Goal: Book appointment/travel/reservation

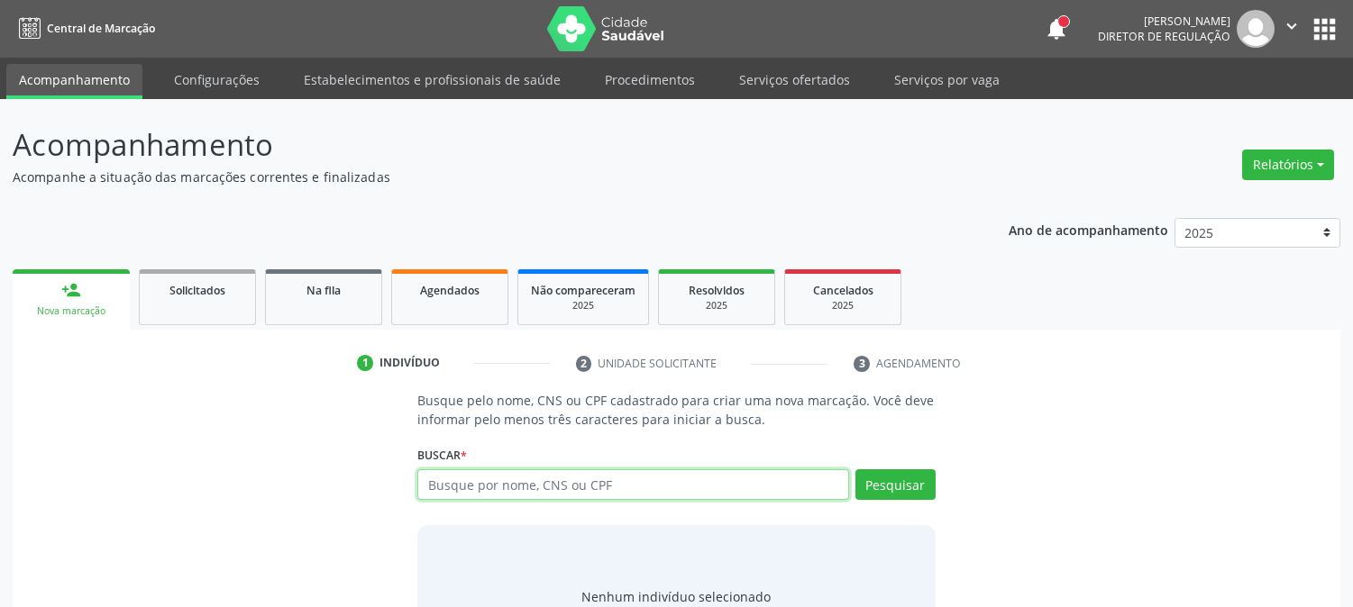
click at [554, 487] on input "text" at bounding box center [632, 484] width 431 height 31
type input "700804493614088"
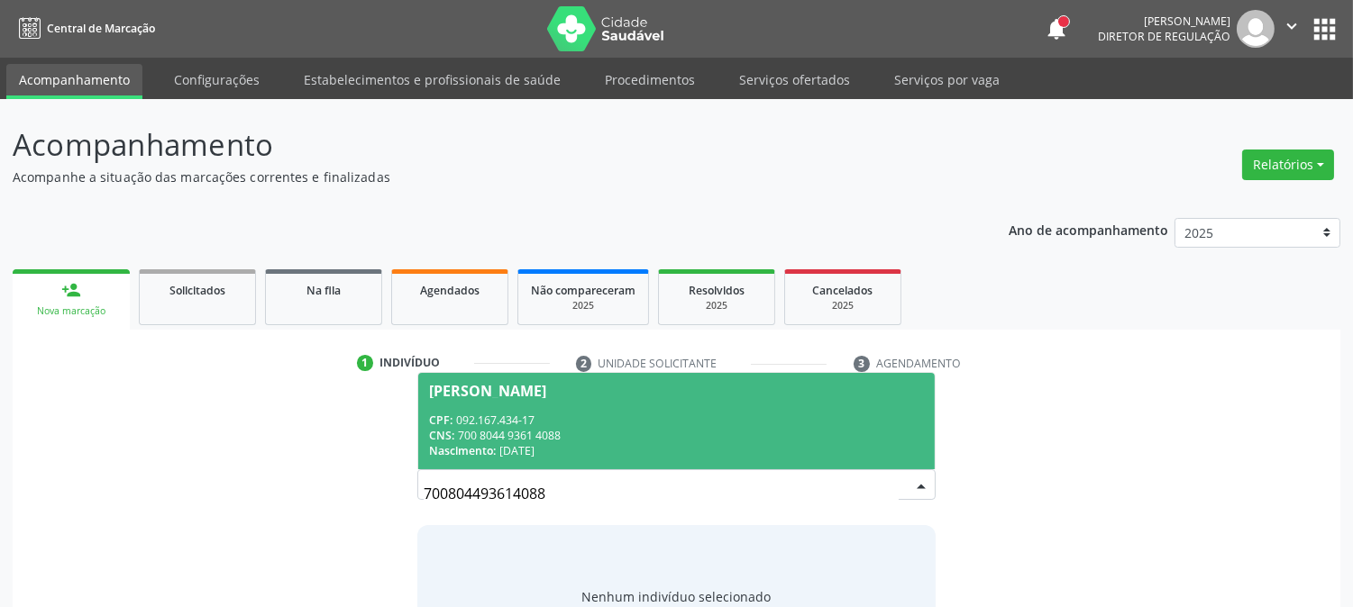
scroll to position [86, 0]
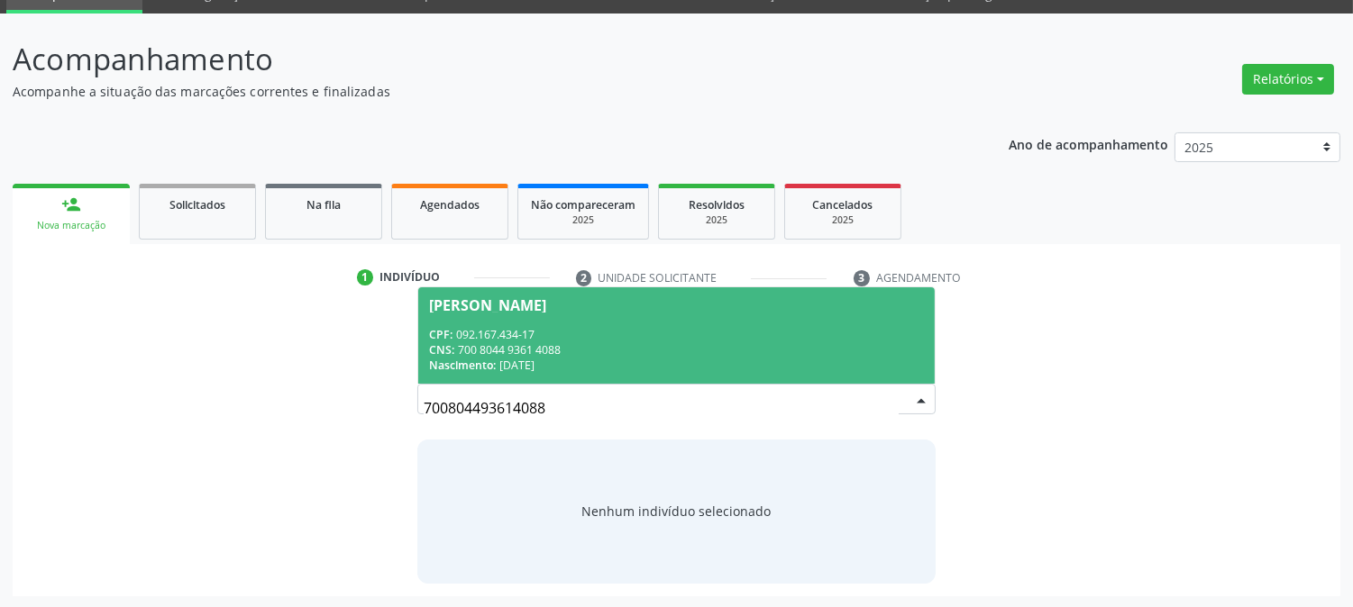
click at [546, 298] on div "[PERSON_NAME]" at bounding box center [487, 305] width 117 height 14
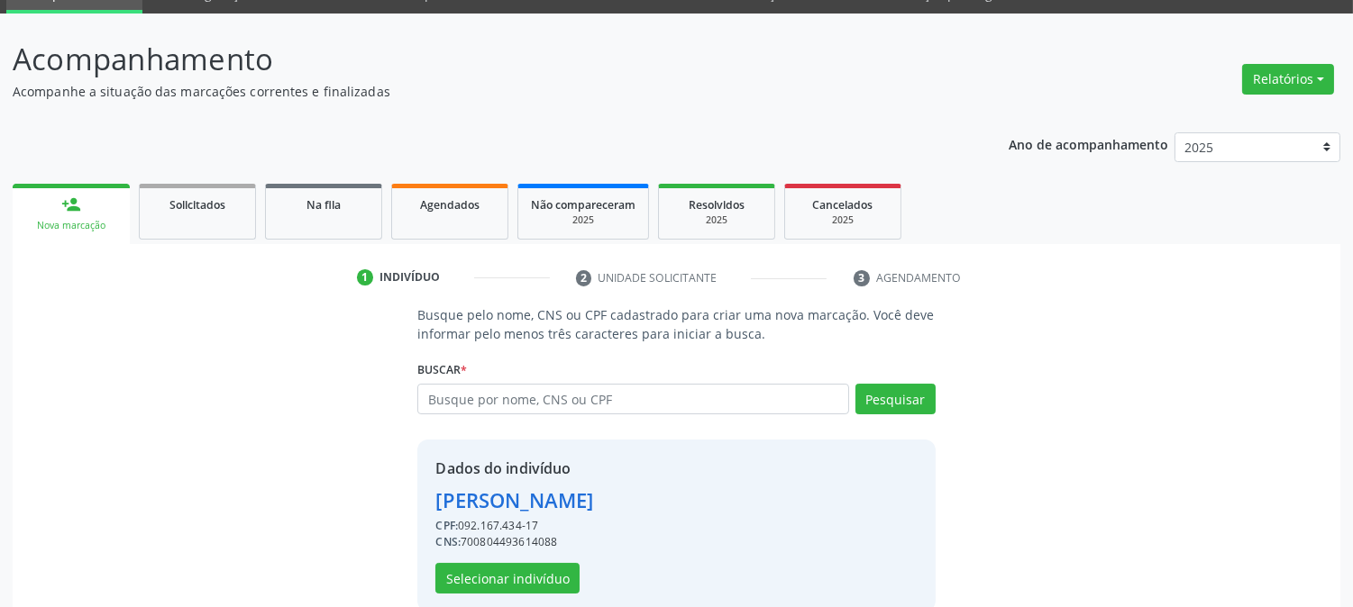
scroll to position [114, 0]
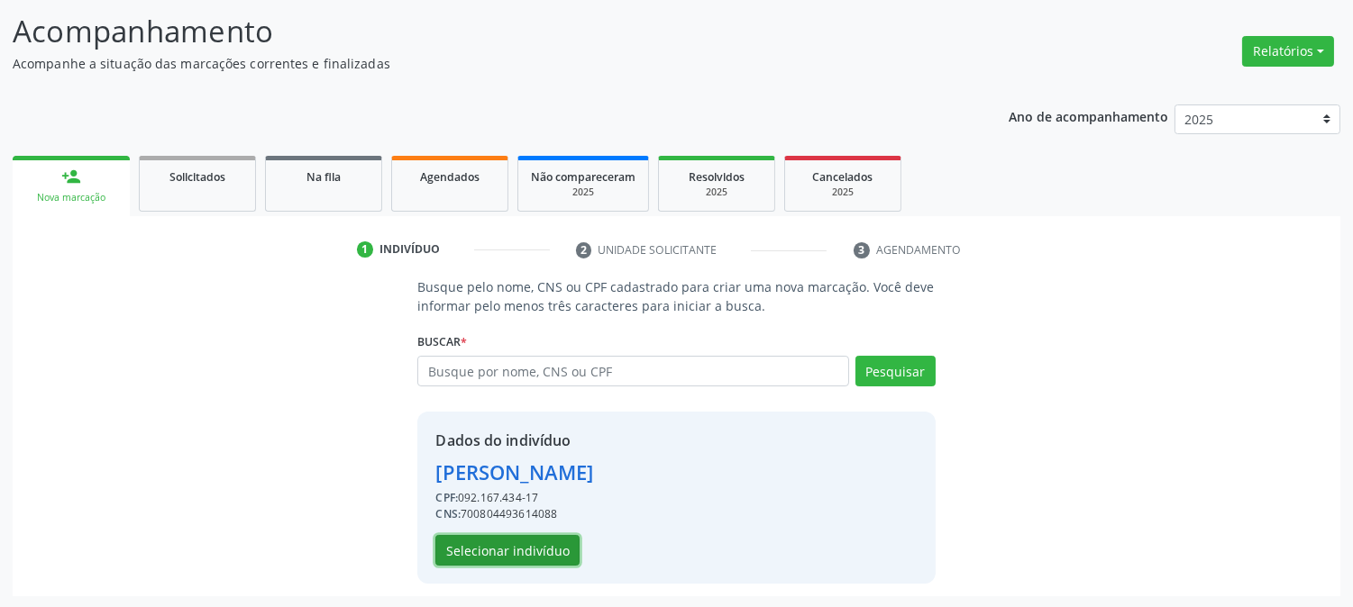
click at [506, 551] on button "Selecionar indivíduo" at bounding box center [507, 550] width 144 height 31
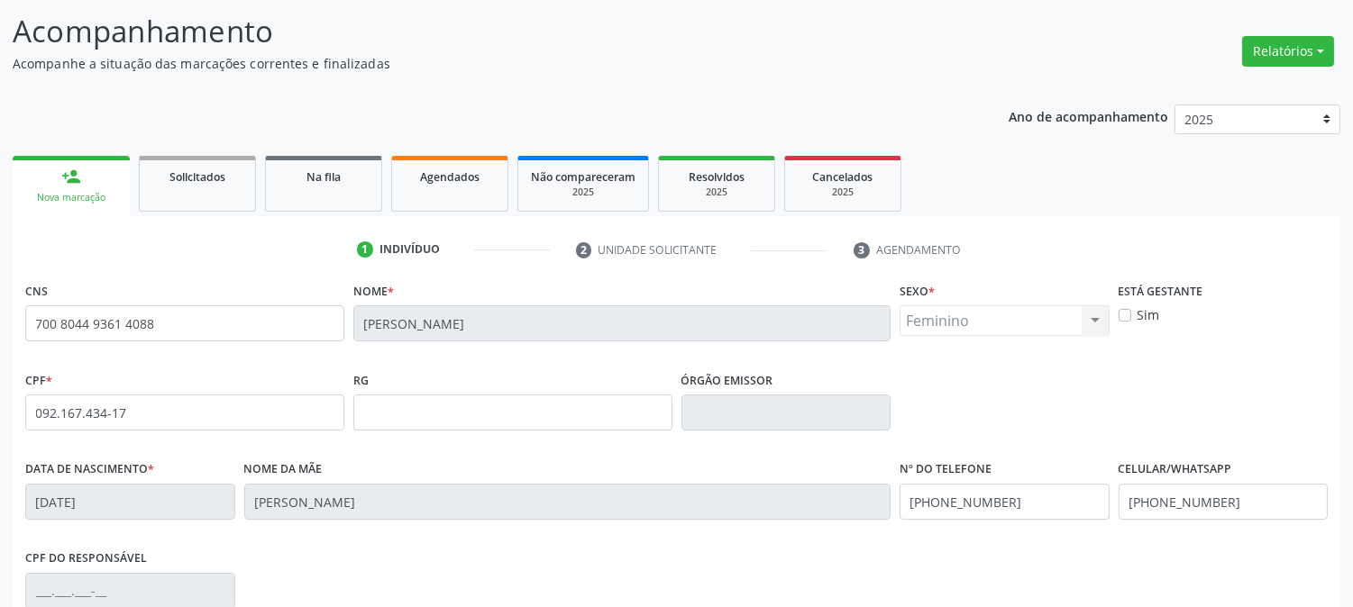
scroll to position [368, 0]
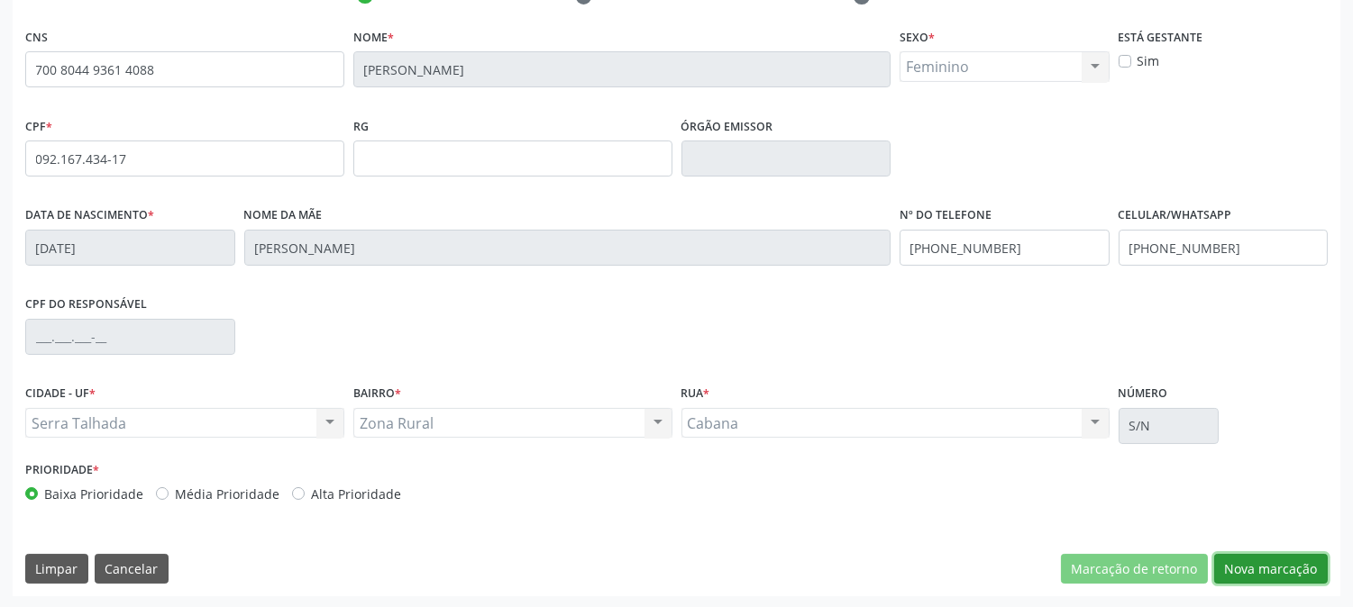
click at [1230, 554] on button "Nova marcação" at bounding box center [1271, 569] width 114 height 31
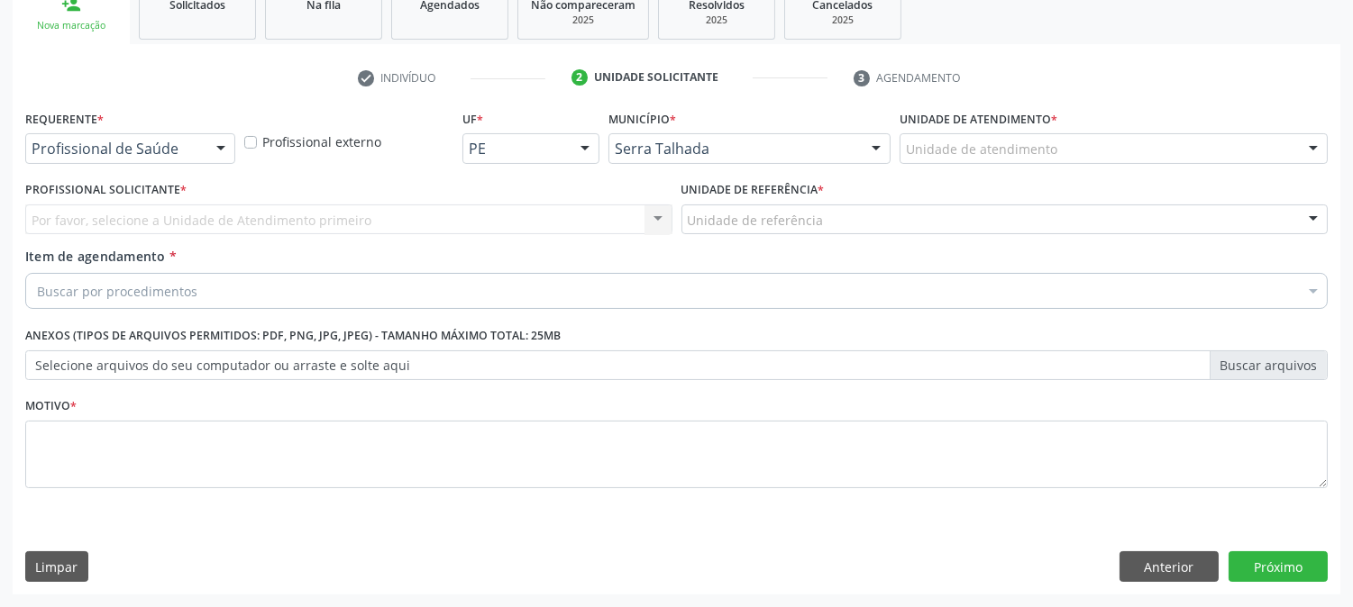
scroll to position [285, 0]
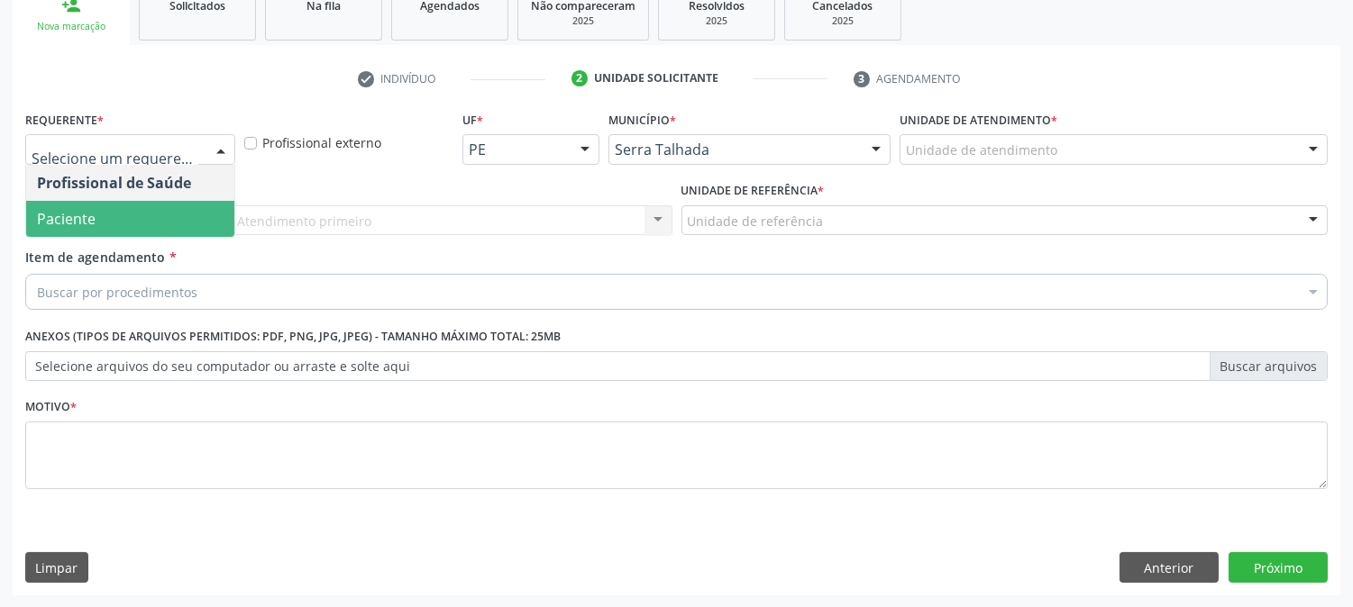
click at [90, 235] on span "Paciente" at bounding box center [130, 219] width 208 height 36
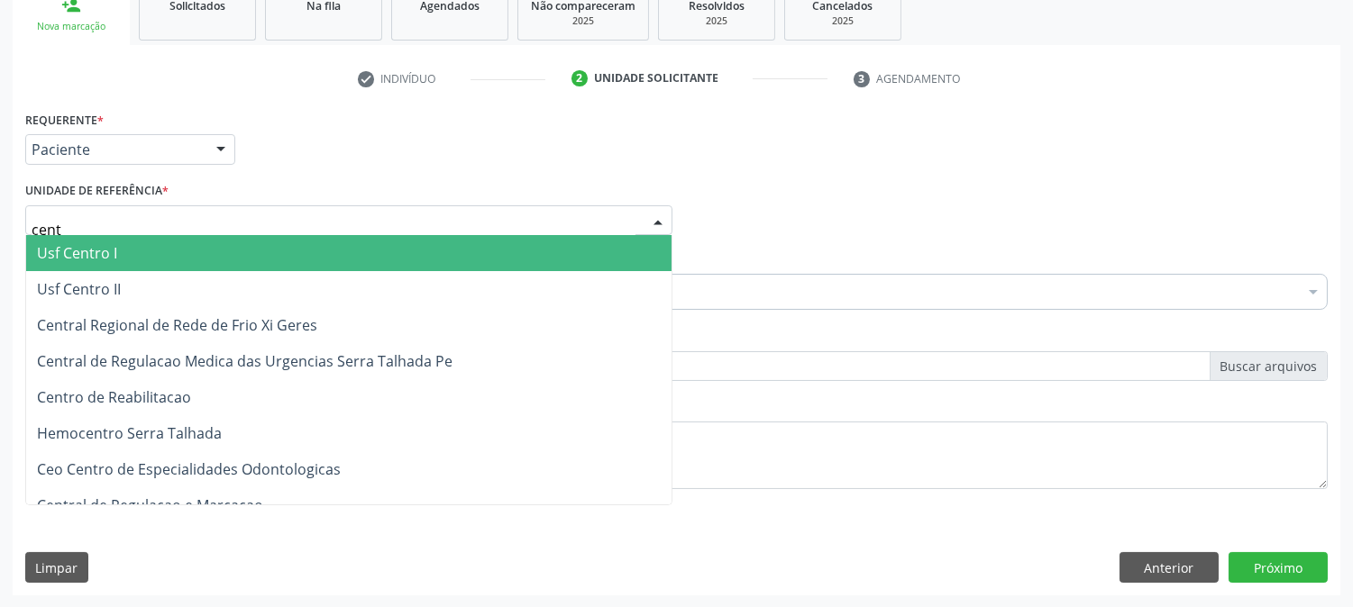
type input "centr"
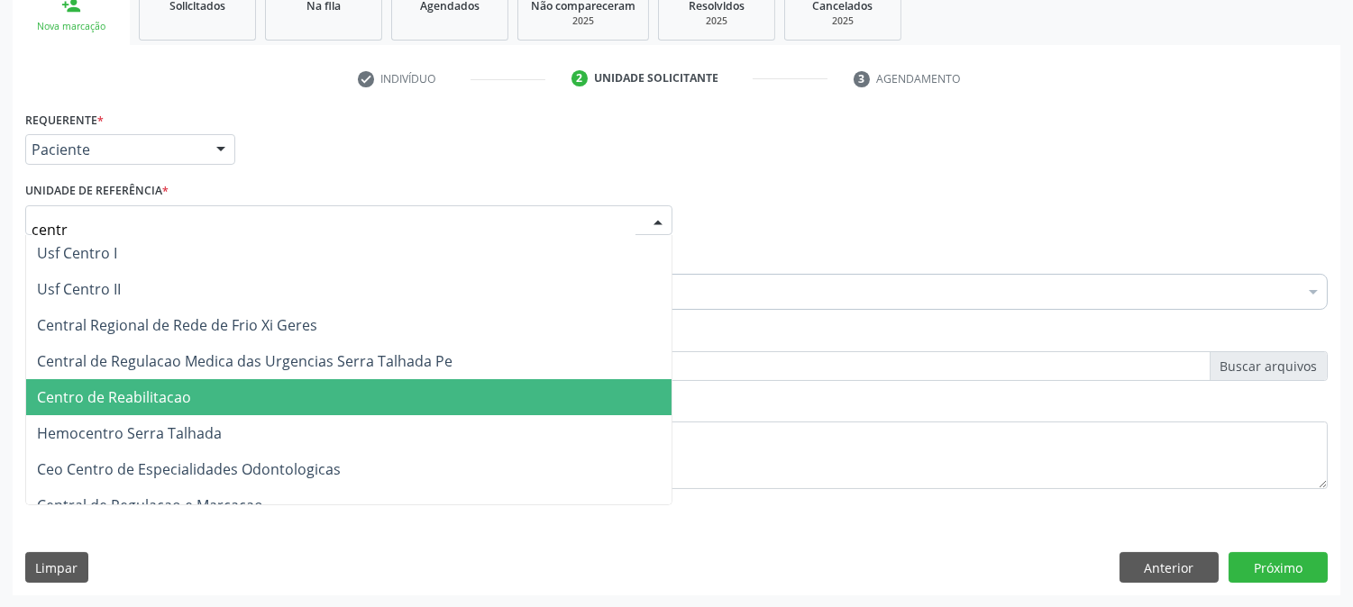
click at [128, 387] on span "Centro de Reabilitacao" at bounding box center [114, 397] width 154 height 20
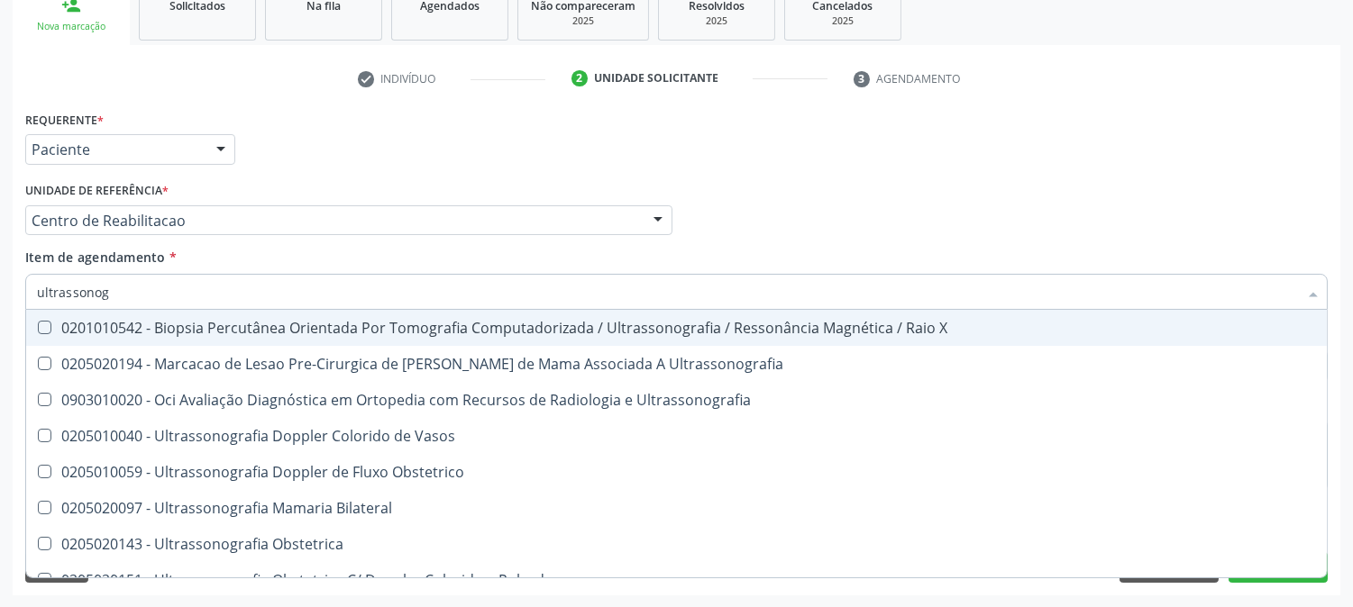
type input "ultrassonogr"
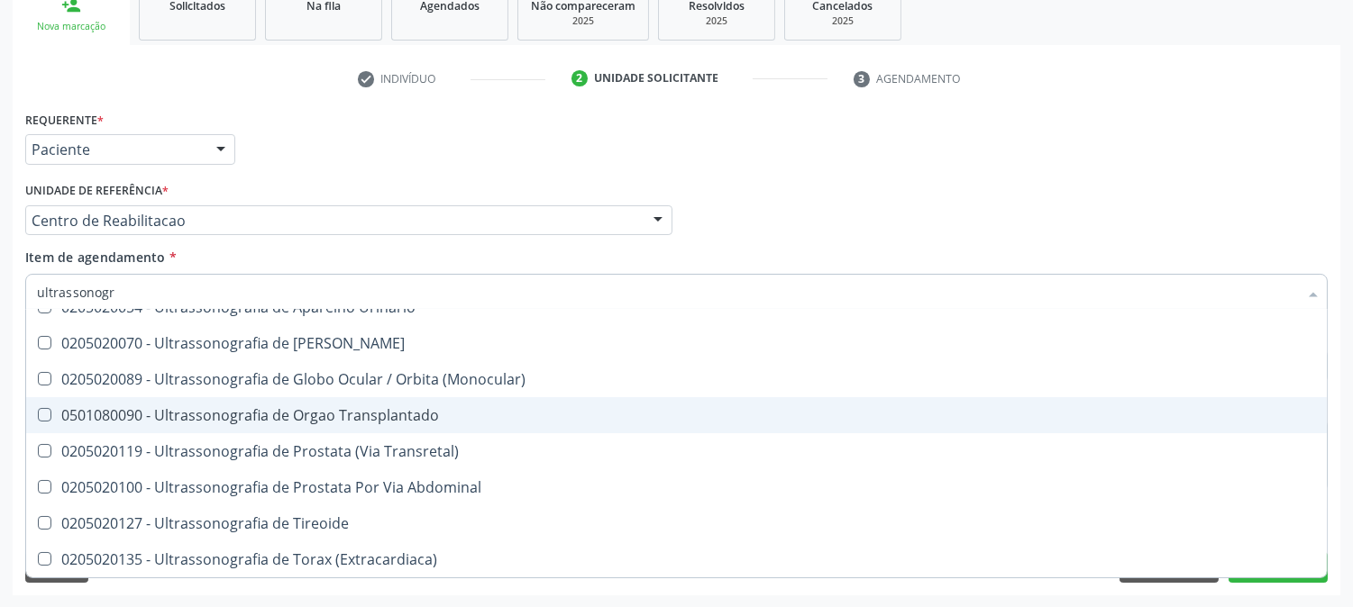
scroll to position [389, 0]
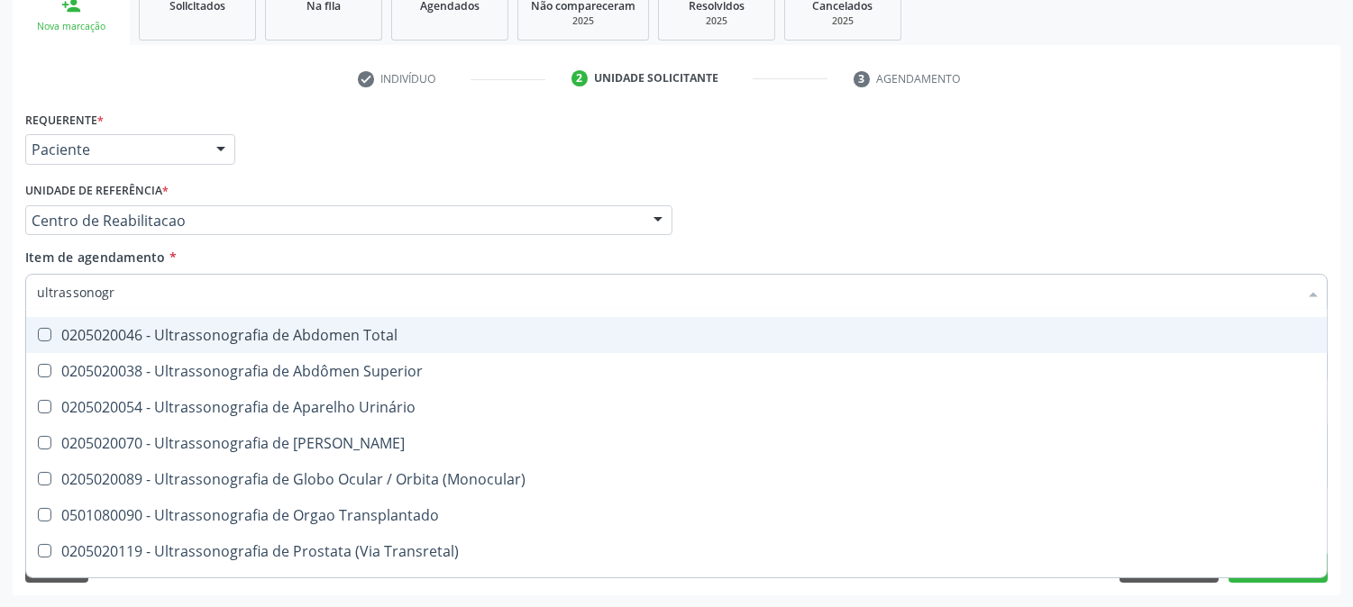
click at [184, 338] on div "0205020046 - Ultrassonografia de Abdomen Total" at bounding box center [676, 335] width 1279 height 14
checkbox Total "true"
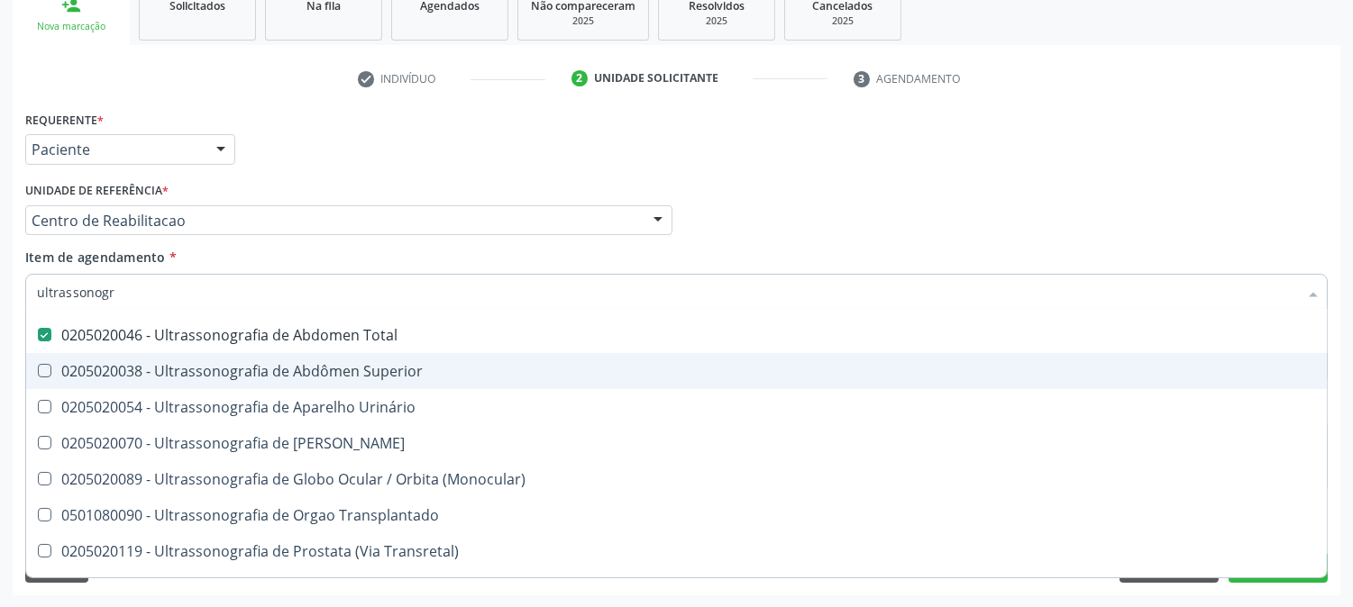
type input "ultrassonogr"
click at [0, 359] on div "Acompanhamento Acompanhe a situação das marcações correntes e finalizadas Relat…" at bounding box center [676, 211] width 1353 height 794
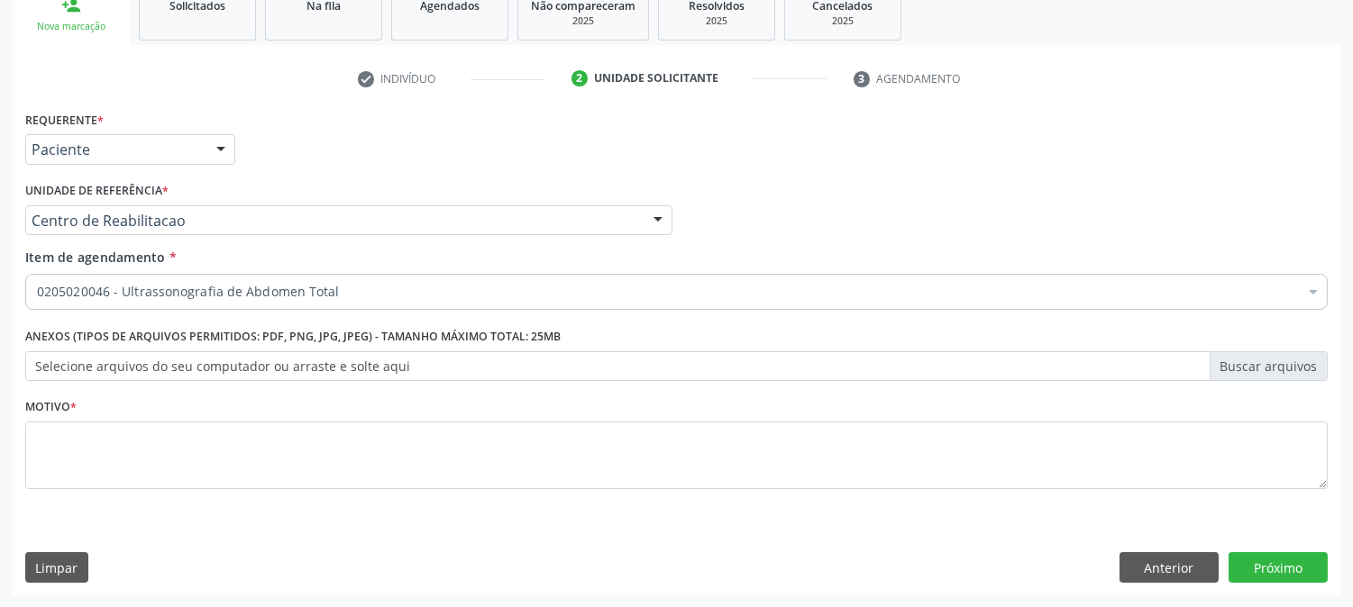
checkbox Total "true"
checkbox Adolescente\) "false"
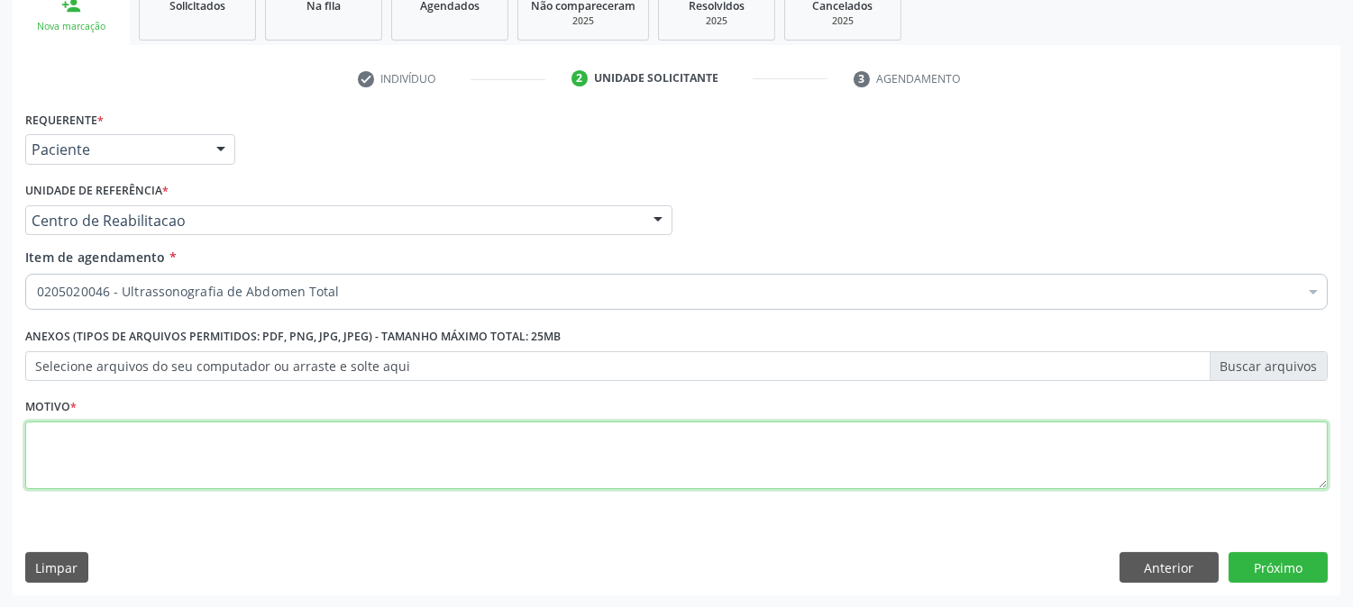
click at [220, 453] on textarea at bounding box center [676, 456] width 1302 height 68
type textarea "p"
type textarea "."
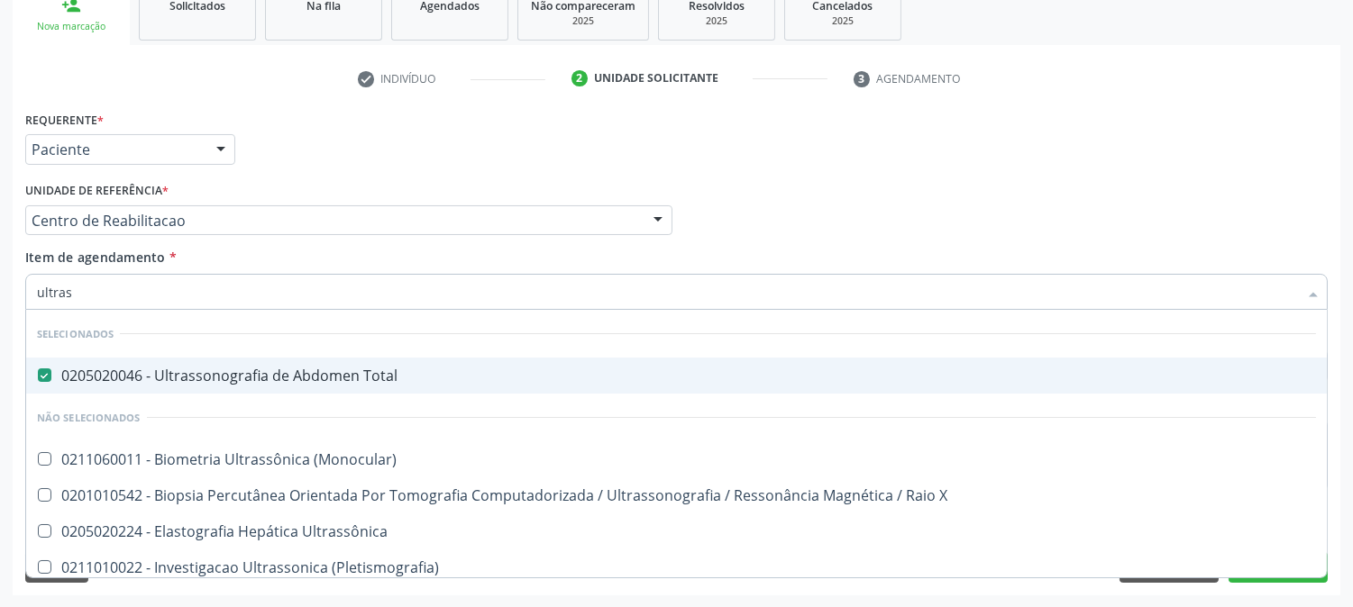
type input "ultrass"
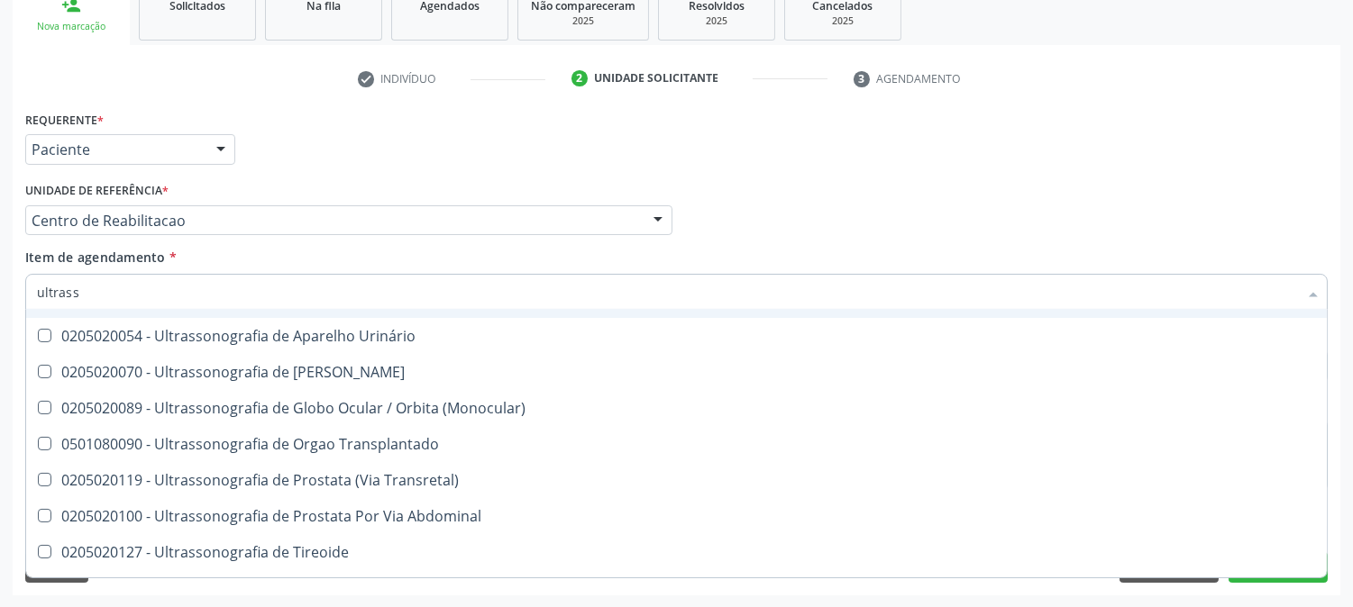
scroll to position [730, 0]
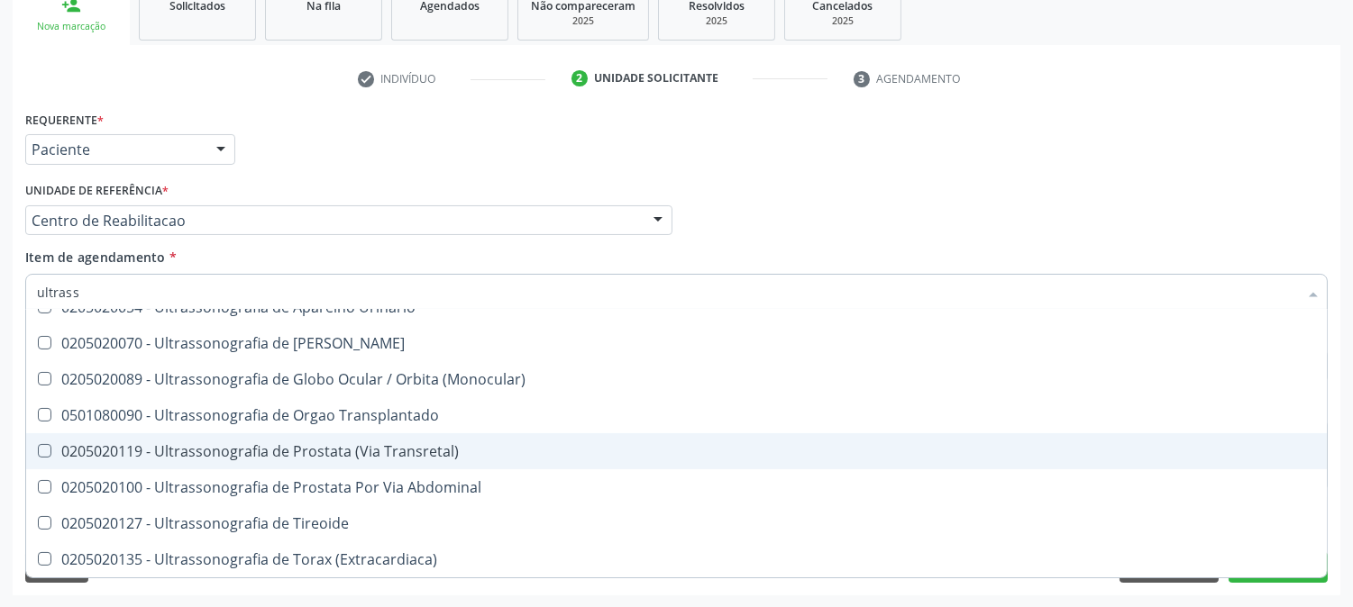
click at [0, 407] on div "Acompanhamento Acompanhe a situação das marcações correntes e finalizadas Relat…" at bounding box center [676, 211] width 1353 height 794
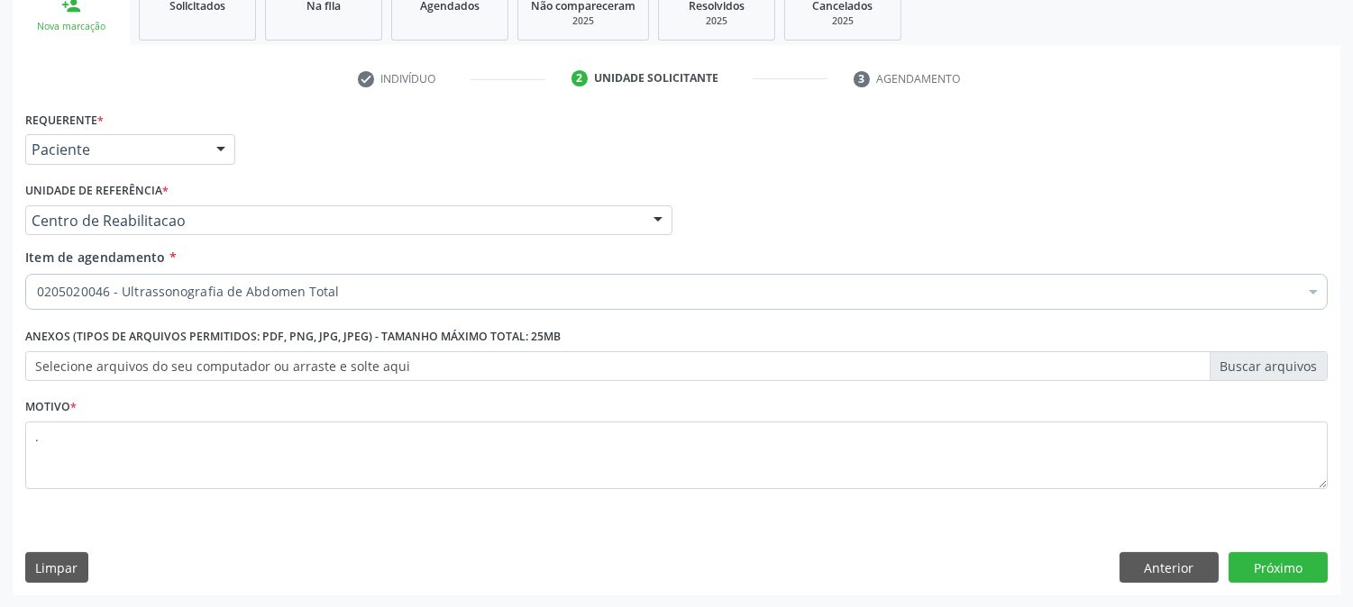
scroll to position [0, 0]
click at [1323, 564] on button "Próximo" at bounding box center [1277, 567] width 99 height 31
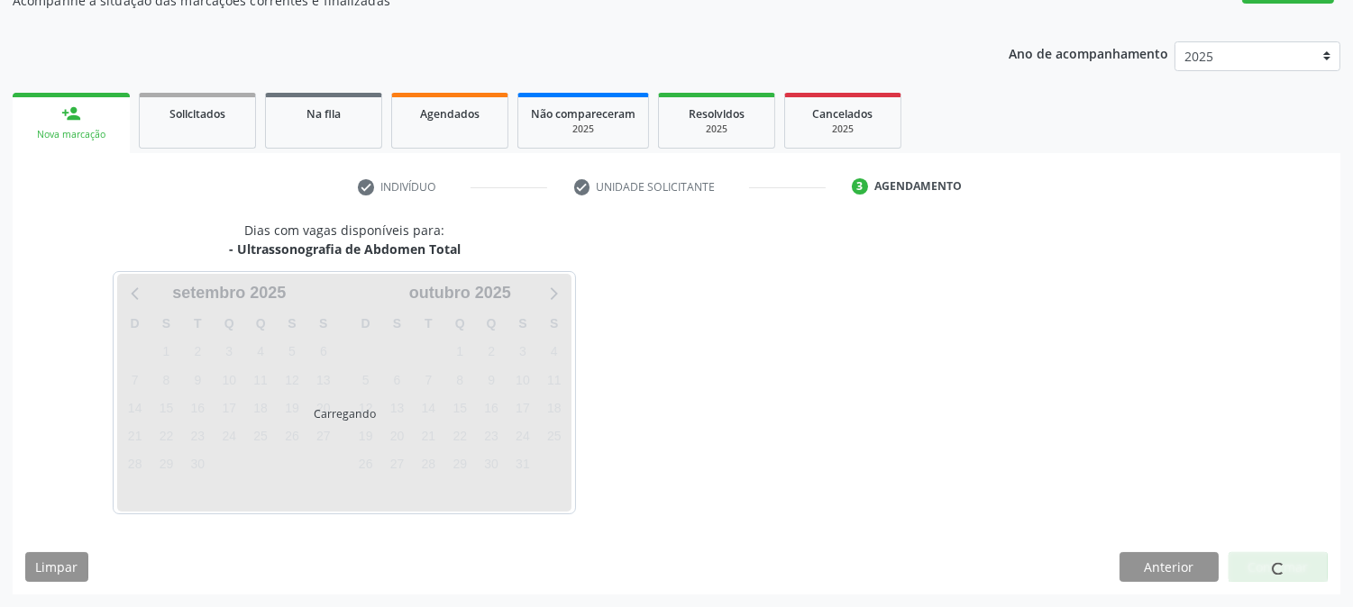
scroll to position [176, 0]
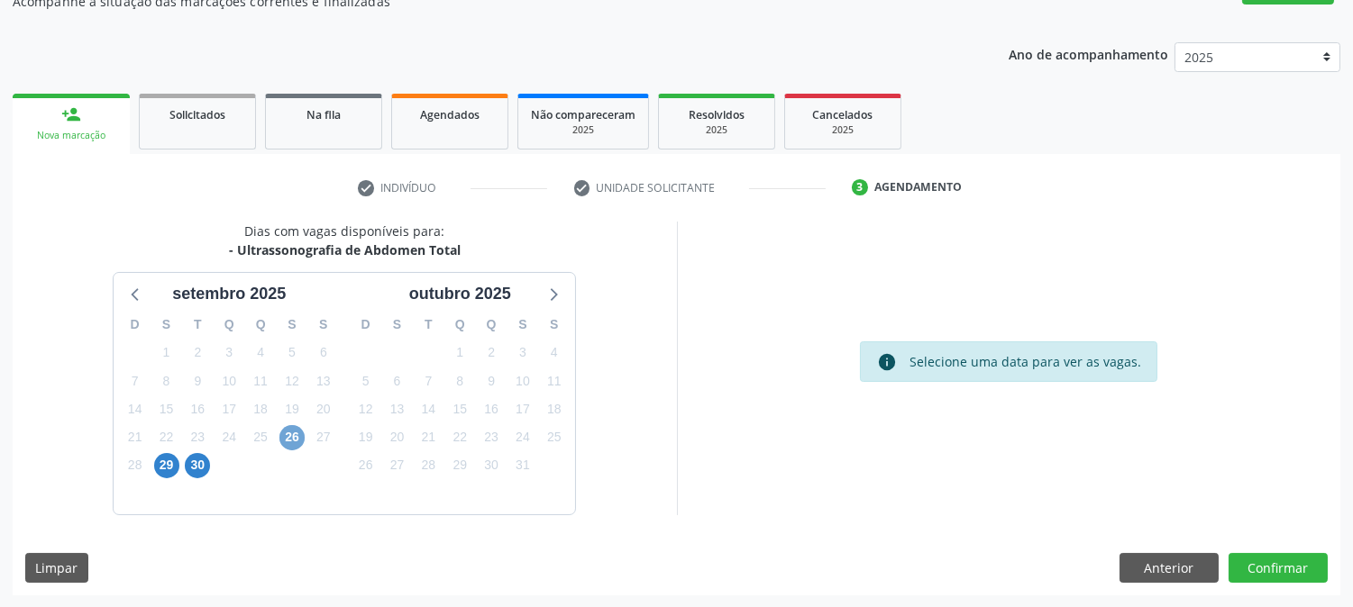
click at [286, 445] on span "26" at bounding box center [291, 437] width 25 height 25
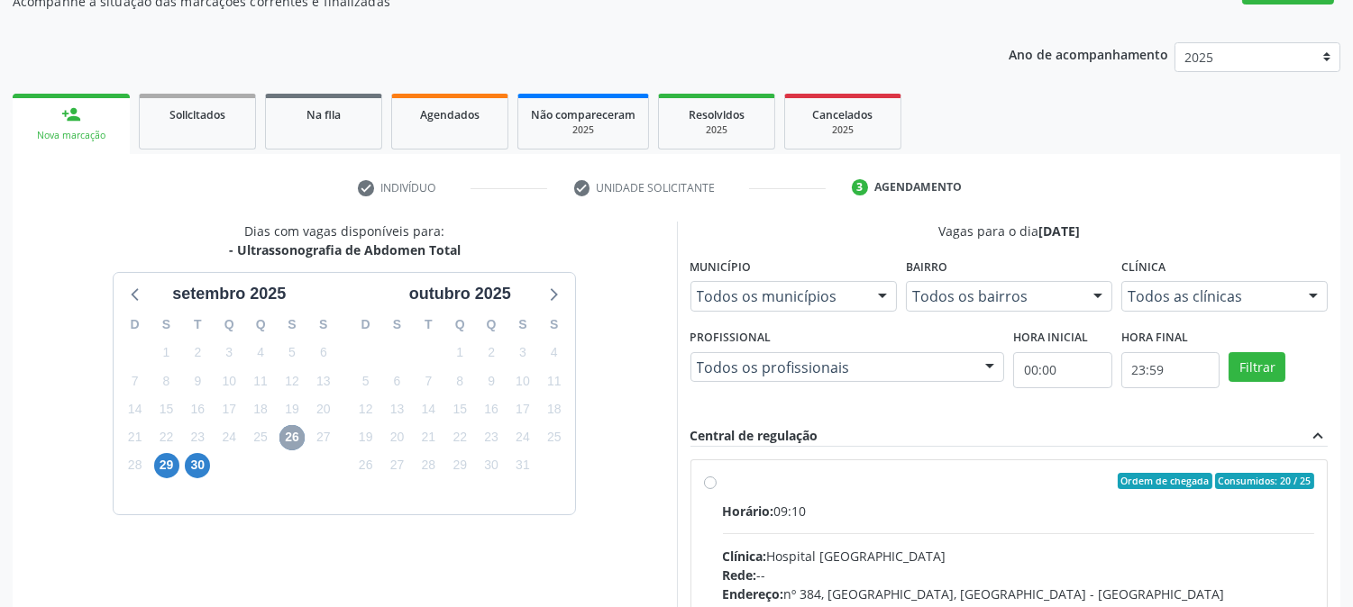
scroll to position [436, 0]
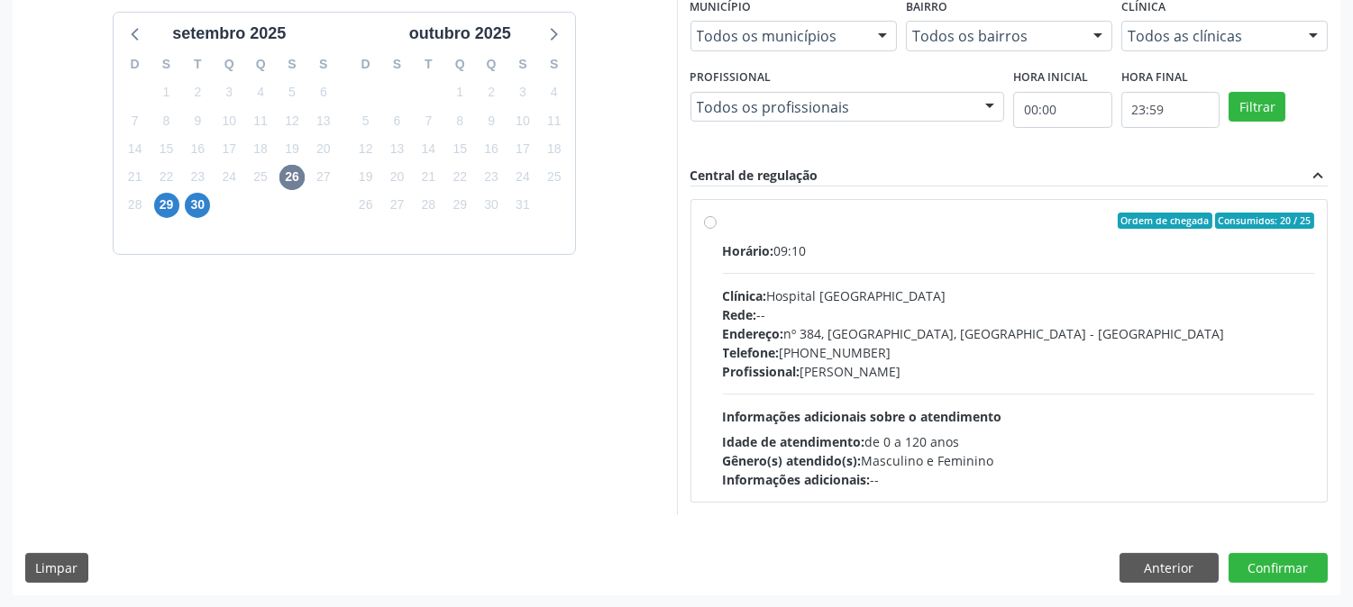
click at [937, 376] on div "Profissional: [PERSON_NAME]" at bounding box center [1019, 371] width 592 height 19
click at [716, 229] on input "Ordem de chegada Consumidos: 20 / 25 Horário: 09:10 Clínica: Hospital [GEOGRAPH…" at bounding box center [710, 221] width 13 height 16
radio input "true"
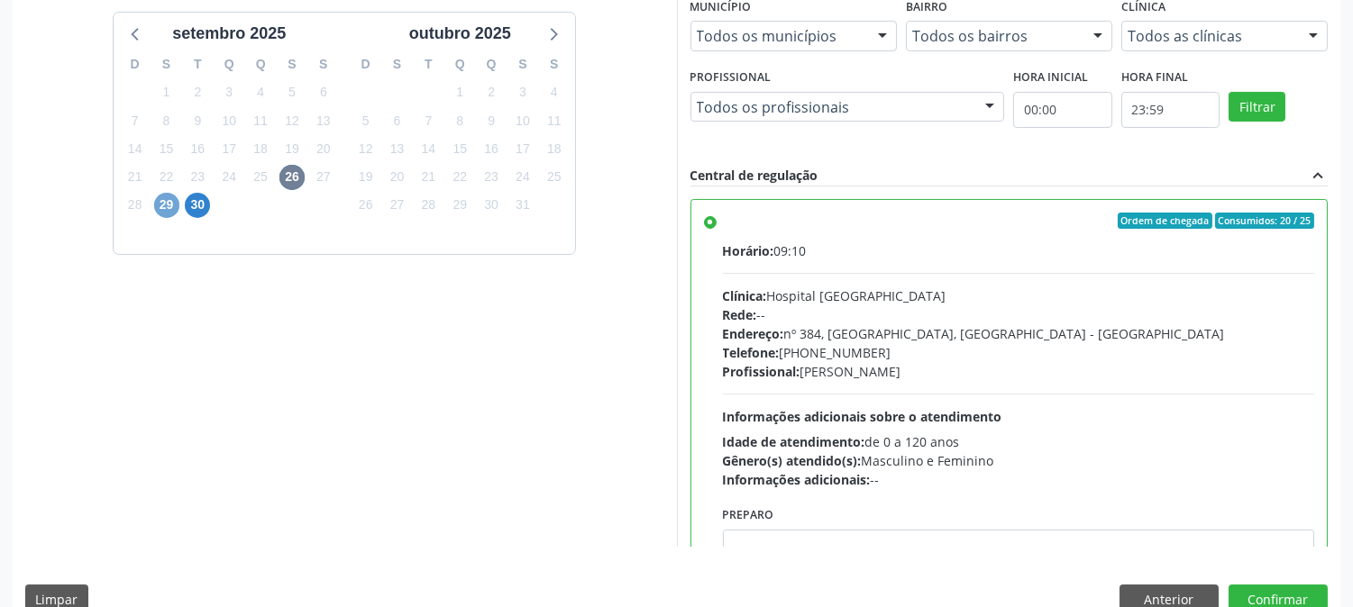
click at [167, 210] on span "29" at bounding box center [166, 205] width 25 height 25
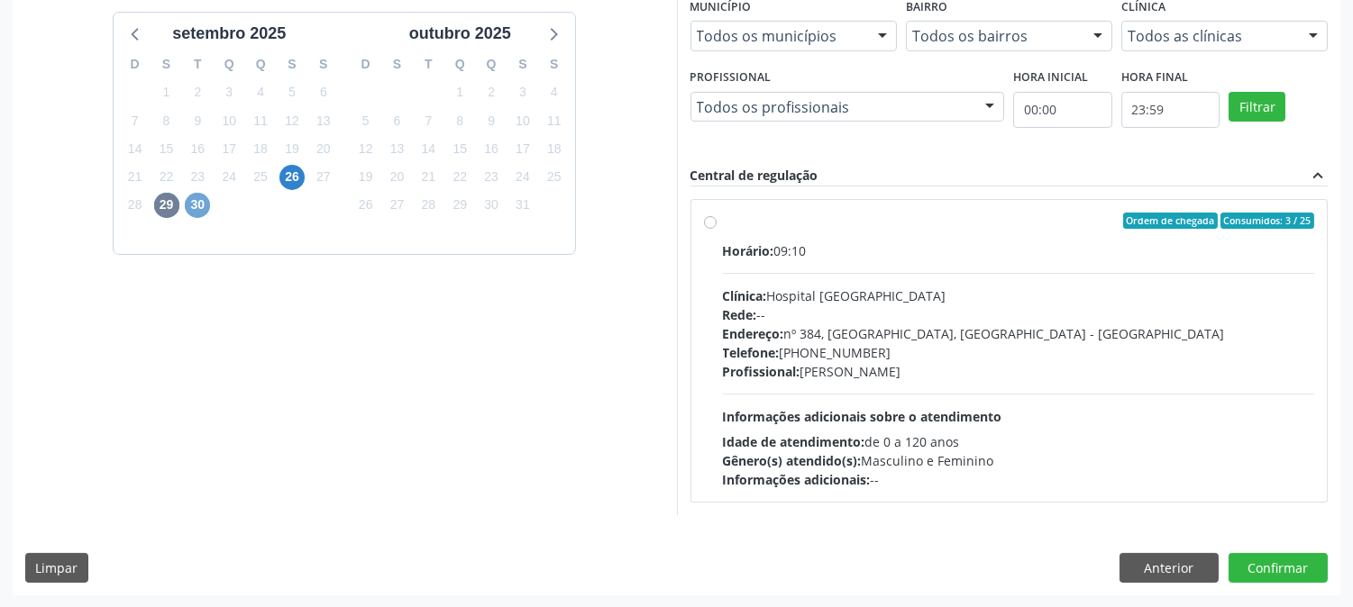
click at [196, 212] on span "30" at bounding box center [197, 205] width 25 height 25
click at [289, 174] on span "26" at bounding box center [291, 177] width 25 height 25
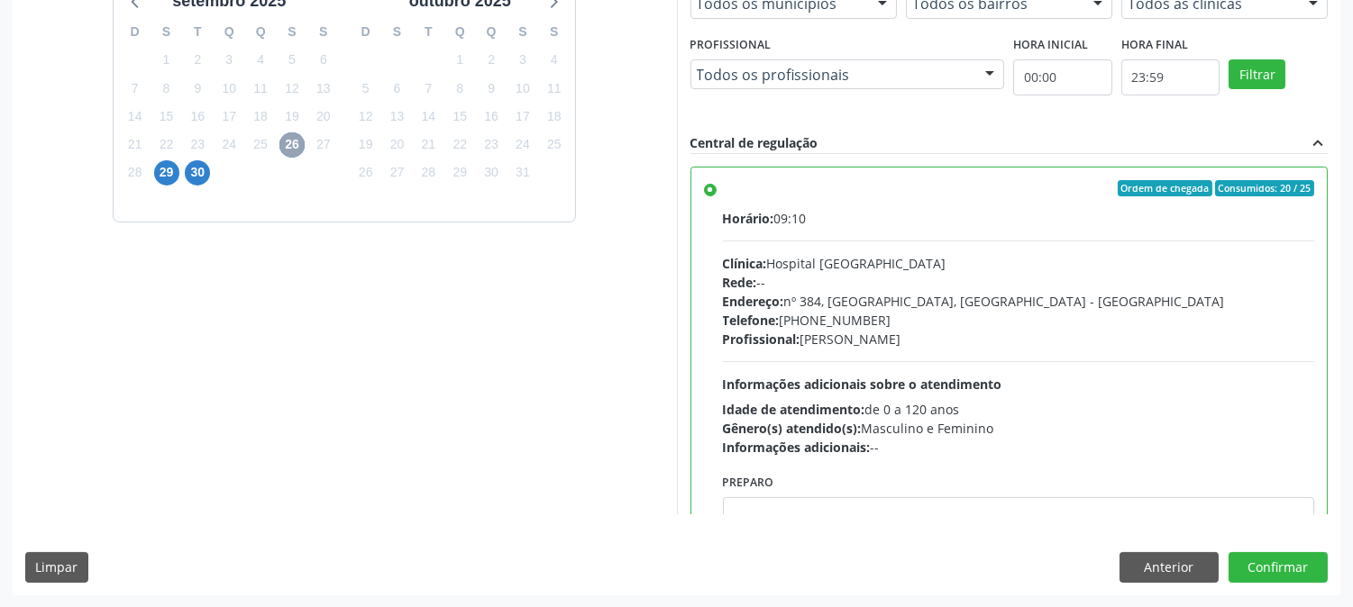
scroll to position [88, 0]
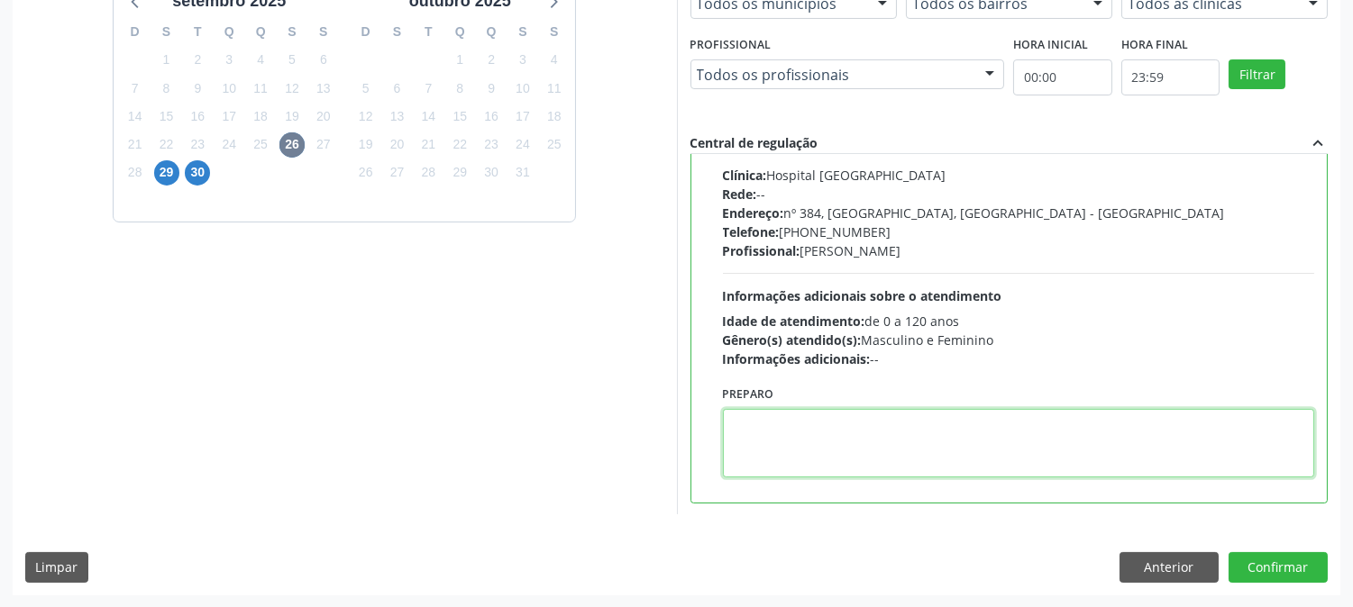
click at [824, 415] on textarea at bounding box center [1019, 443] width 592 height 68
type textarea "p"
type textarea "parede abdominal"
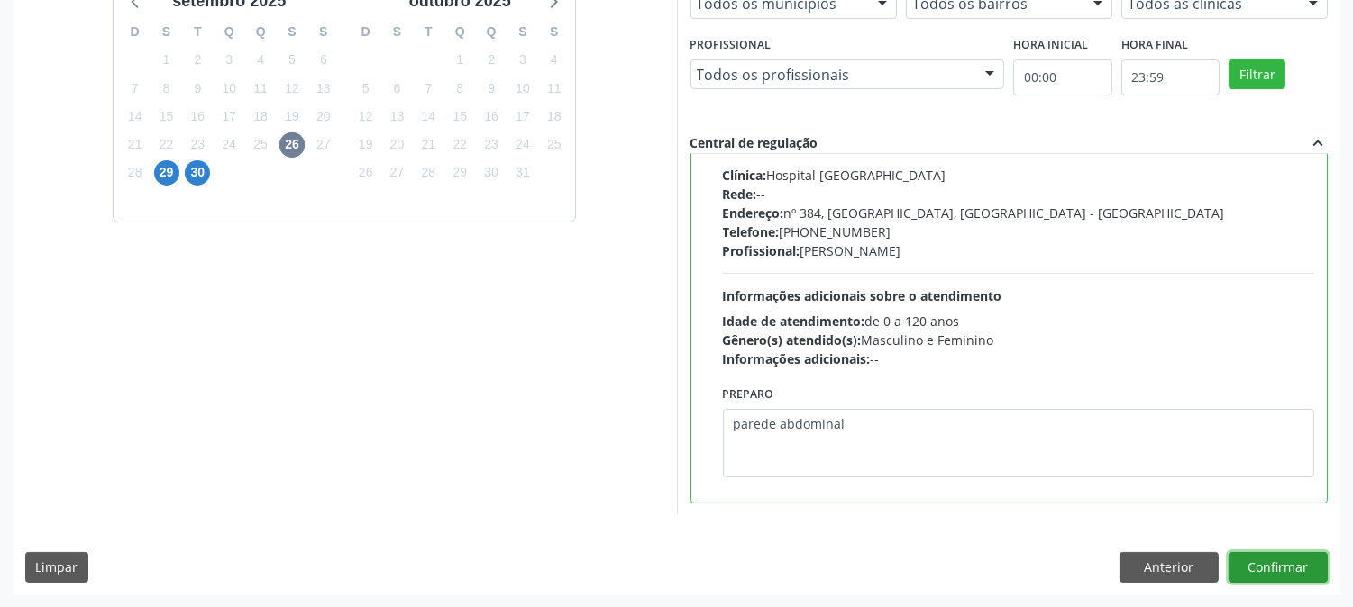
click at [1291, 561] on button "Confirmar" at bounding box center [1277, 567] width 99 height 31
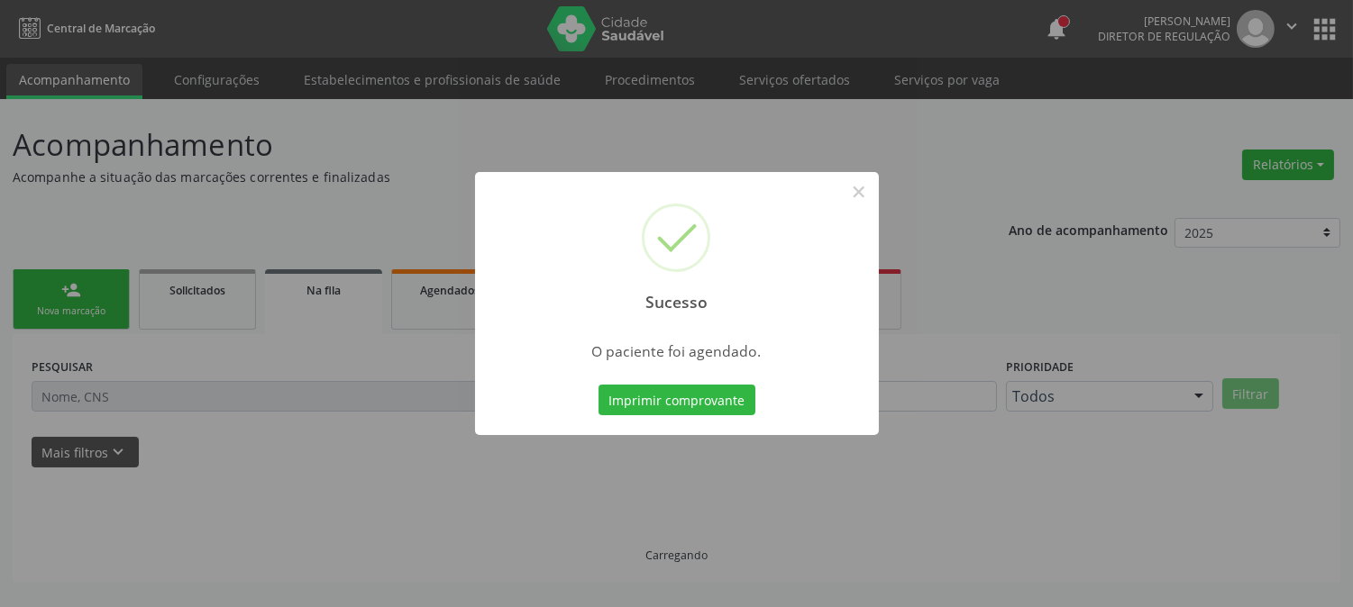
scroll to position [0, 0]
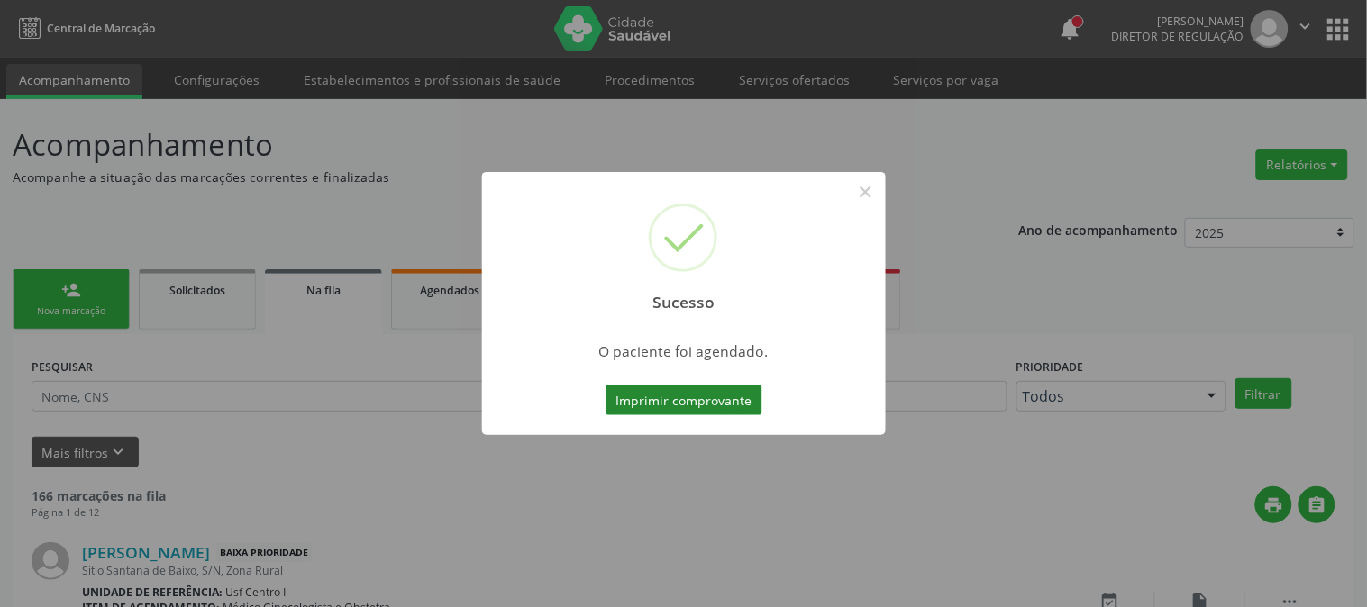
click at [674, 400] on button "Imprimir comprovante" at bounding box center [684, 400] width 157 height 31
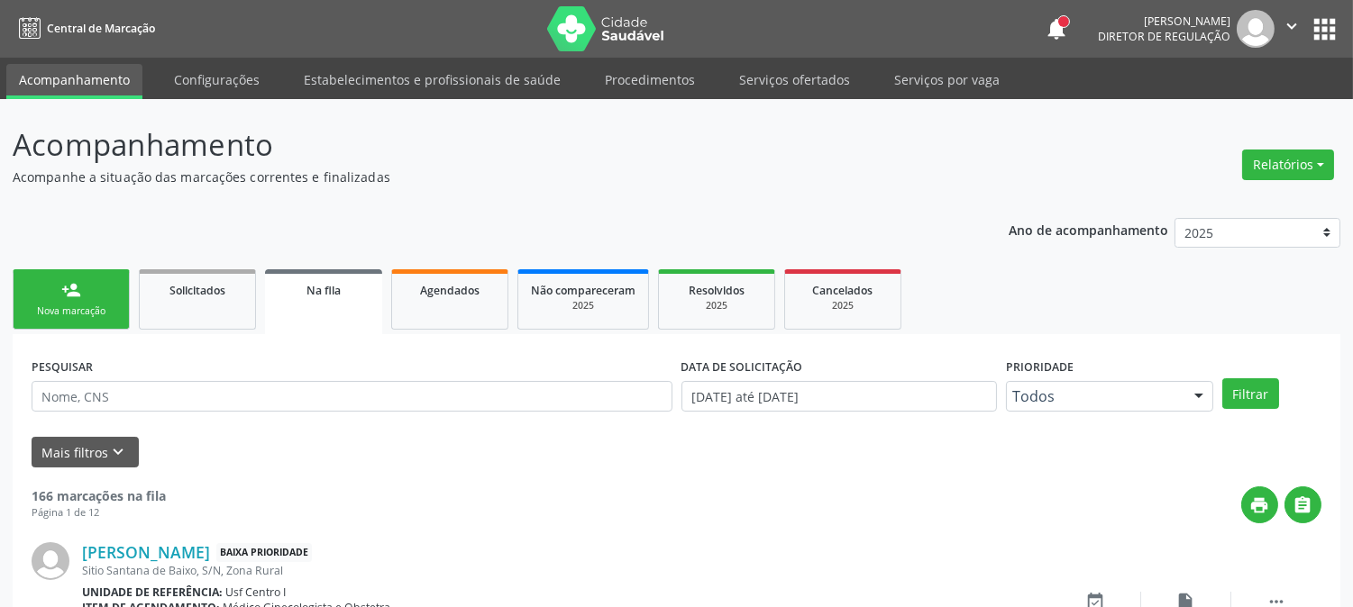
click at [99, 306] on div "Nova marcação" at bounding box center [71, 312] width 90 height 14
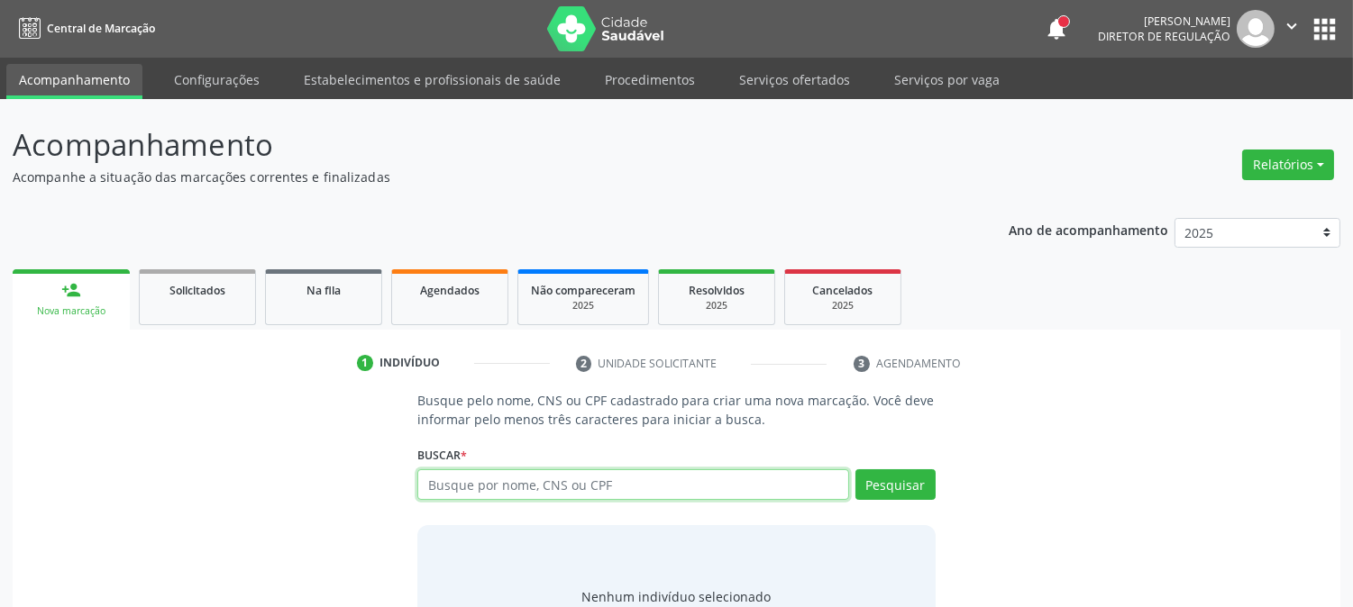
drag, startPoint x: 592, startPoint y: 484, endPoint x: 615, endPoint y: 415, distance: 72.9
click at [592, 473] on input "text" at bounding box center [632, 484] width 431 height 31
type input "708604071968480"
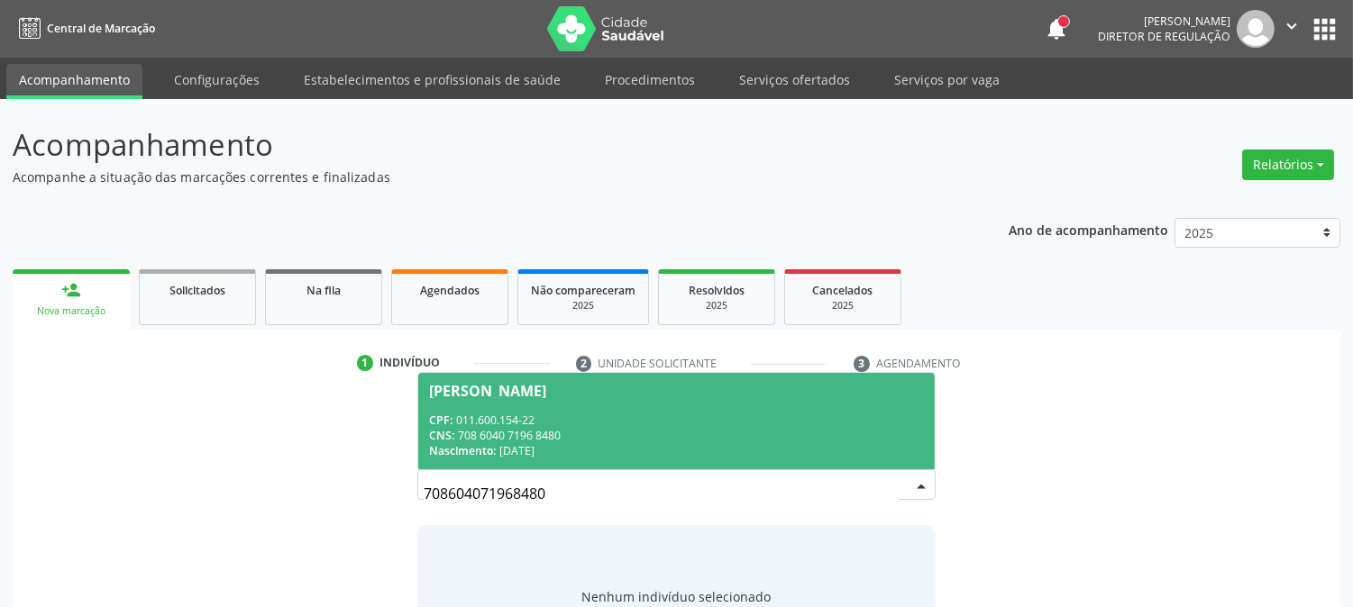
scroll to position [86, 0]
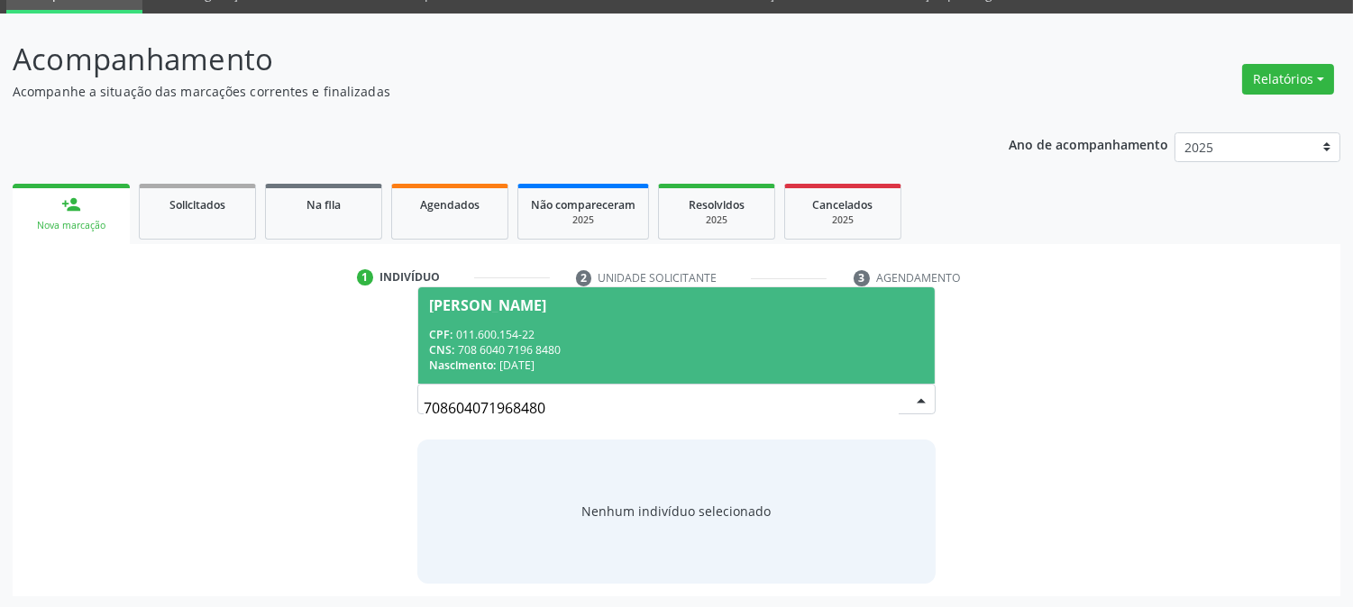
click at [592, 339] on div "CPF: 011.600.154-22" at bounding box center [676, 334] width 494 height 15
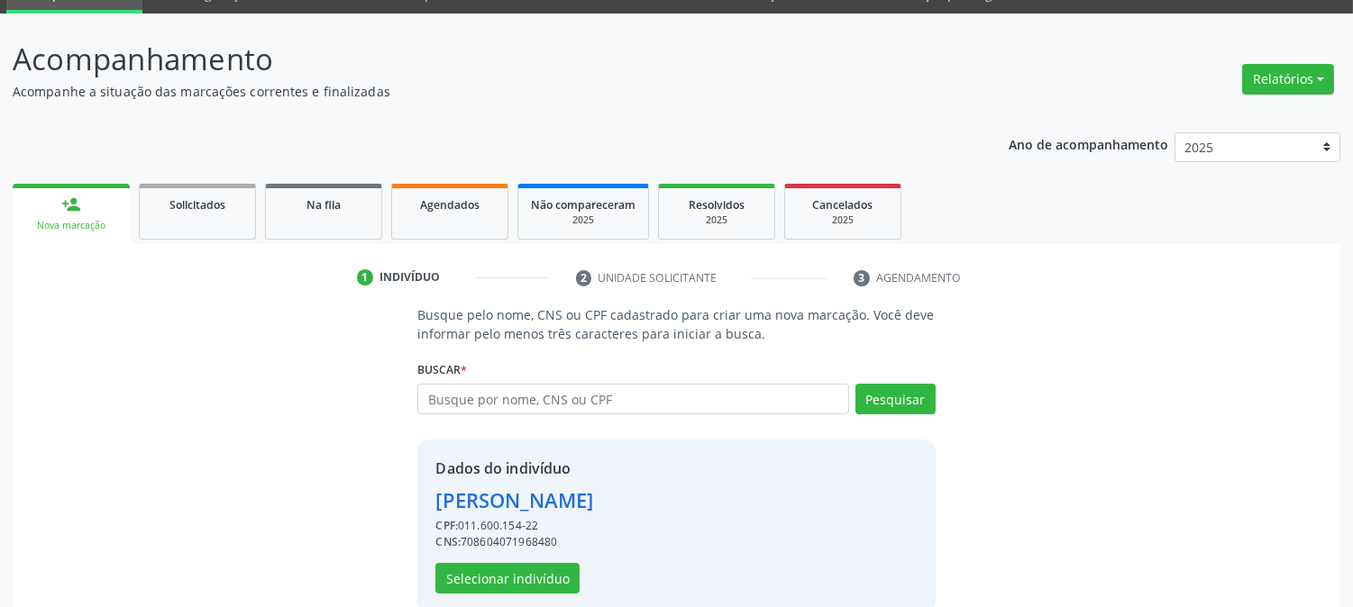
scroll to position [114, 0]
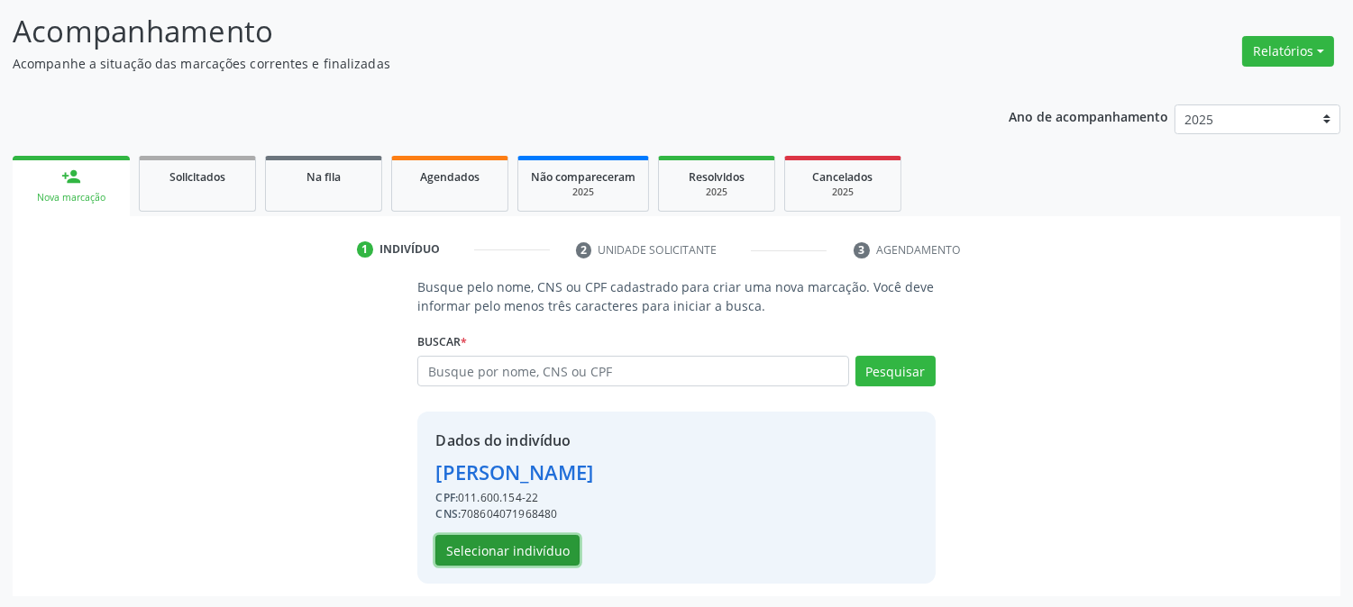
click at [500, 546] on button "Selecionar indivíduo" at bounding box center [507, 550] width 144 height 31
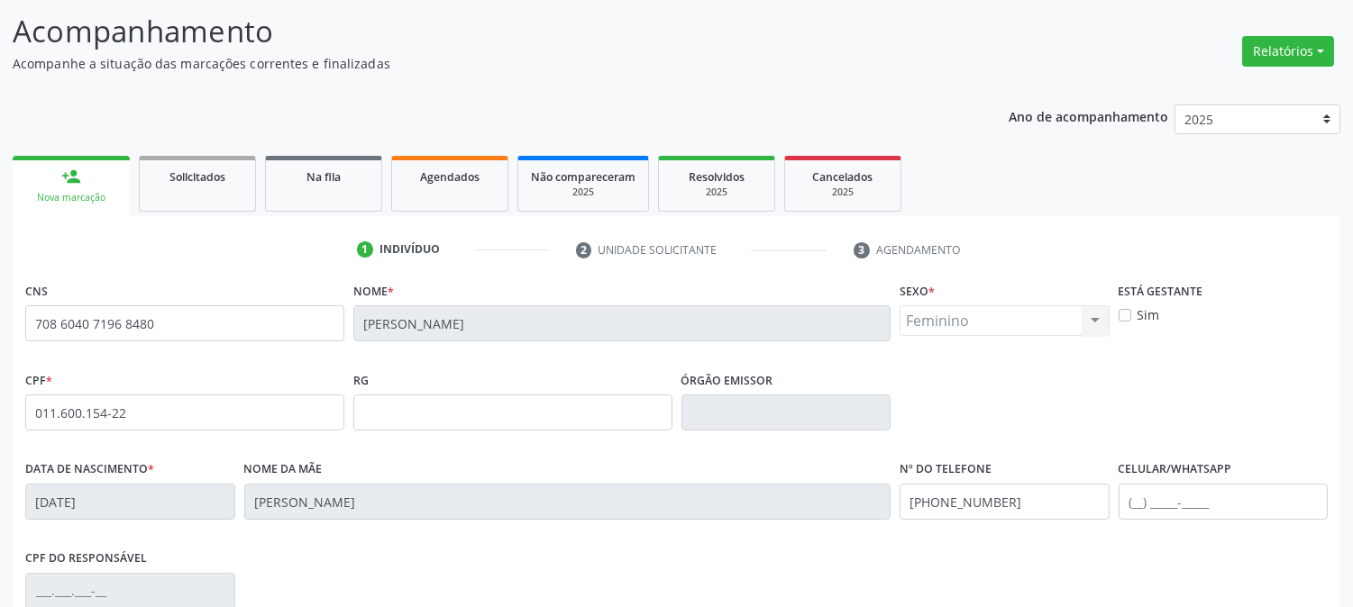
scroll to position [368, 0]
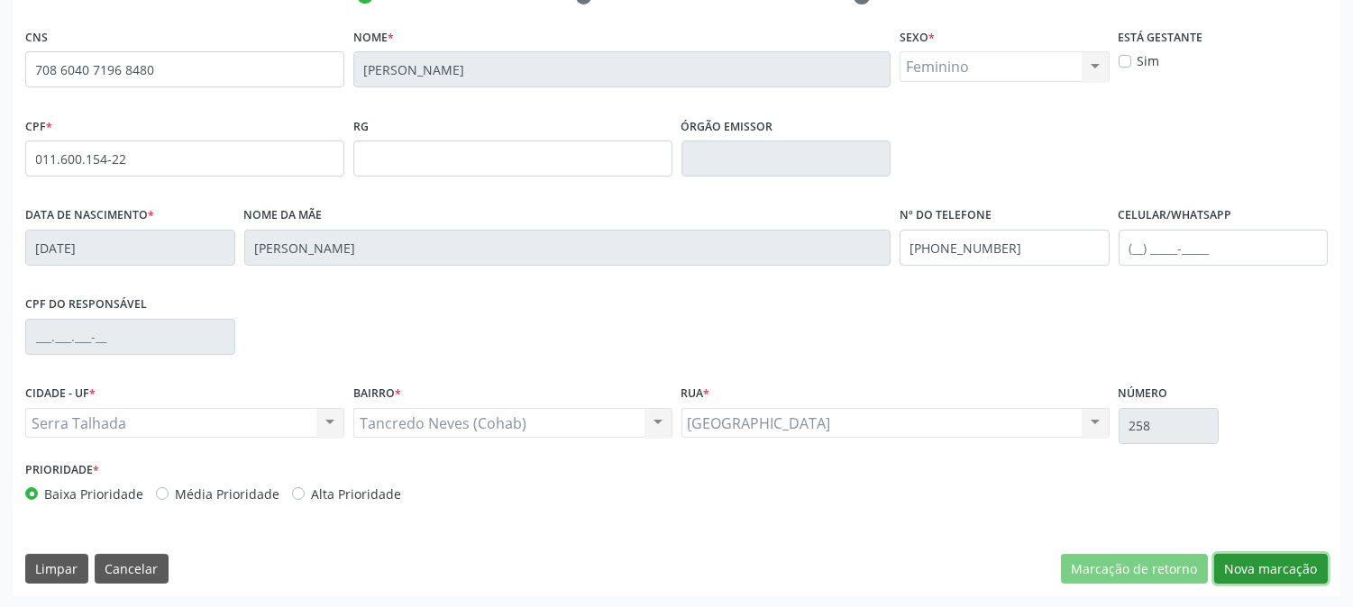
click at [1273, 555] on button "Nova marcação" at bounding box center [1271, 569] width 114 height 31
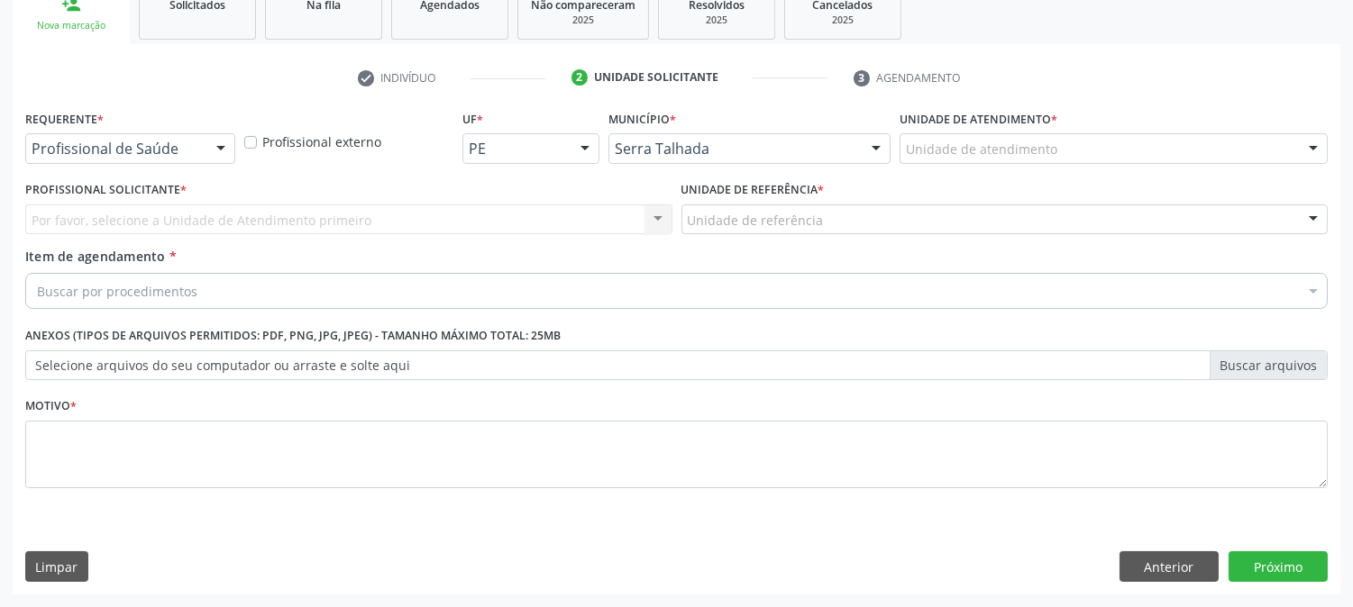
scroll to position [285, 0]
click at [207, 149] on div at bounding box center [220, 150] width 27 height 31
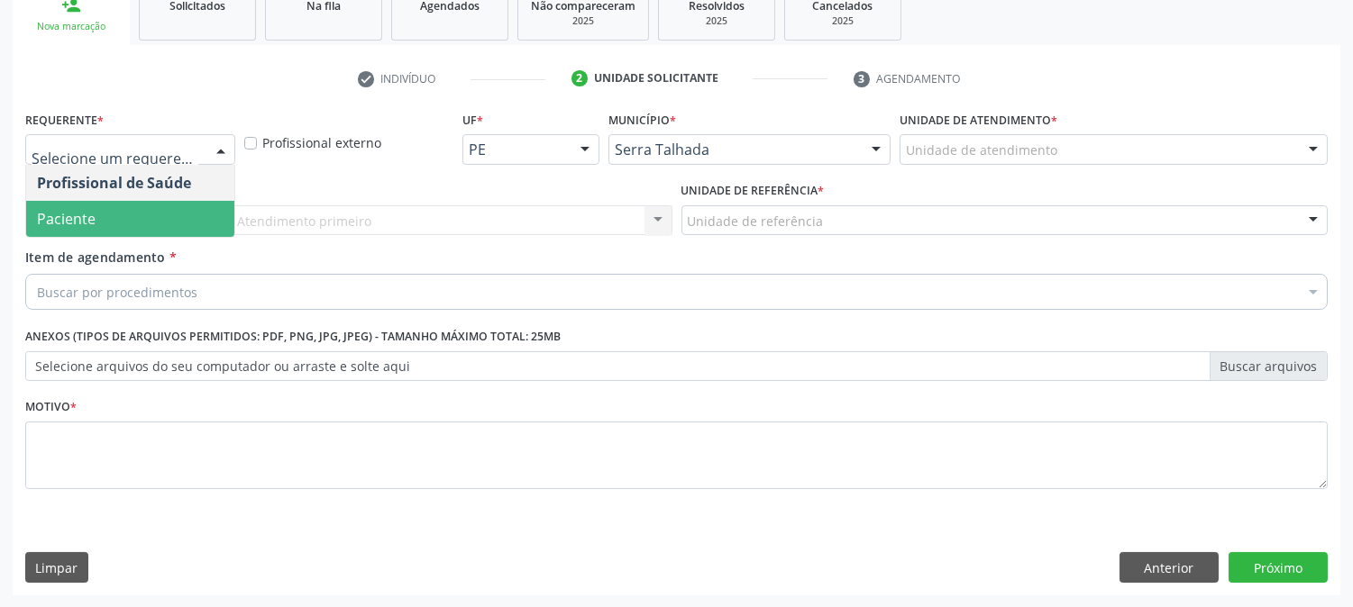
click at [195, 213] on span "Paciente" at bounding box center [130, 219] width 208 height 36
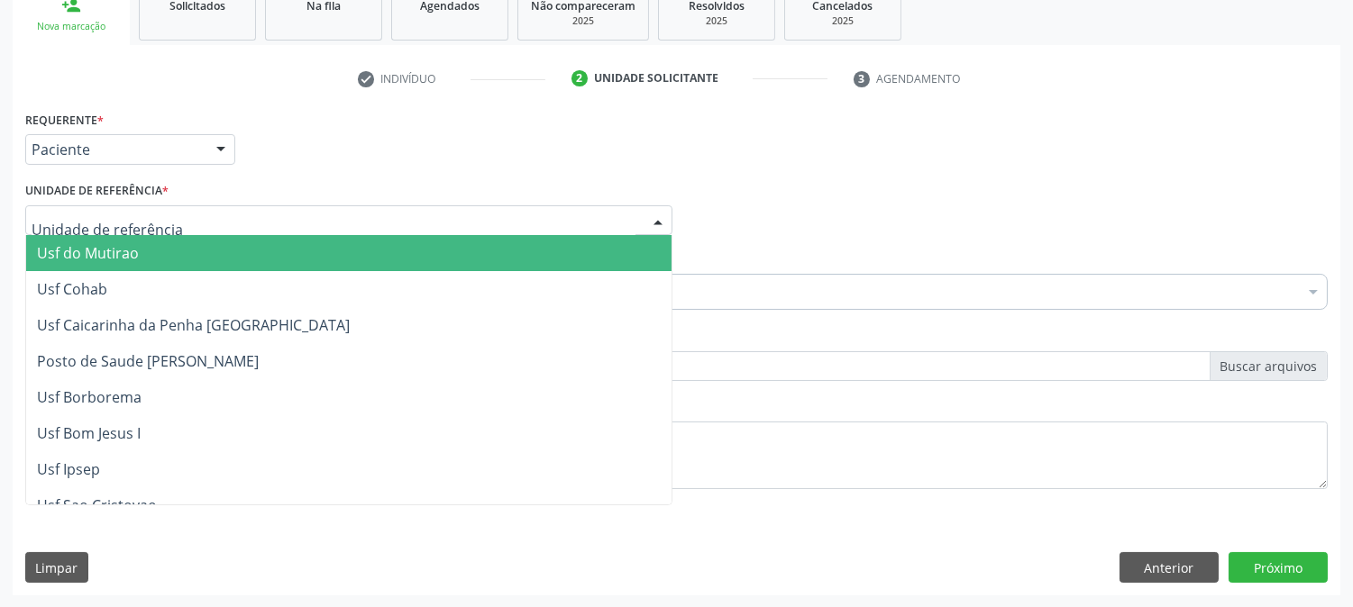
click at [195, 214] on div at bounding box center [348, 220] width 647 height 31
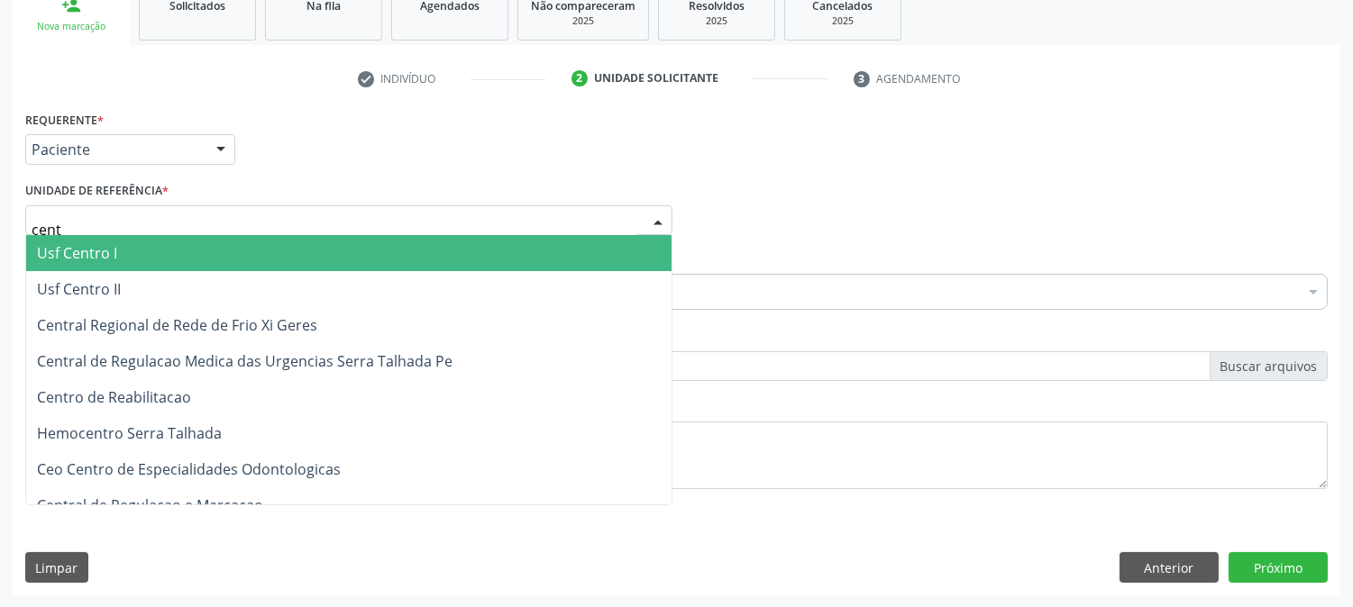
type input "centr"
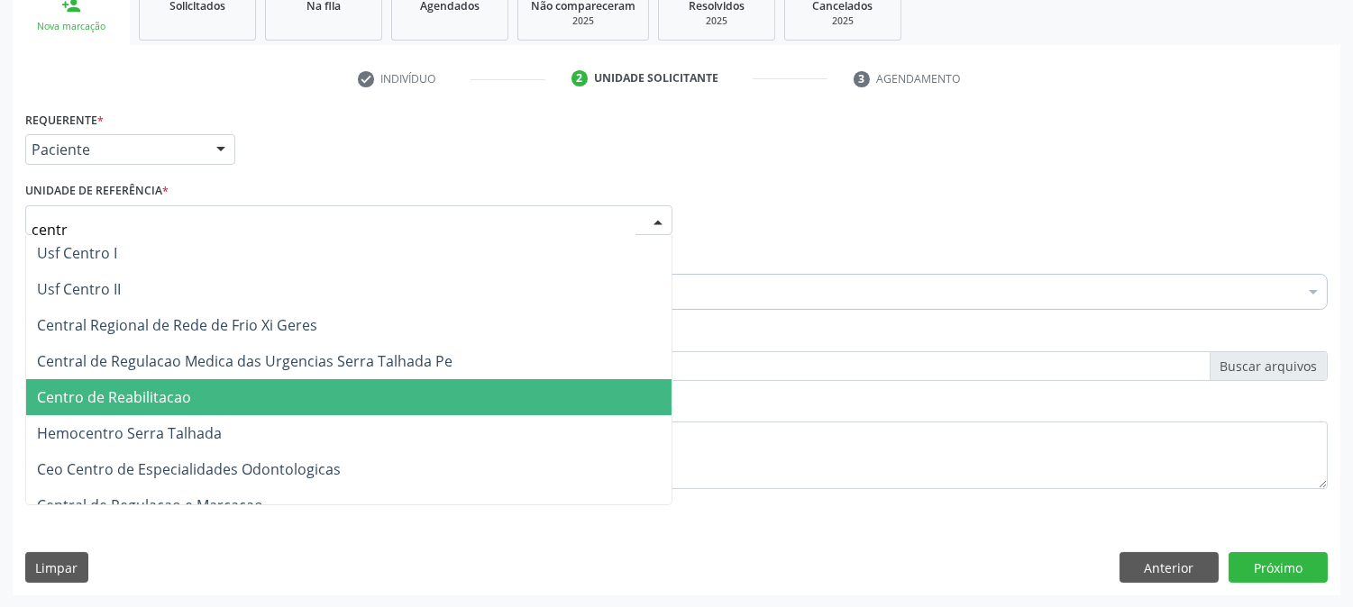
click at [187, 392] on span "Centro de Reabilitacao" at bounding box center [114, 397] width 154 height 20
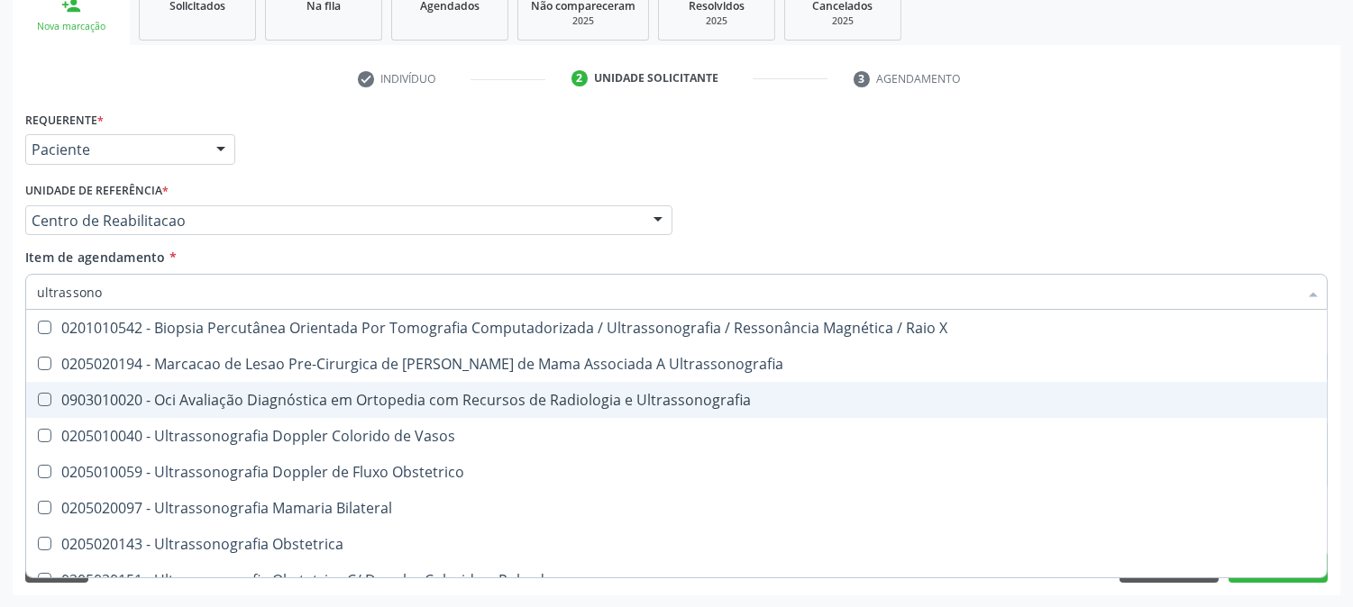
type input "ultrassonog"
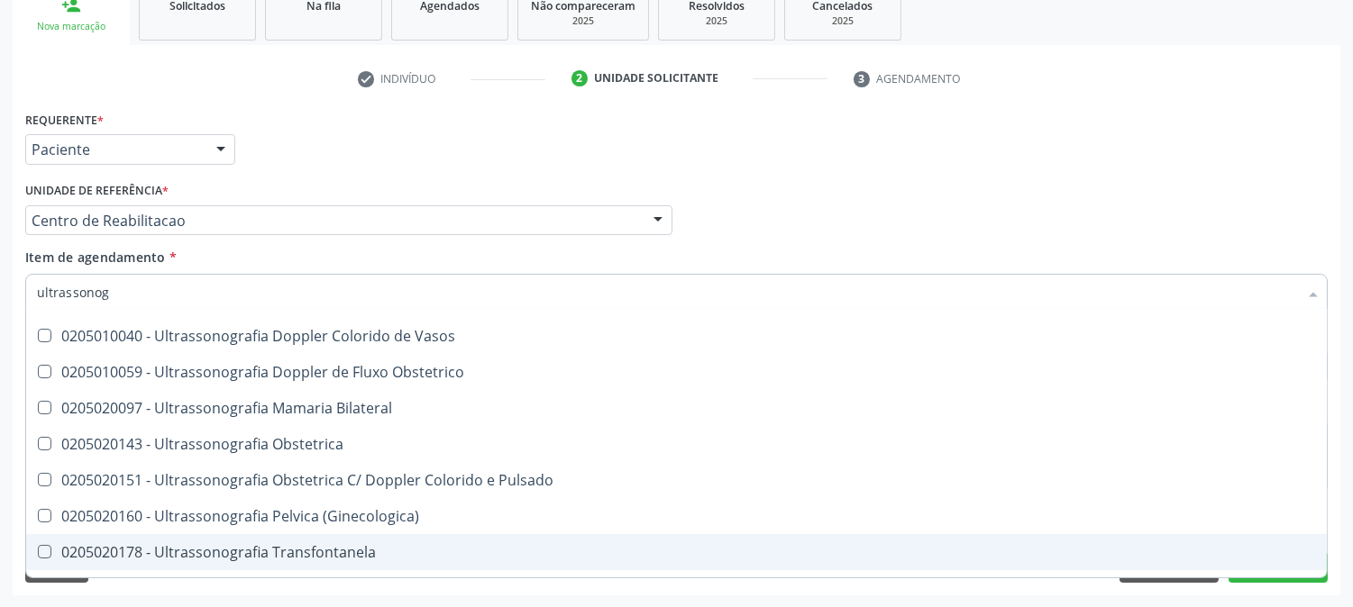
scroll to position [200, 0]
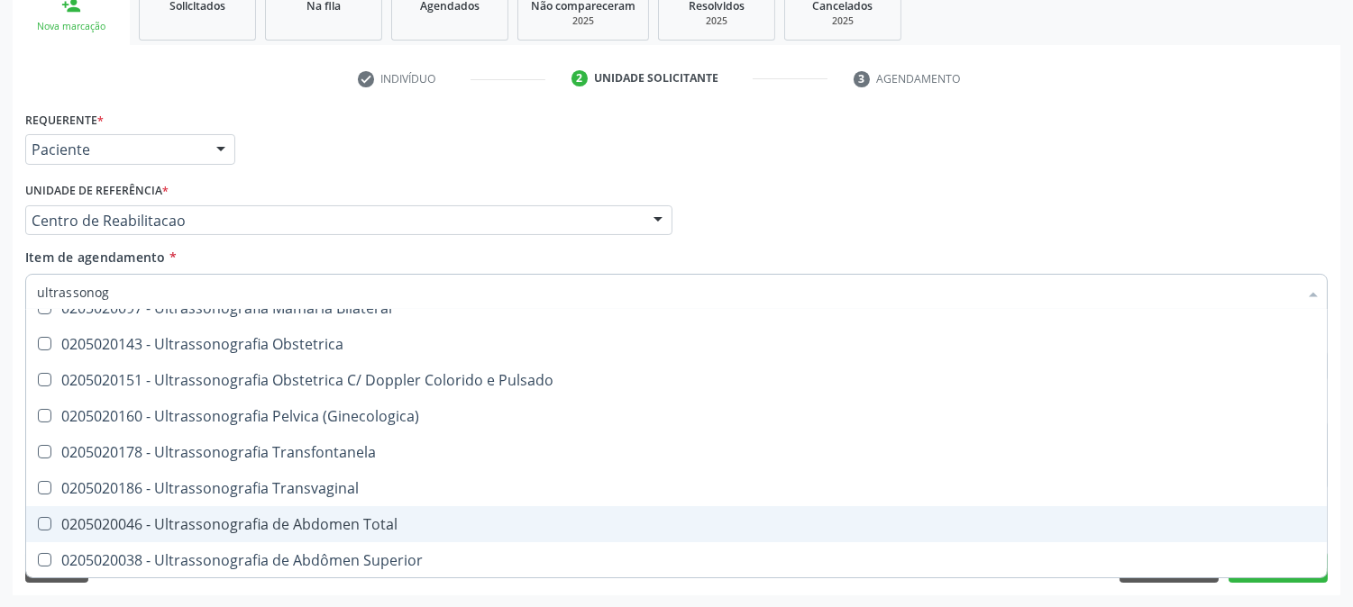
click at [395, 517] on div "0205020046 - Ultrassonografia de Abdomen Total" at bounding box center [676, 524] width 1279 height 14
checkbox Total "true"
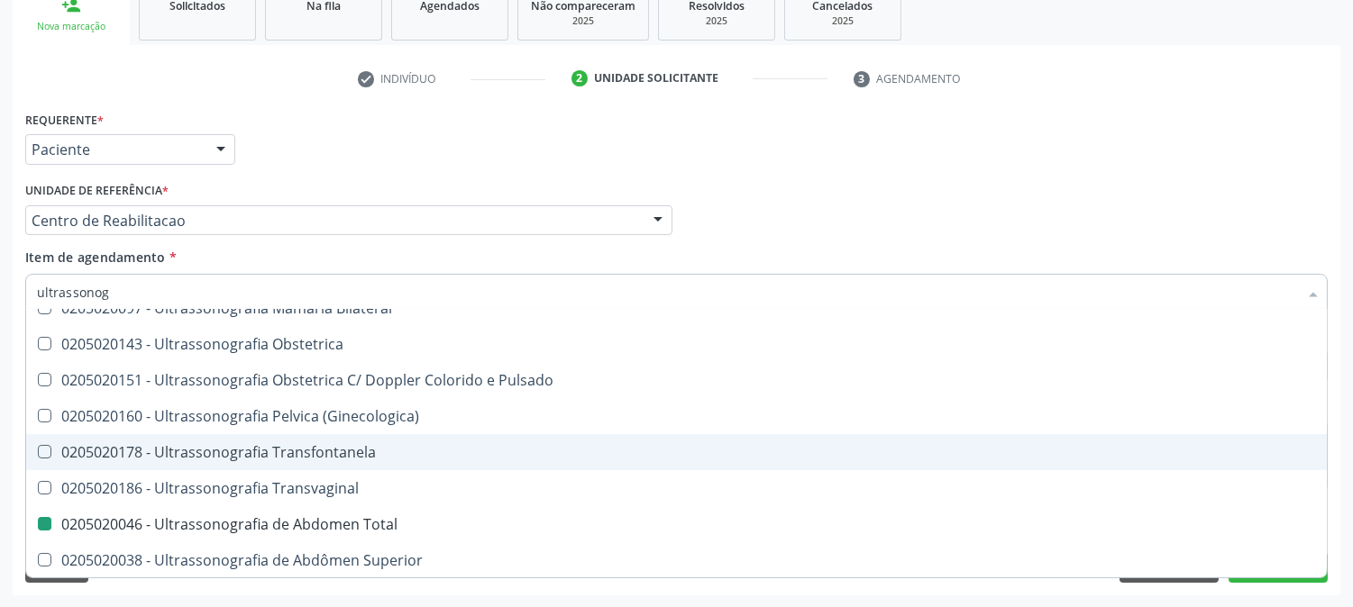
click at [0, 402] on div "Acompanhamento Acompanhe a situação das marcações correntes e finalizadas Relat…" at bounding box center [676, 211] width 1353 height 794
checkbox Ultrassonografia "true"
checkbox Total "false"
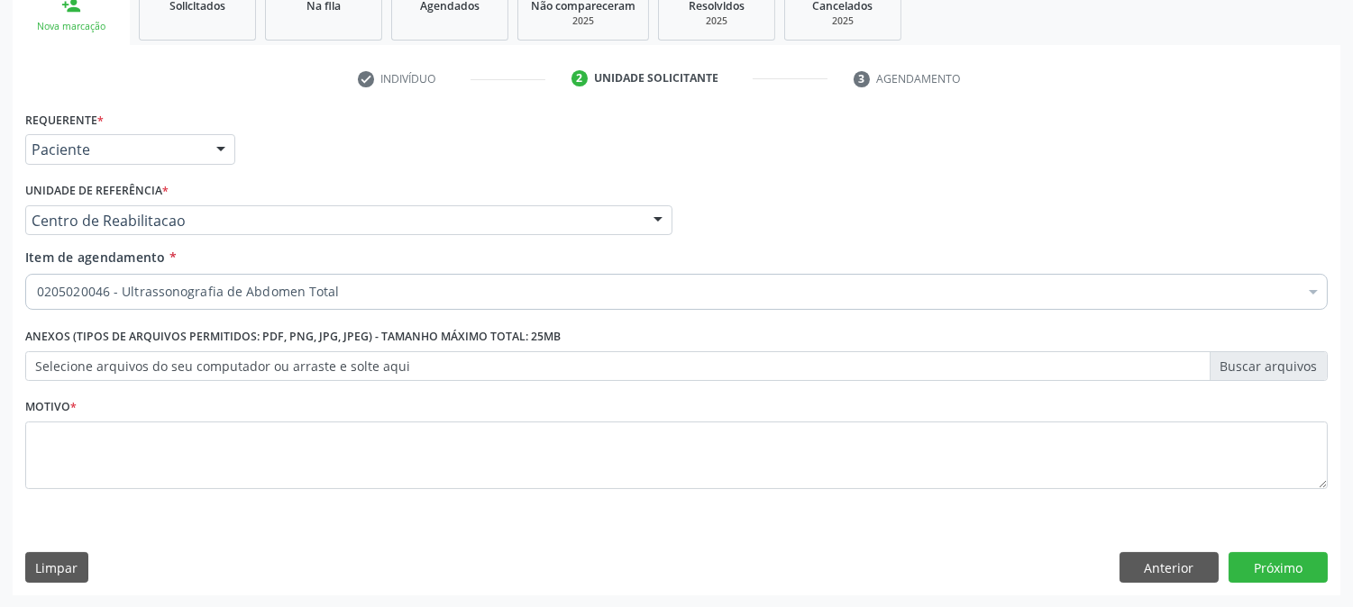
scroll to position [0, 0]
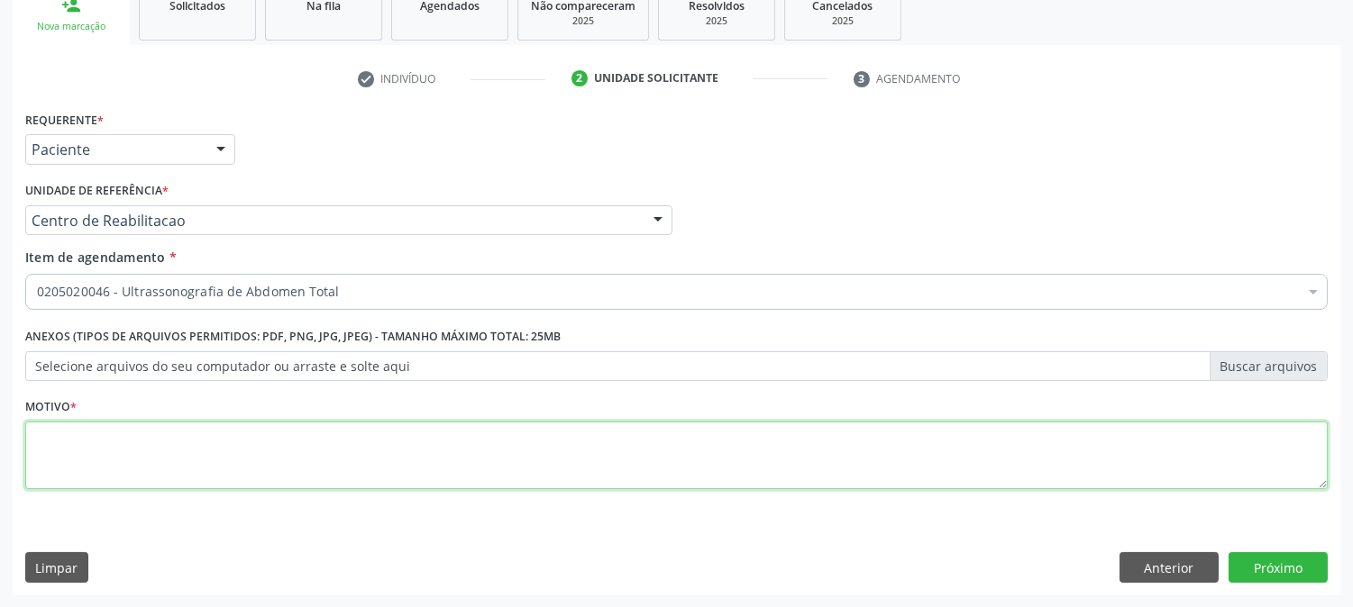
click at [171, 469] on textarea at bounding box center [676, 456] width 1302 height 68
type textarea "."
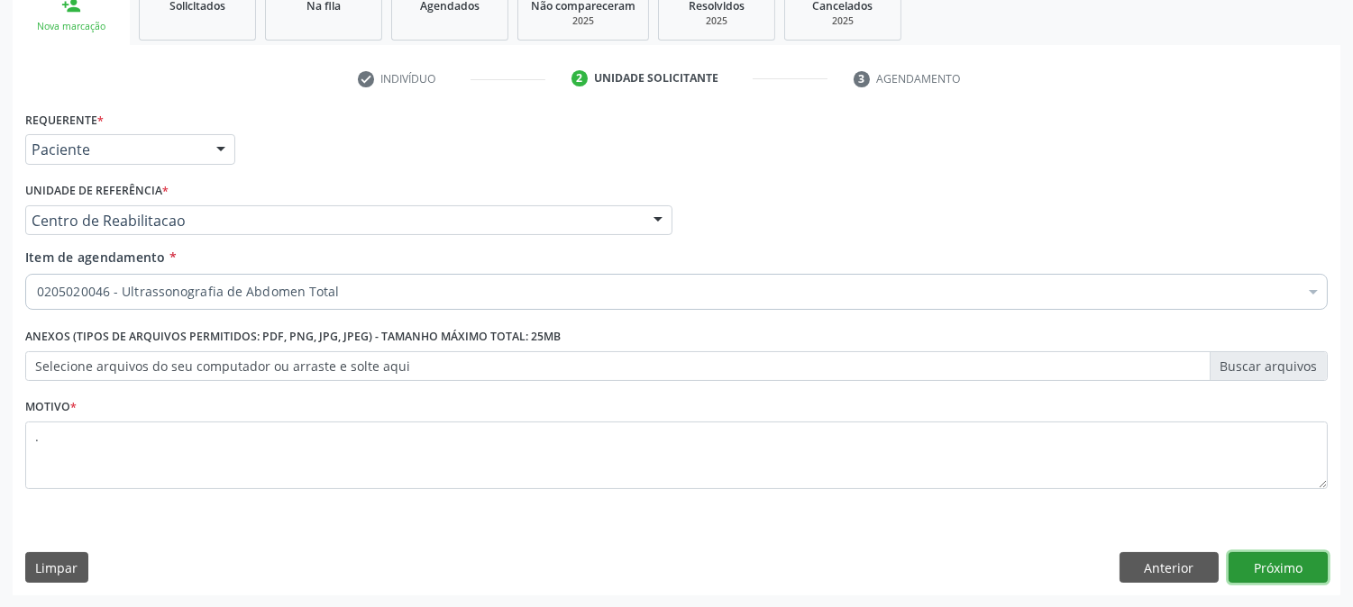
click at [1251, 560] on button "Próximo" at bounding box center [1277, 567] width 99 height 31
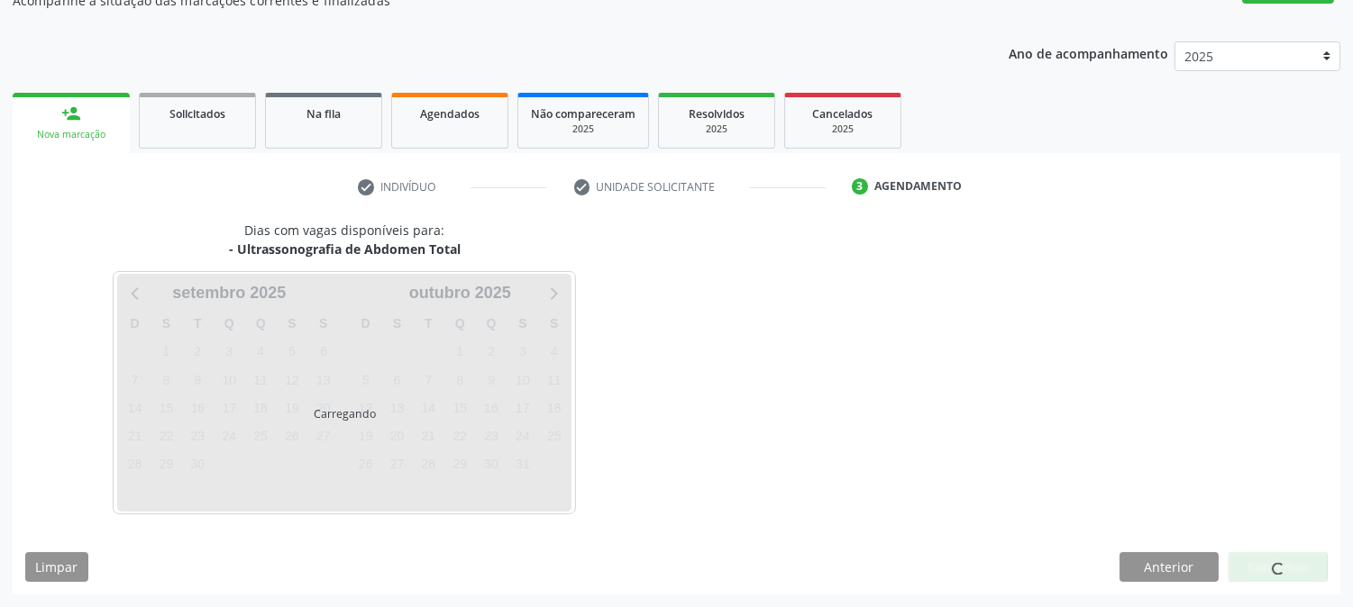
scroll to position [176, 0]
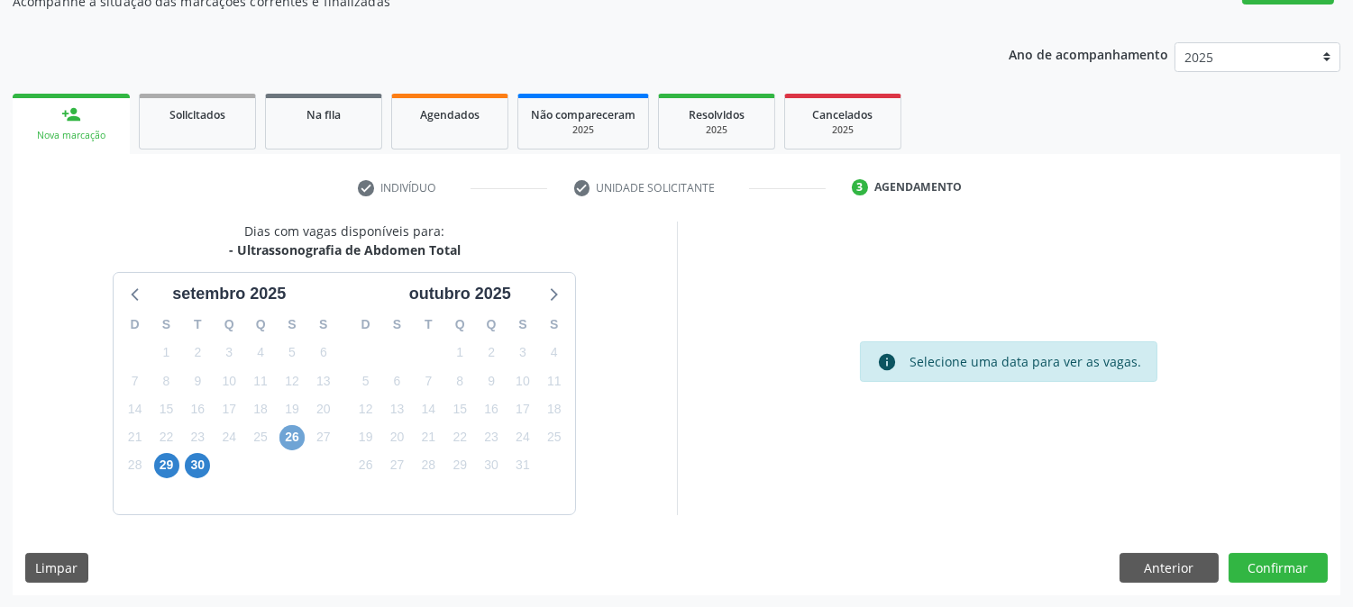
click at [302, 436] on span "26" at bounding box center [291, 437] width 25 height 25
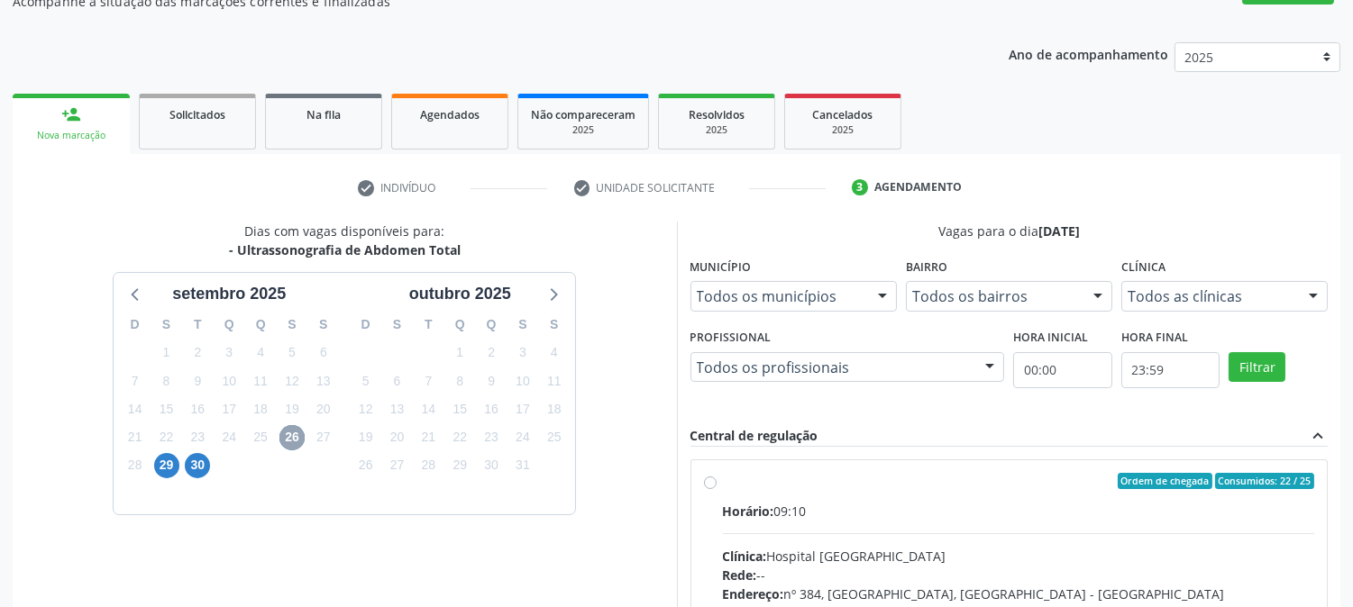
scroll to position [436, 0]
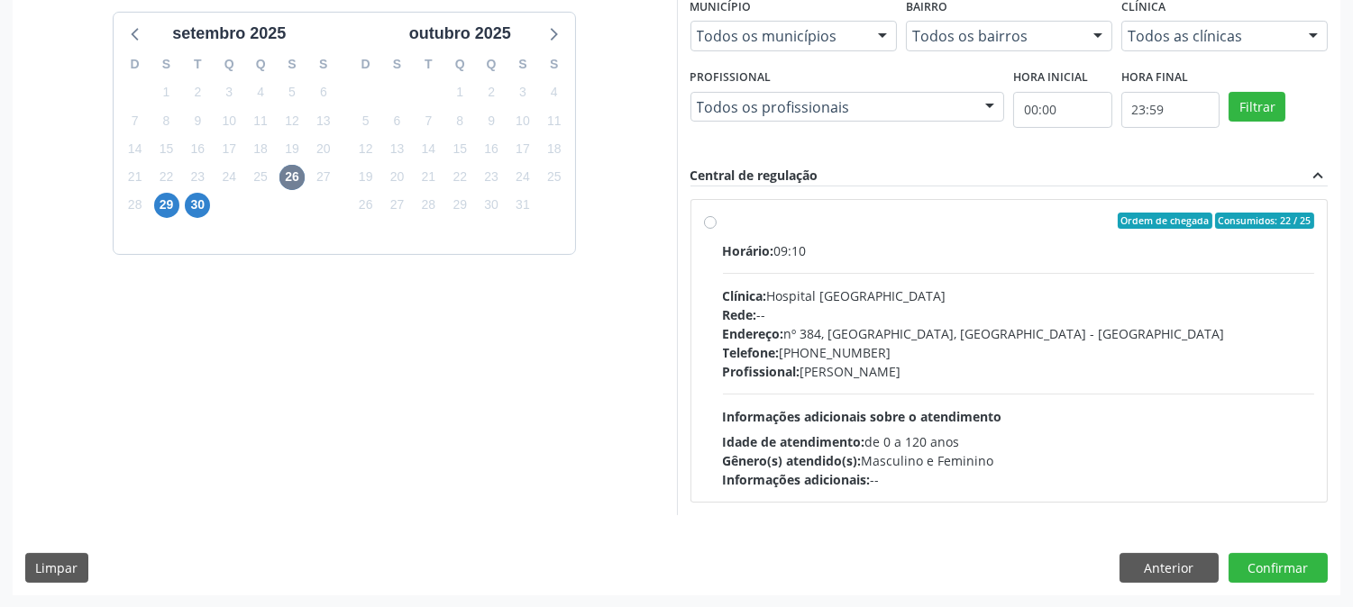
click at [834, 437] on span "Idade de atendimento:" at bounding box center [794, 441] width 142 height 17
click at [716, 229] on input "Ordem de chegada Consumidos: 22 / 25 Horário: 09:10 Clínica: Hospital [GEOGRAPH…" at bounding box center [710, 221] width 13 height 16
radio input "true"
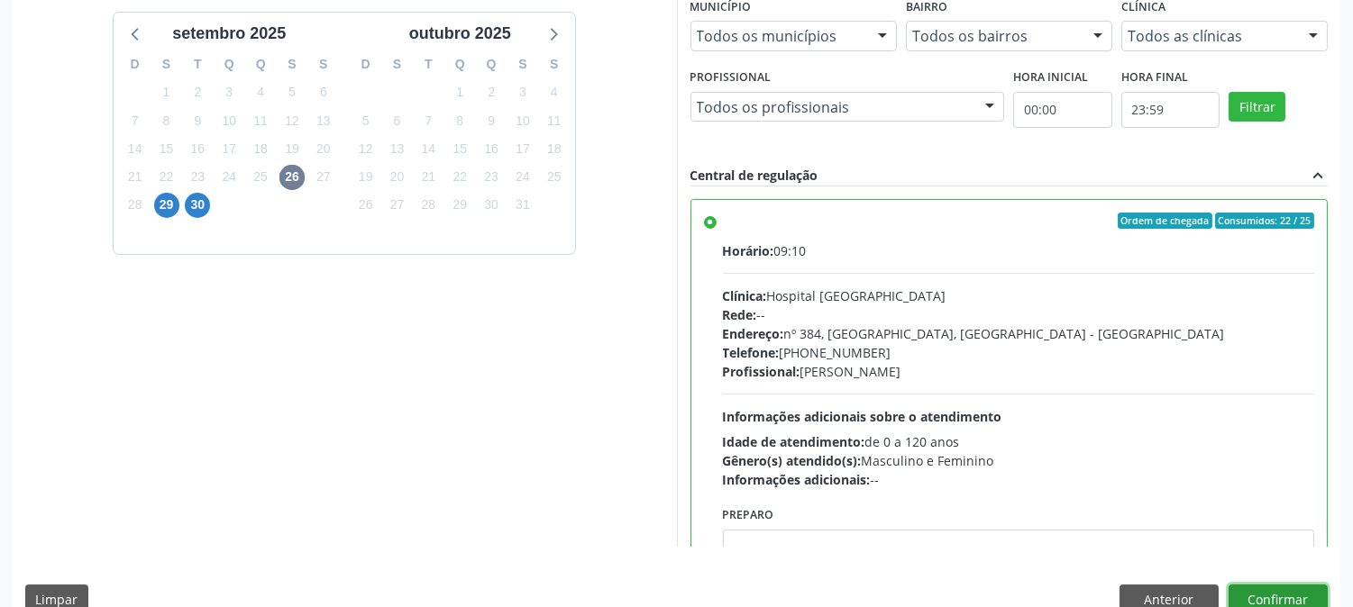
click at [1289, 588] on button "Confirmar" at bounding box center [1277, 600] width 99 height 31
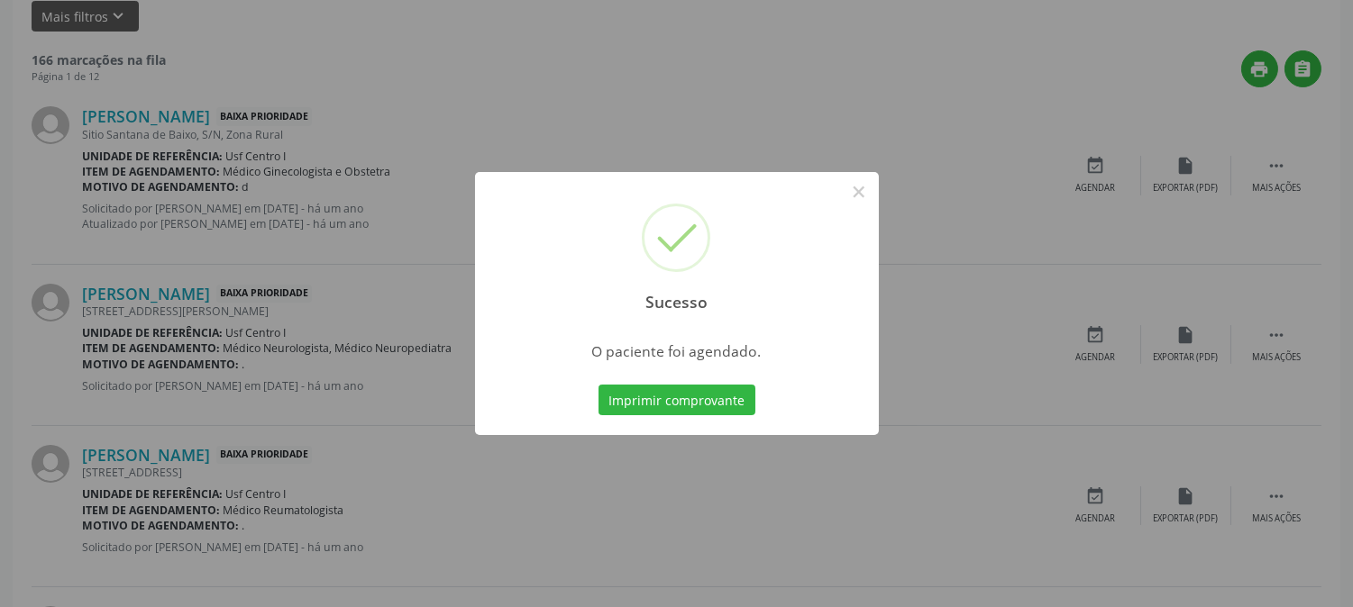
scroll to position [0, 0]
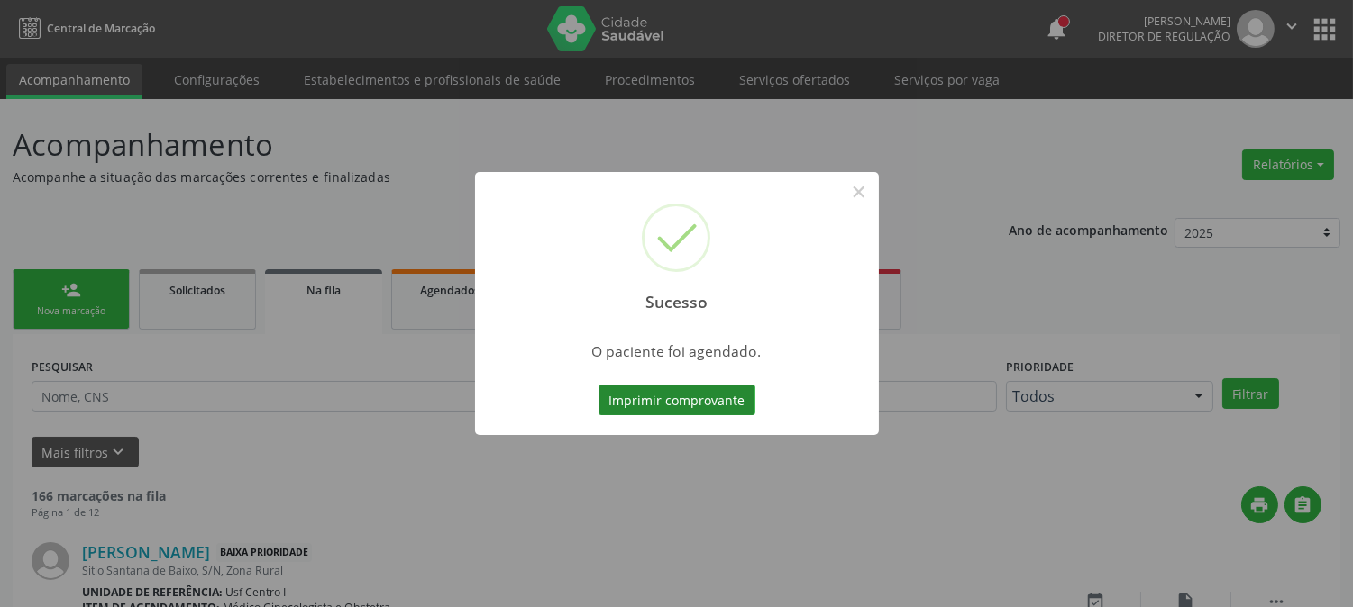
click at [687, 390] on button "Imprimir comprovante" at bounding box center [676, 400] width 157 height 31
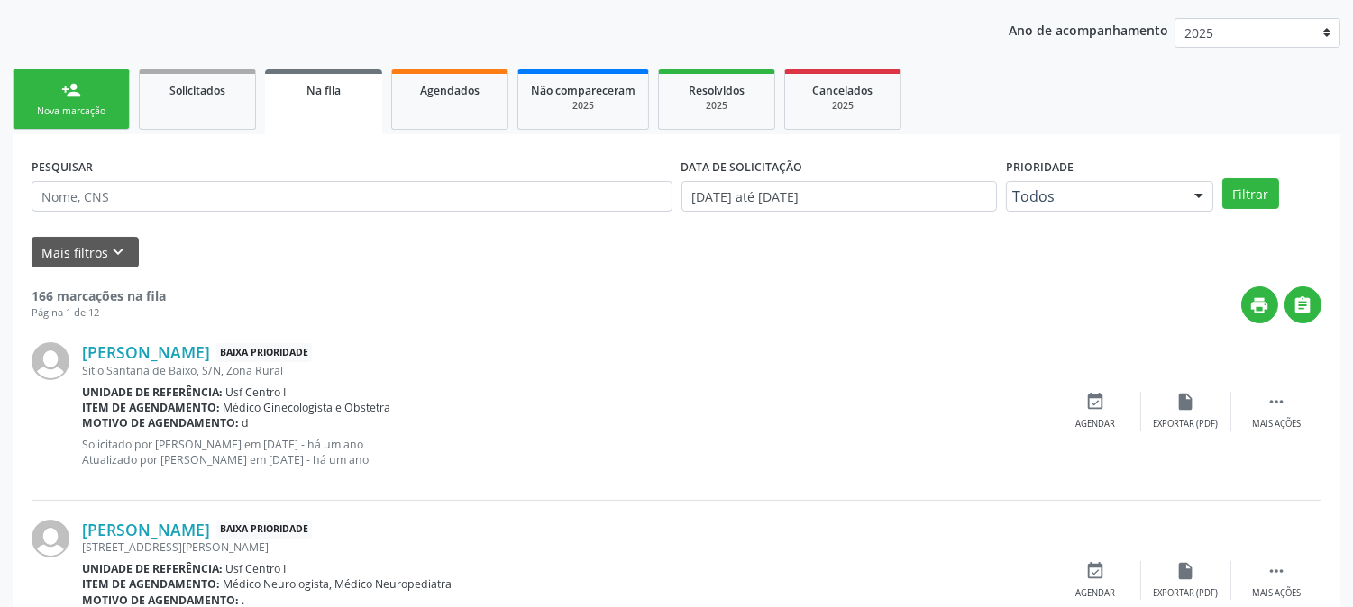
scroll to position [100, 0]
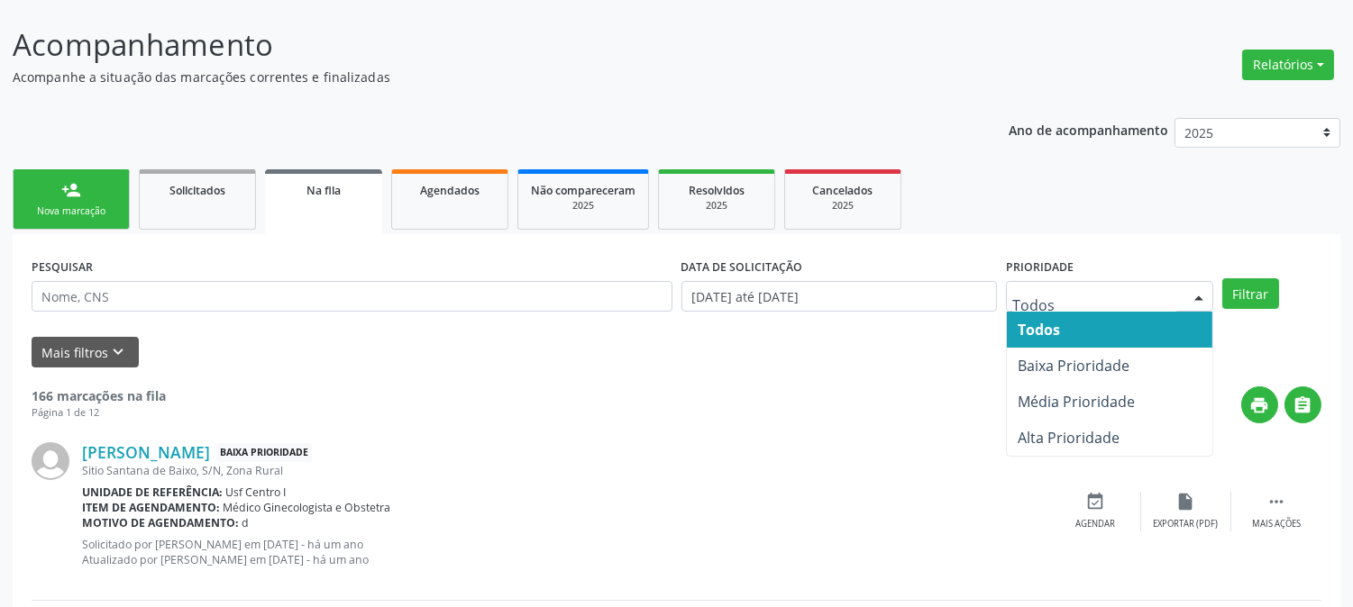
click at [1183, 303] on div at bounding box center [1109, 296] width 207 height 31
click at [467, 220] on link "Agendados" at bounding box center [449, 199] width 117 height 60
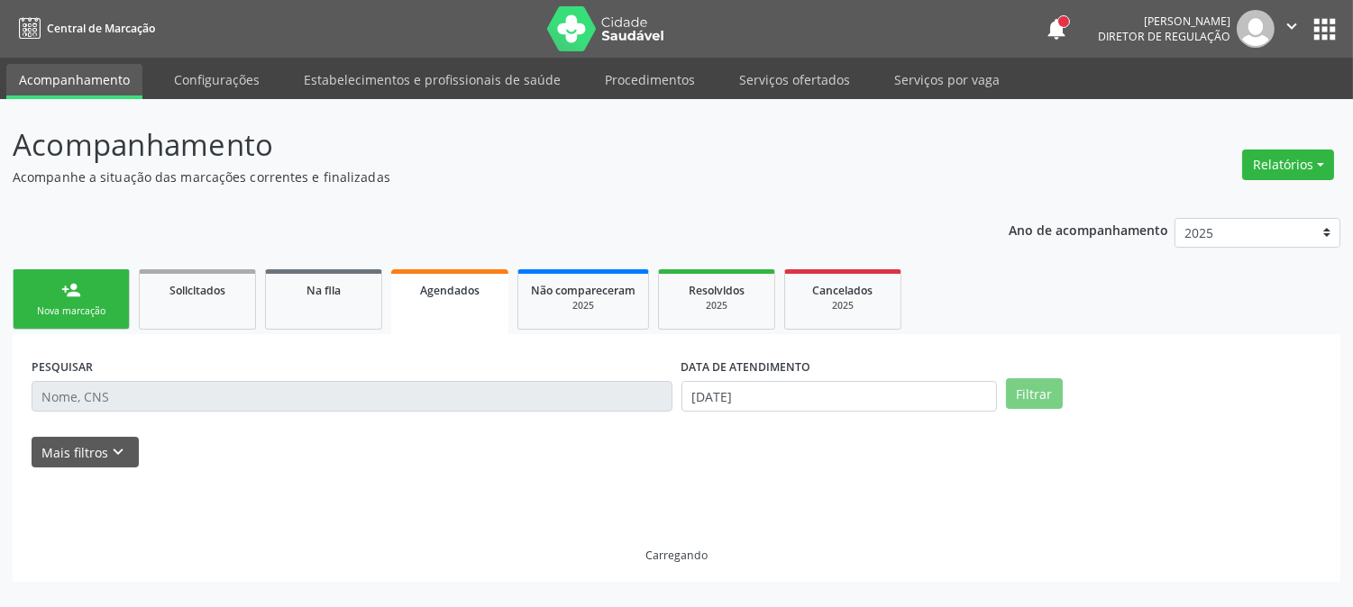
scroll to position [0, 0]
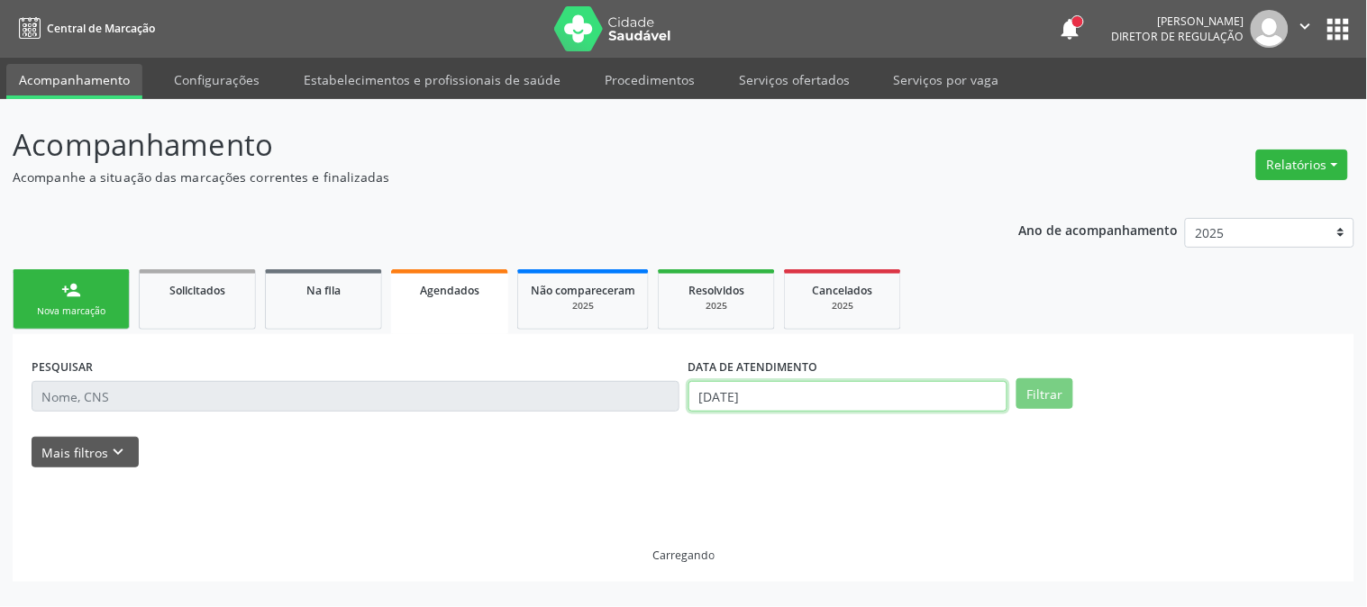
click at [797, 392] on input "[DATE]" at bounding box center [847, 396] width 319 height 31
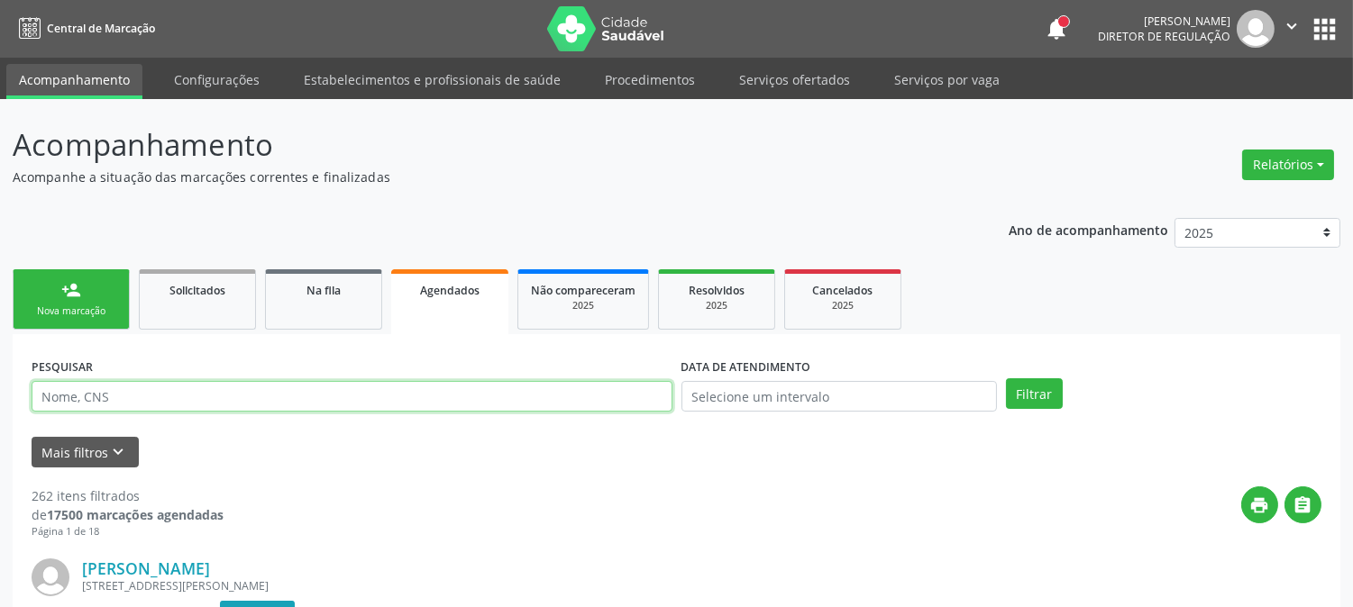
click at [517, 394] on input "text" at bounding box center [352, 396] width 641 height 31
type input "[PERSON_NAME]"
click at [1006, 378] on button "Filtrar" at bounding box center [1034, 393] width 57 height 31
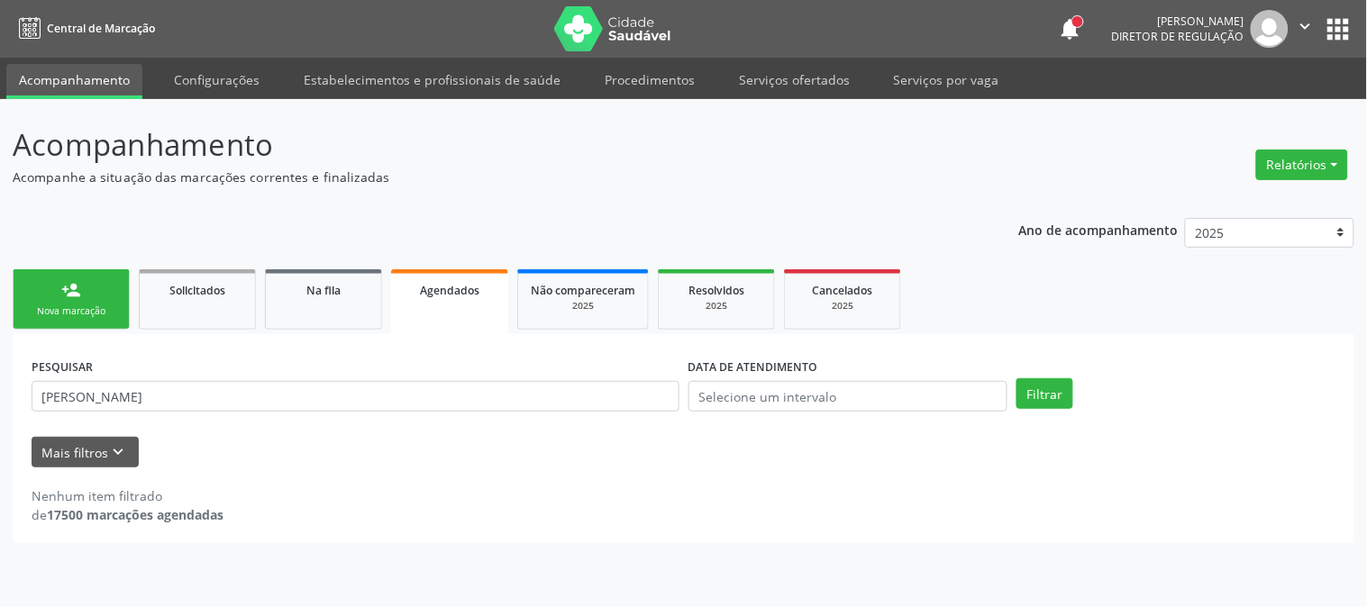
click at [59, 309] on div "Nova marcação" at bounding box center [71, 312] width 90 height 14
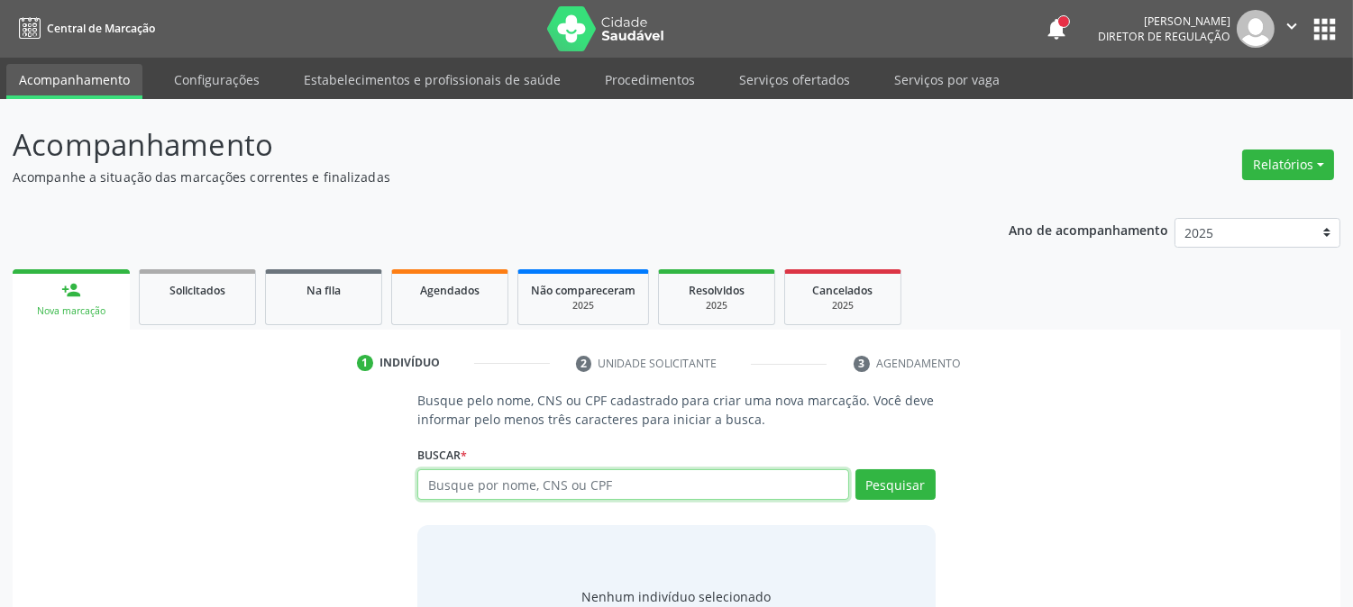
click at [460, 482] on input "text" at bounding box center [632, 484] width 431 height 31
type input "[PERSON_NAME]"
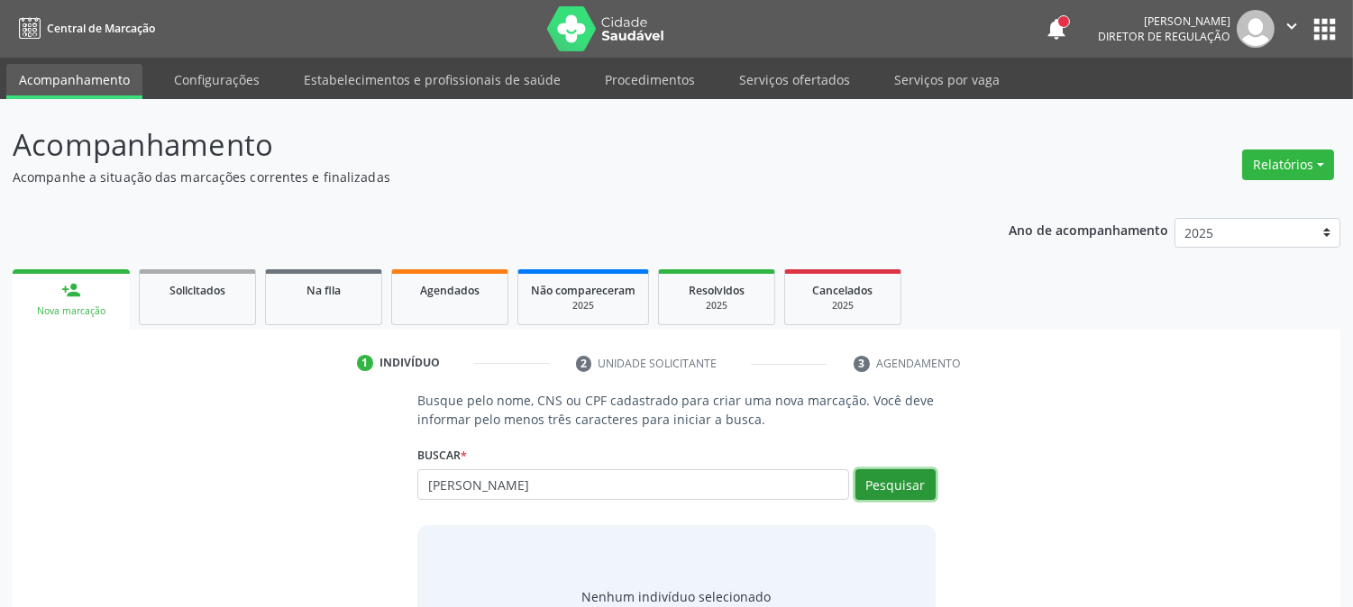
click at [908, 483] on button "Pesquisar" at bounding box center [895, 484] width 80 height 31
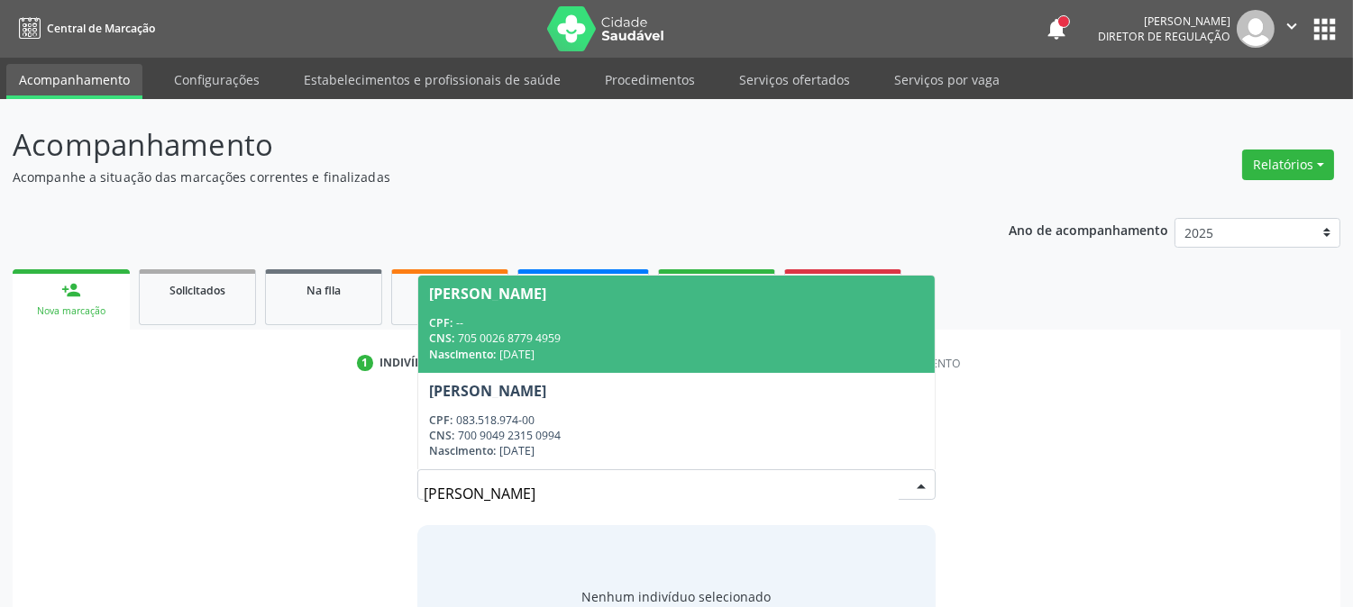
scroll to position [86, 0]
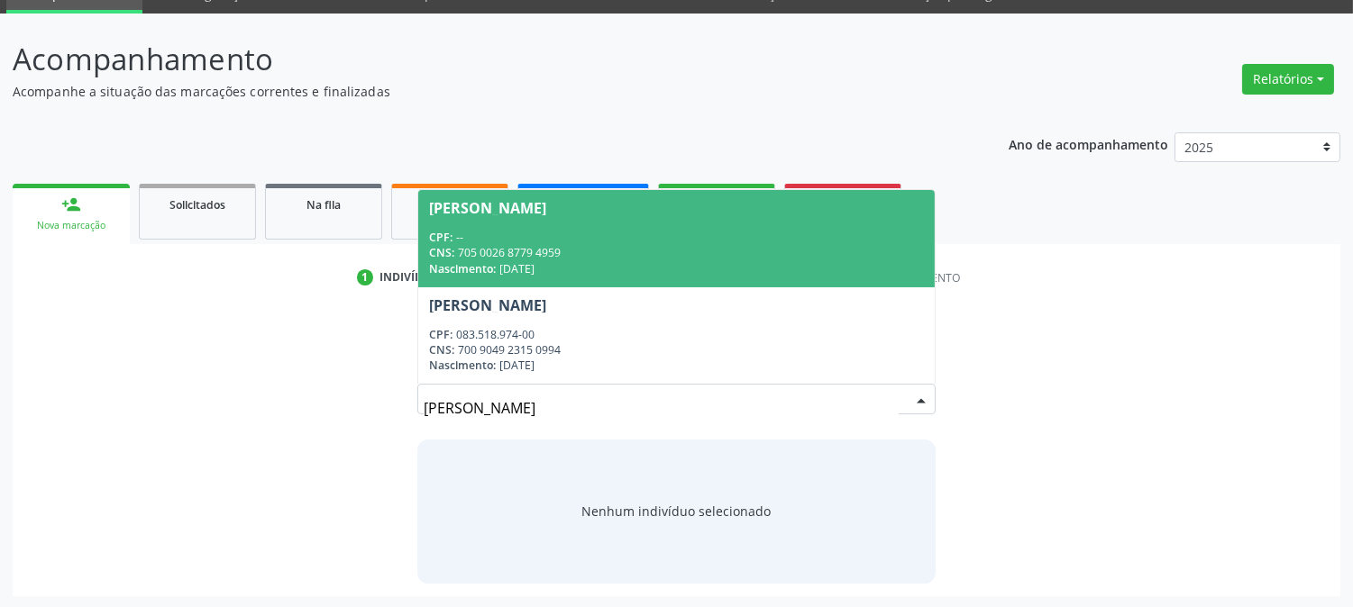
click at [721, 266] on div "Nascimento: [DATE]" at bounding box center [676, 268] width 494 height 15
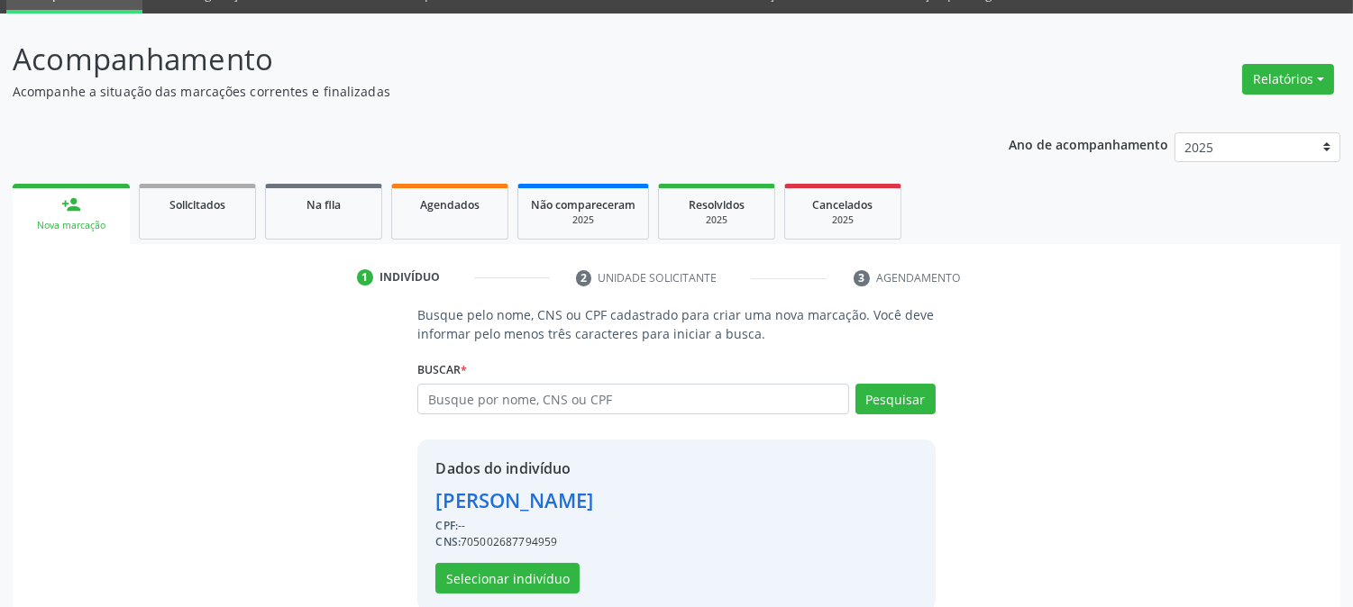
scroll to position [114, 0]
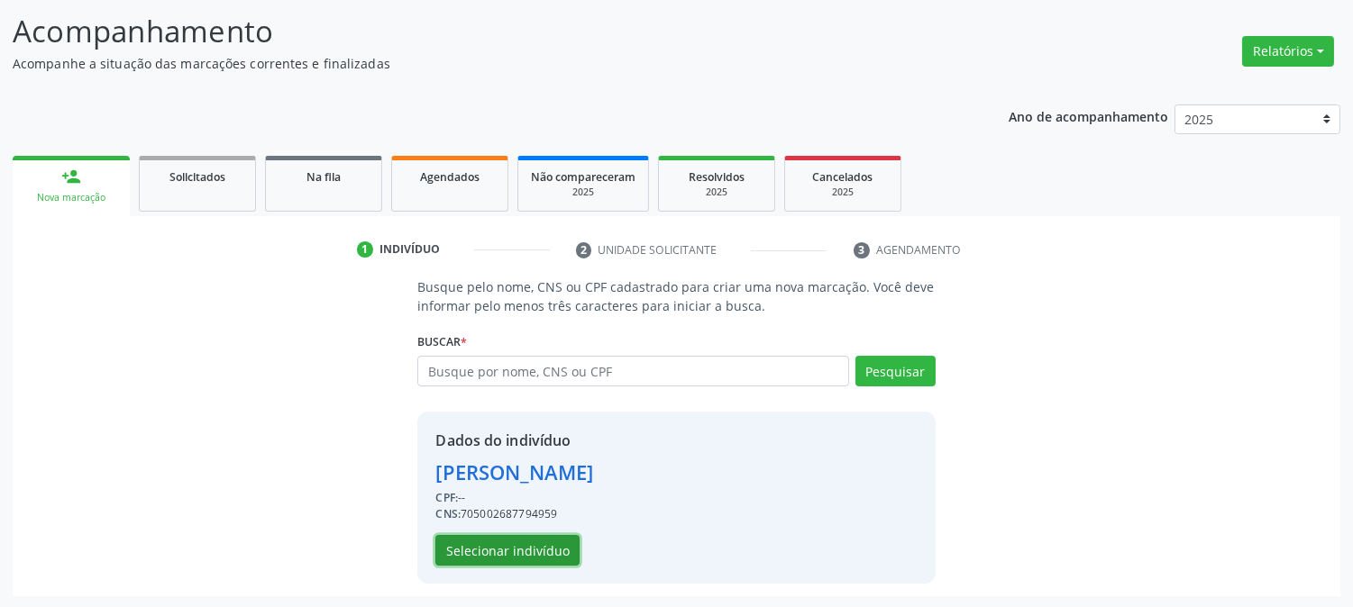
click at [544, 548] on button "Selecionar indivíduo" at bounding box center [507, 550] width 144 height 31
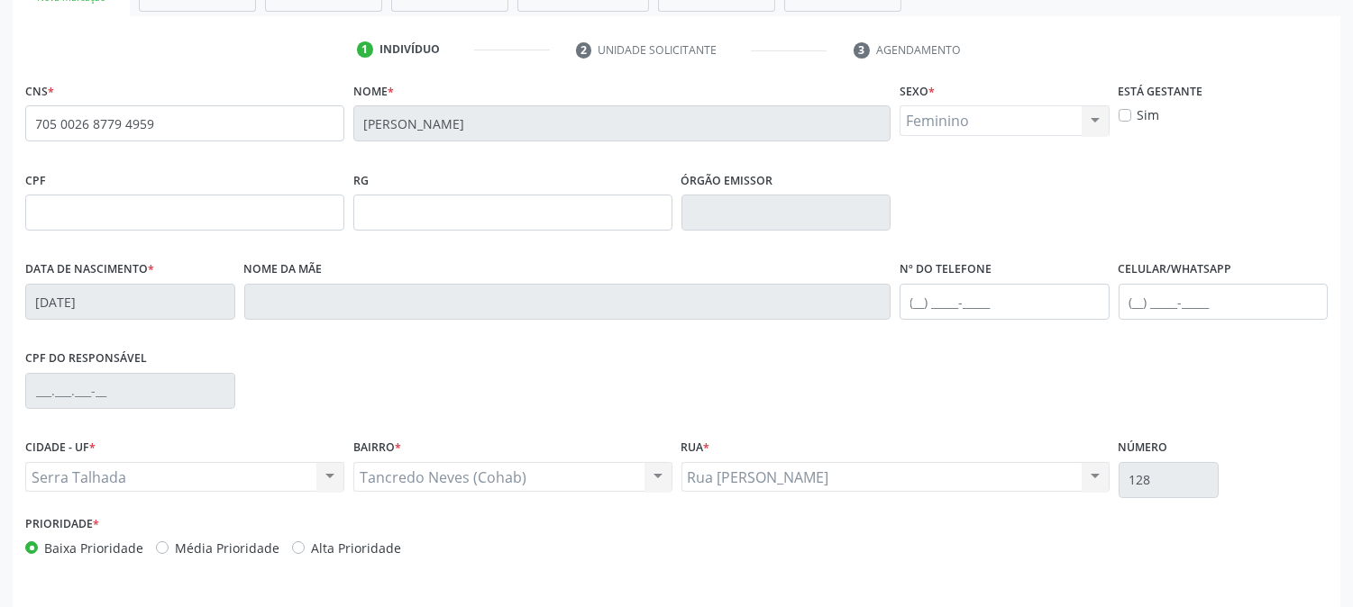
scroll to position [368, 0]
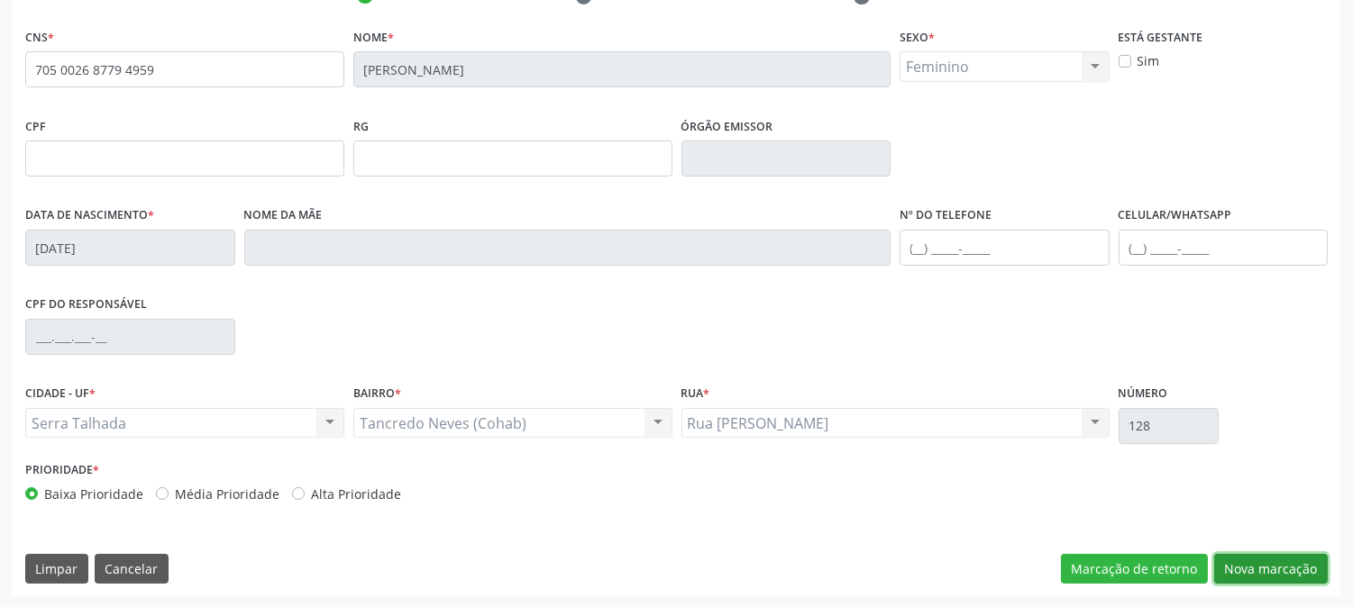
click at [1266, 554] on button "Nova marcação" at bounding box center [1271, 569] width 114 height 31
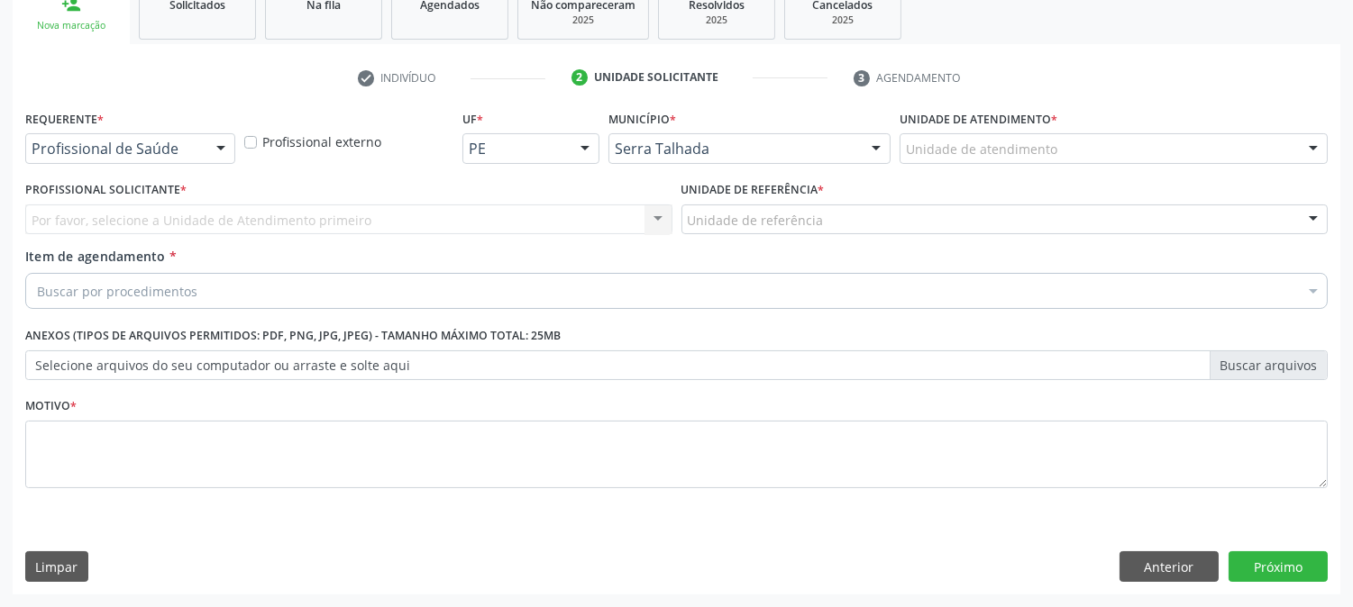
scroll to position [285, 0]
click at [198, 157] on div "Profissional de Saúde" at bounding box center [130, 149] width 210 height 31
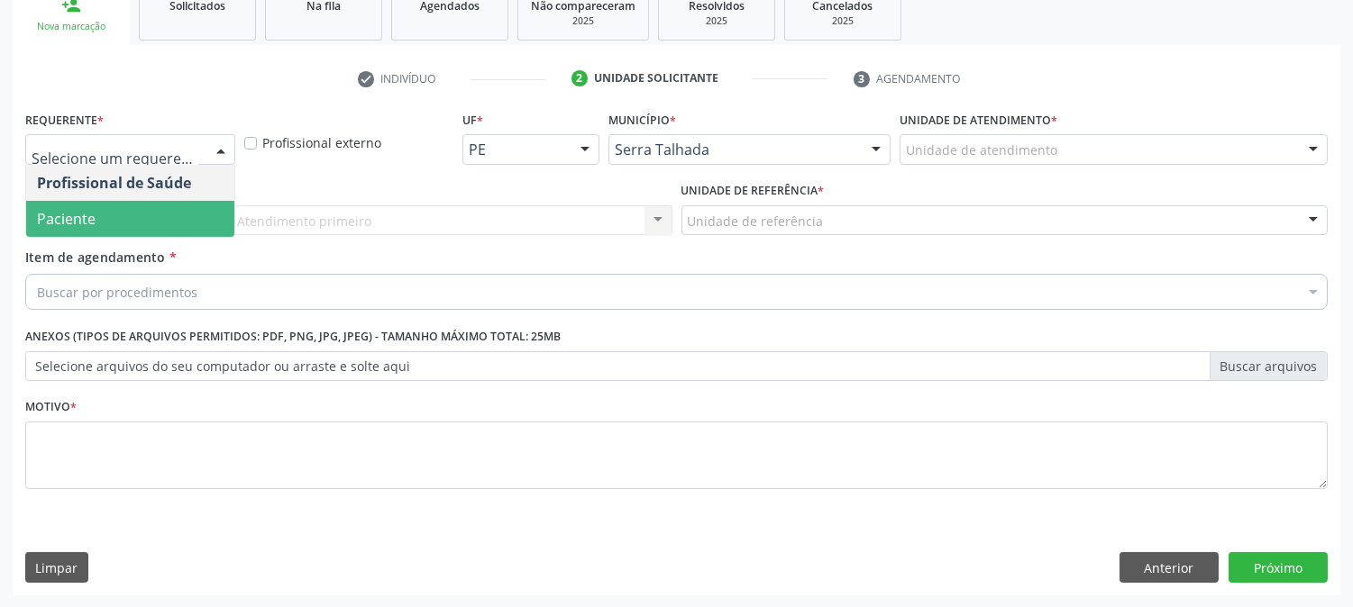
click at [193, 203] on span "Paciente" at bounding box center [130, 219] width 208 height 36
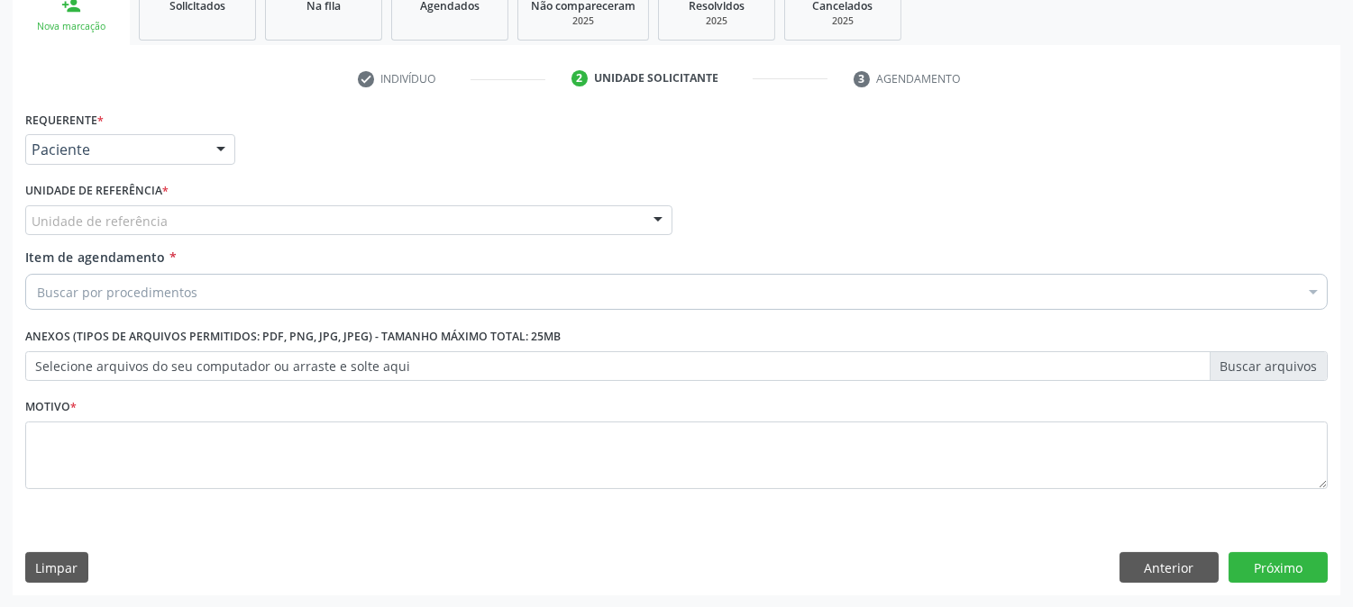
click at [195, 222] on div "Unidade de referência" at bounding box center [348, 220] width 647 height 31
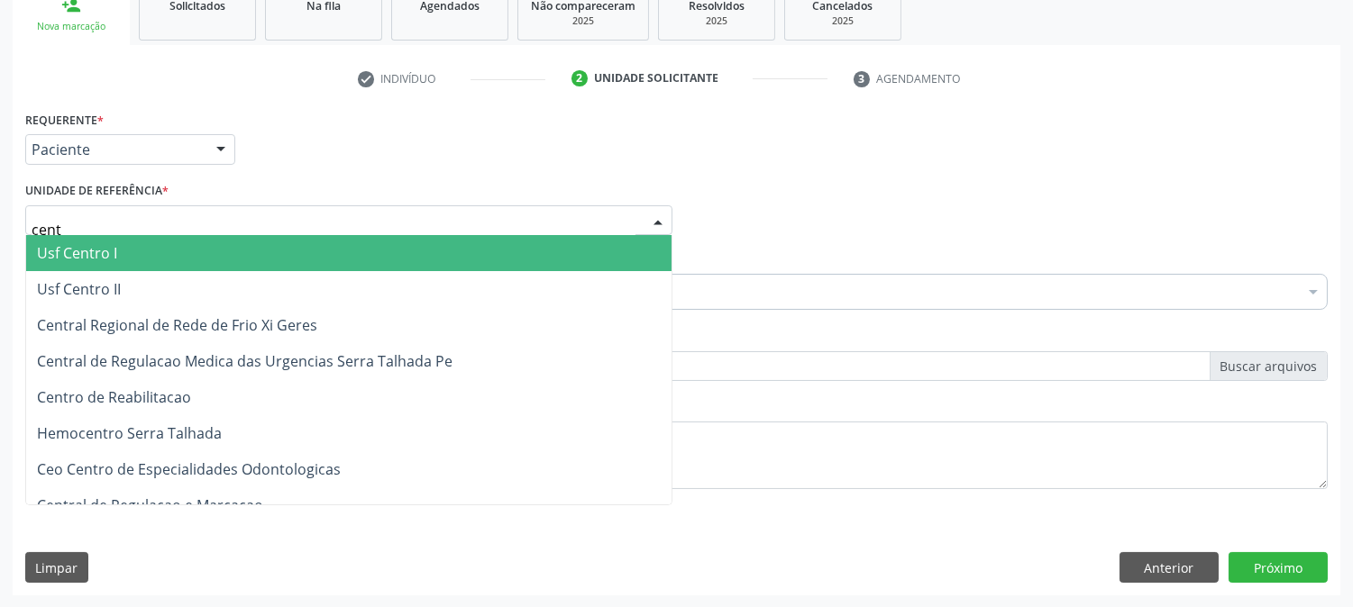
type input "centr"
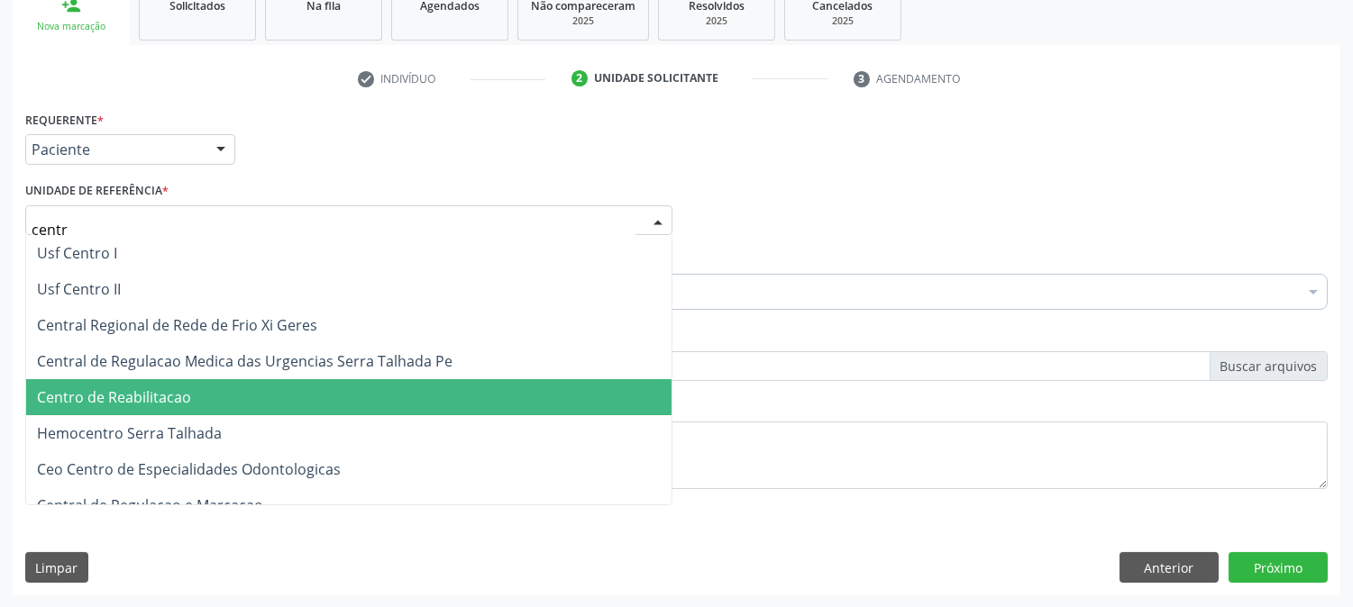
click at [193, 393] on span "Centro de Reabilitacao" at bounding box center [348, 397] width 645 height 36
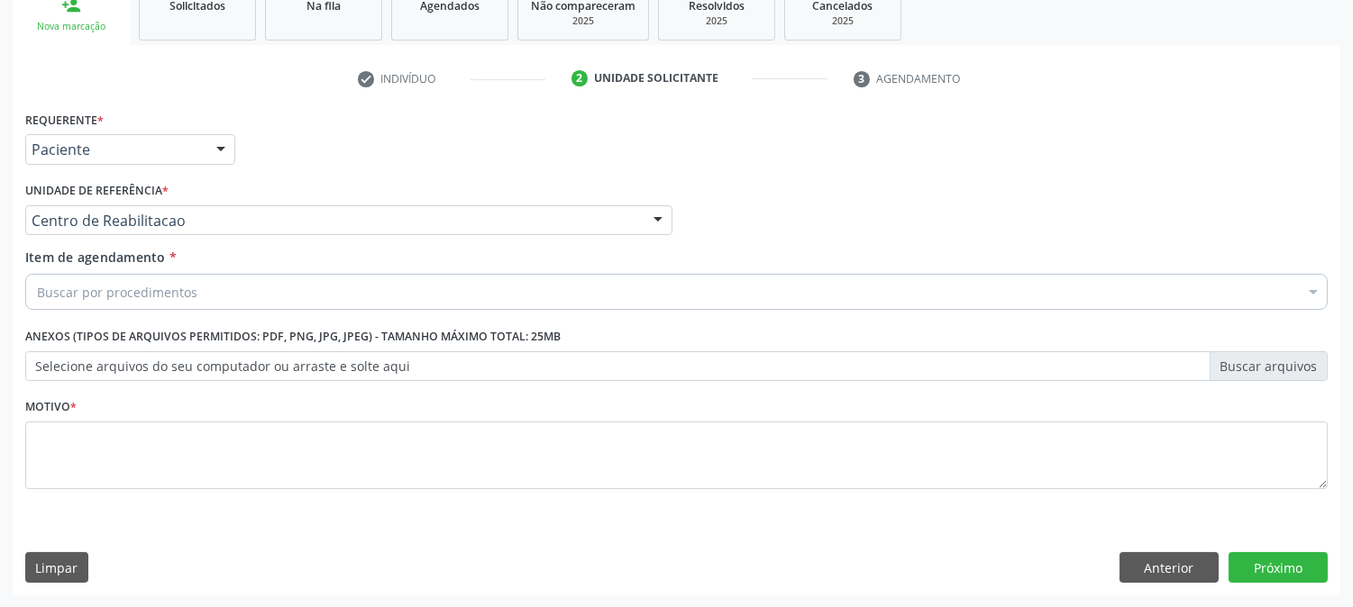
click at [198, 289] on div "Buscar por procedimentos" at bounding box center [676, 292] width 1302 height 36
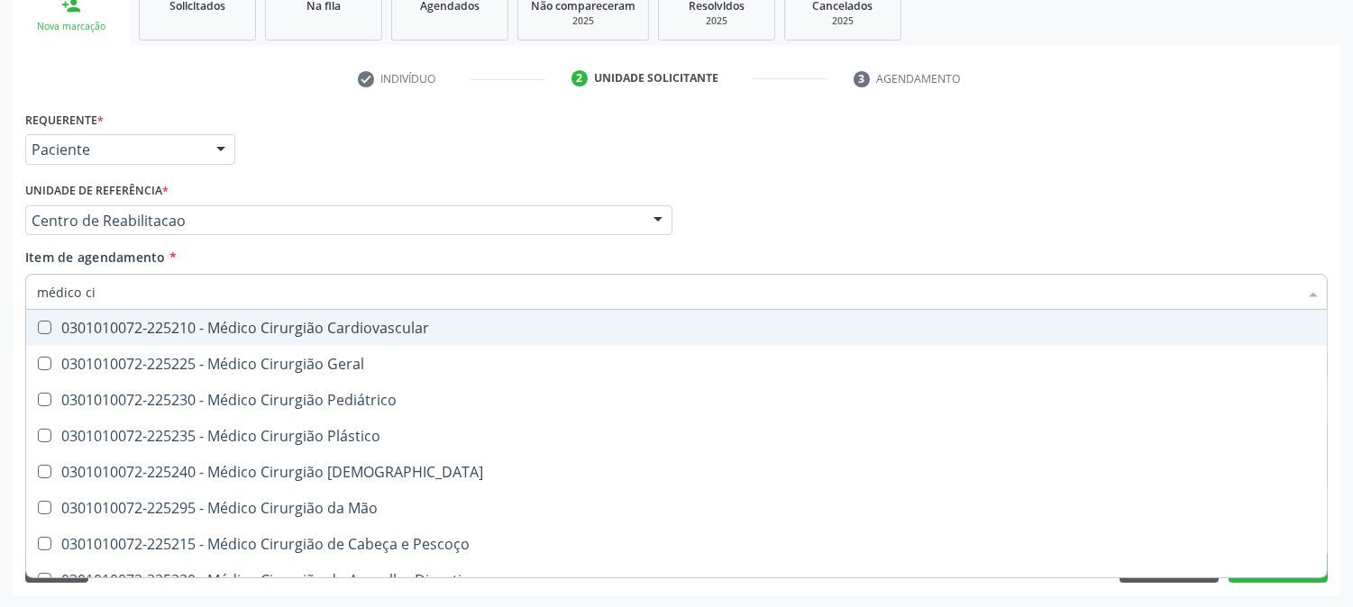
type input "médico cir"
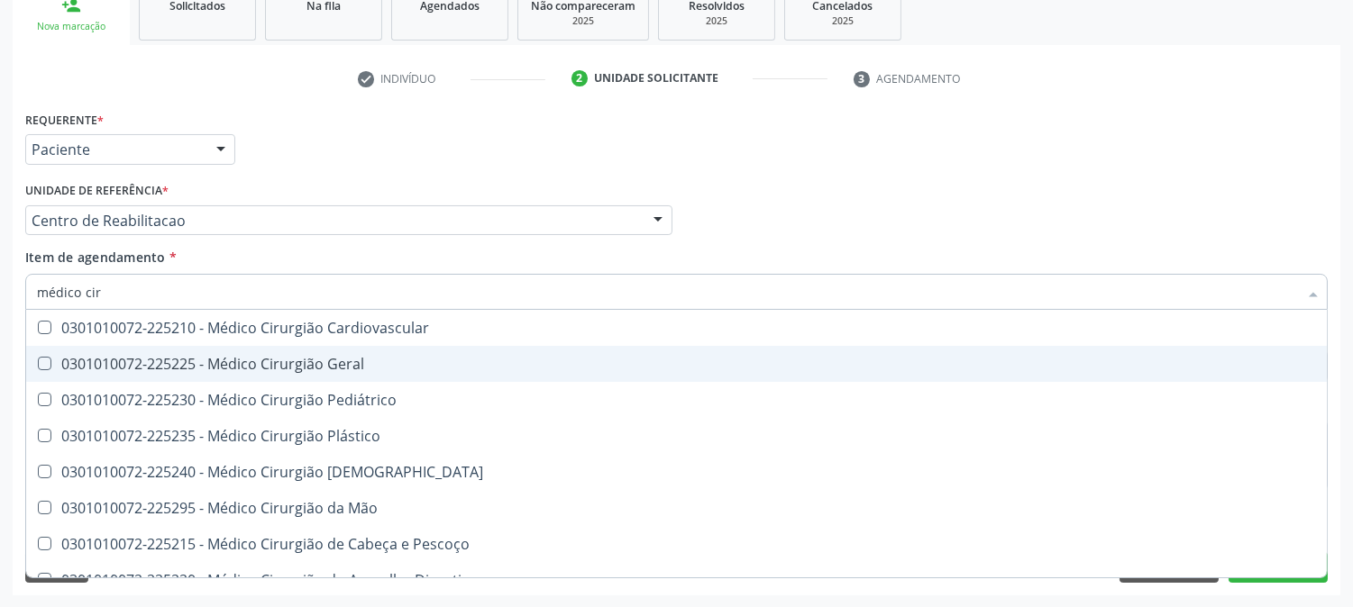
click at [274, 350] on span "0301010072-225225 - Médico Cirurgião Geral" at bounding box center [676, 364] width 1300 height 36
checkbox Geral "true"
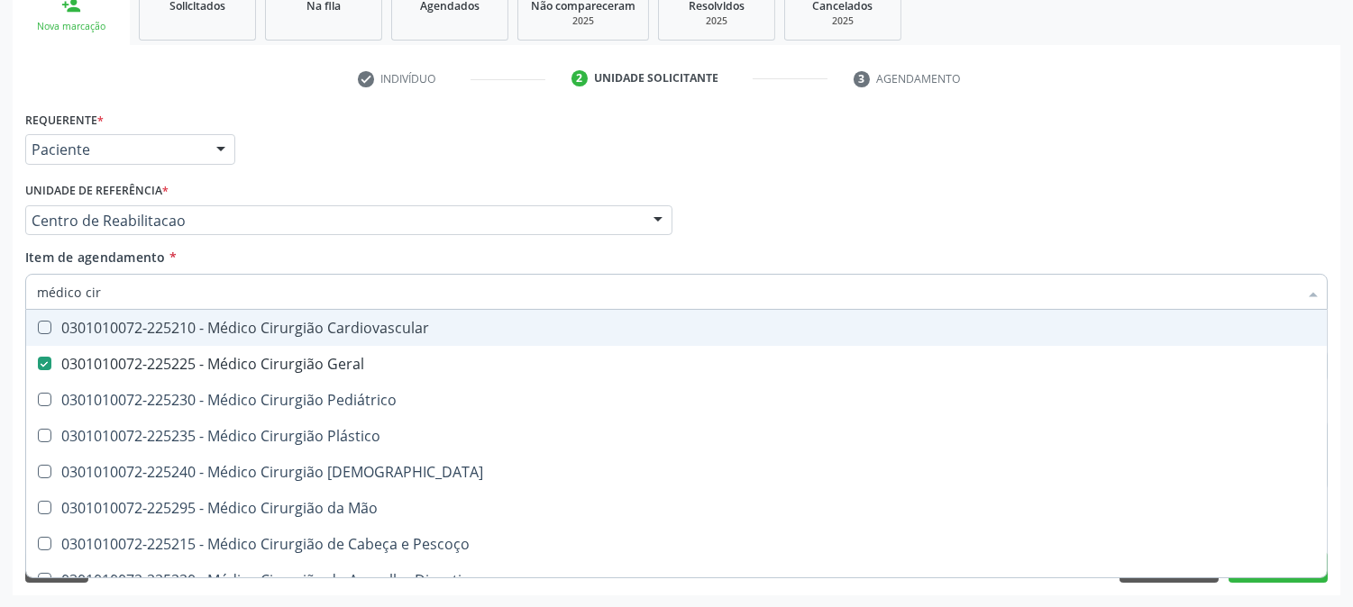
click at [0, 318] on div "Acompanhamento Acompanhe a situação das marcações correntes e finalizadas Relat…" at bounding box center [676, 211] width 1353 height 794
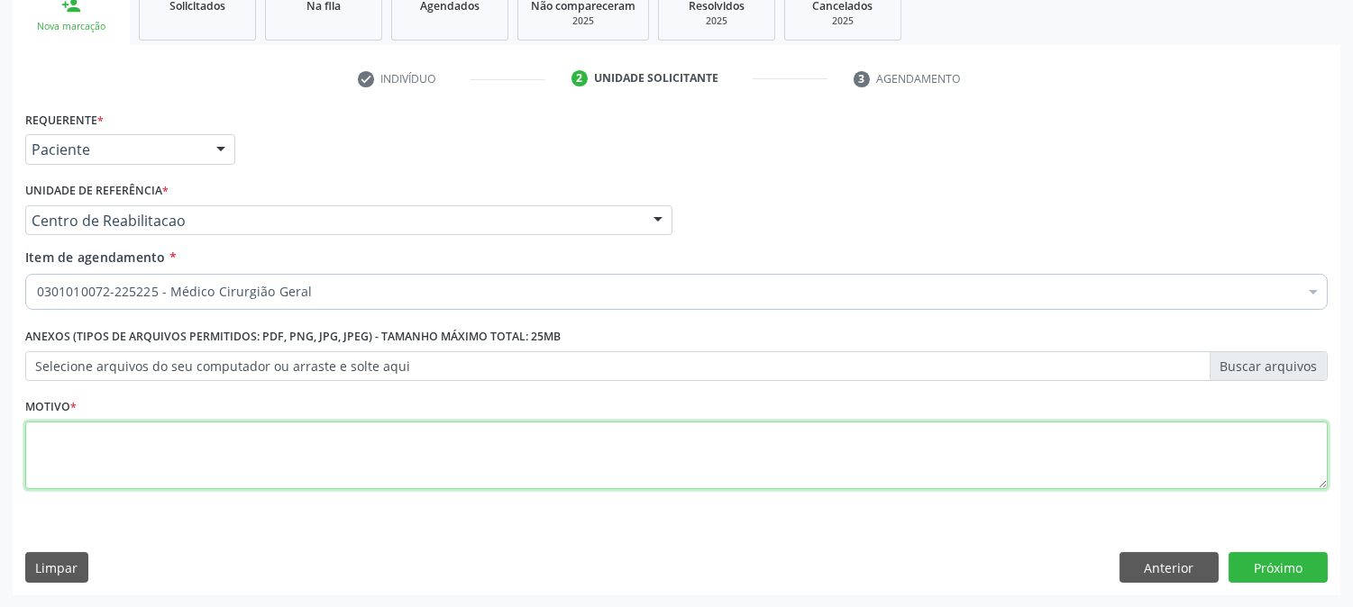
click at [93, 472] on textarea at bounding box center [676, 456] width 1302 height 68
type textarea "."
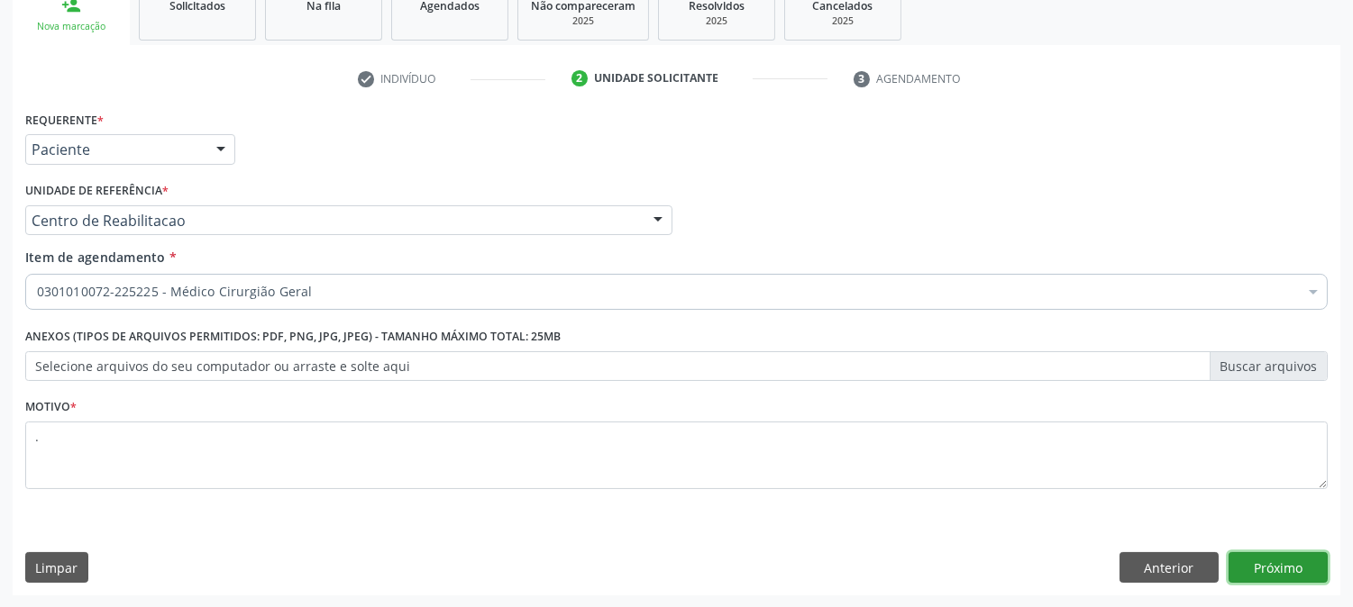
click at [1269, 569] on button "Próximo" at bounding box center [1277, 567] width 99 height 31
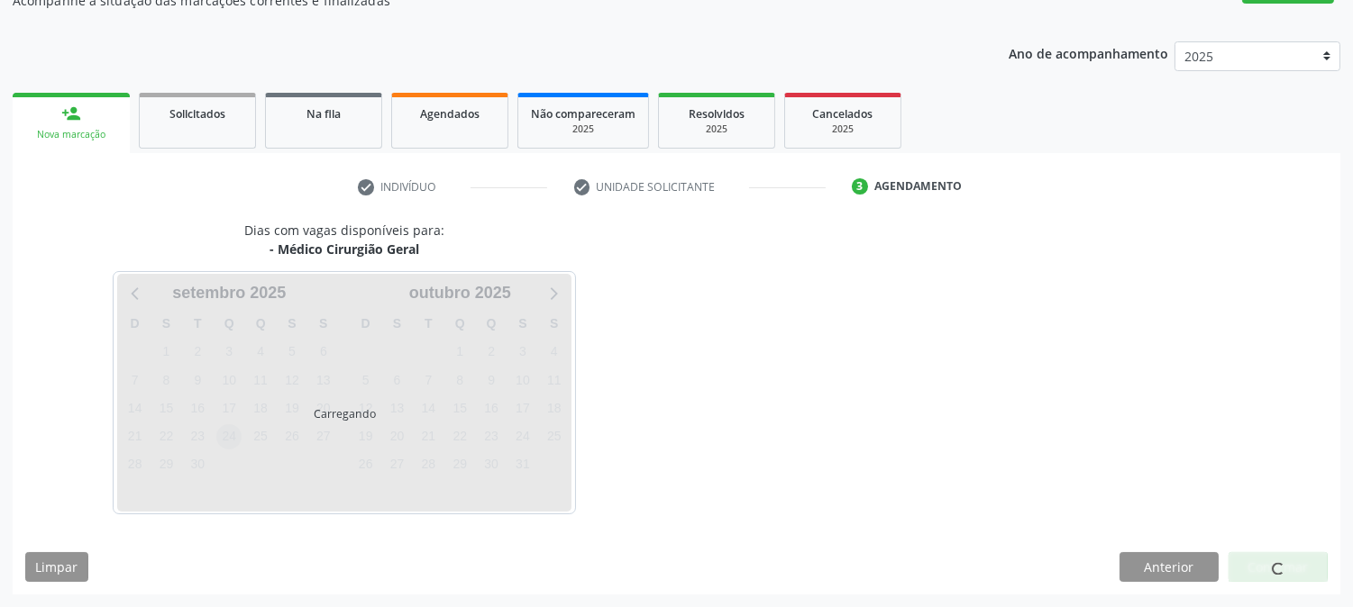
scroll to position [176, 0]
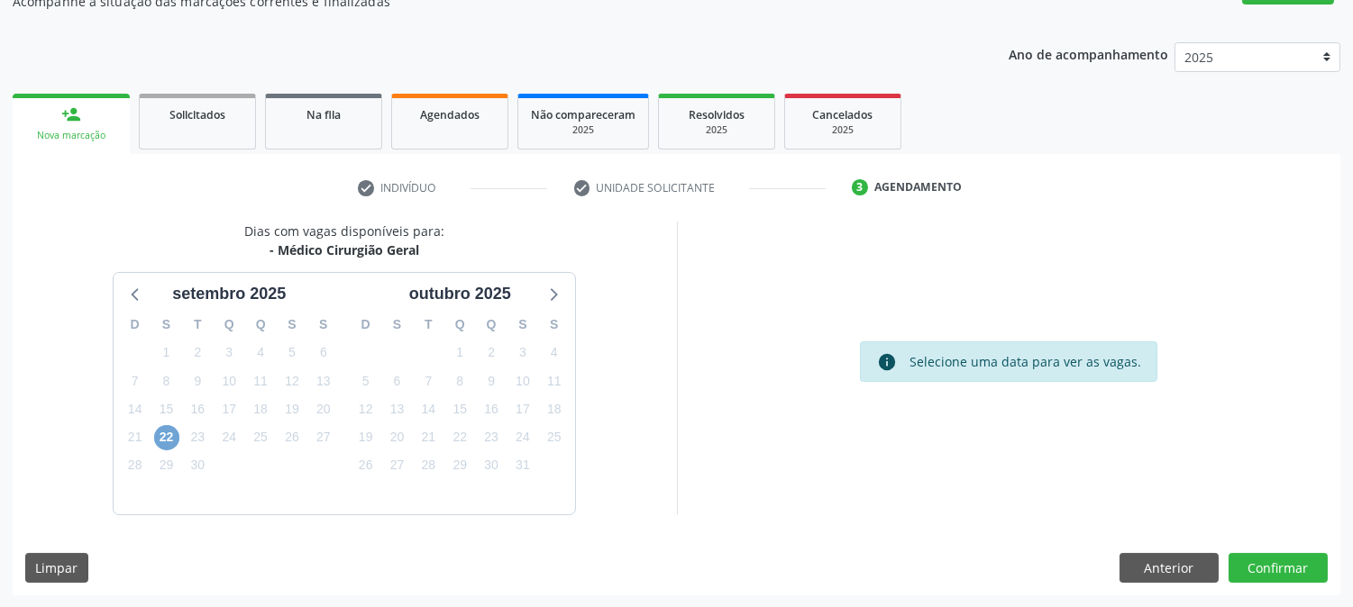
click at [166, 425] on span "22" at bounding box center [166, 437] width 25 height 25
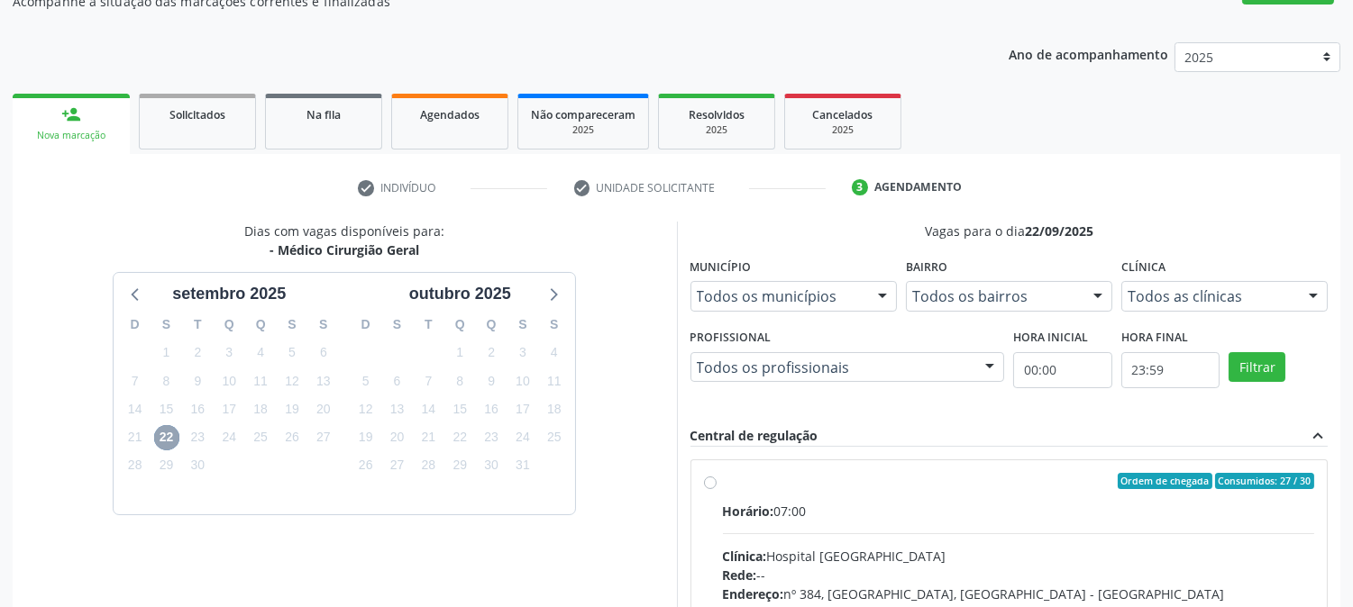
scroll to position [436, 0]
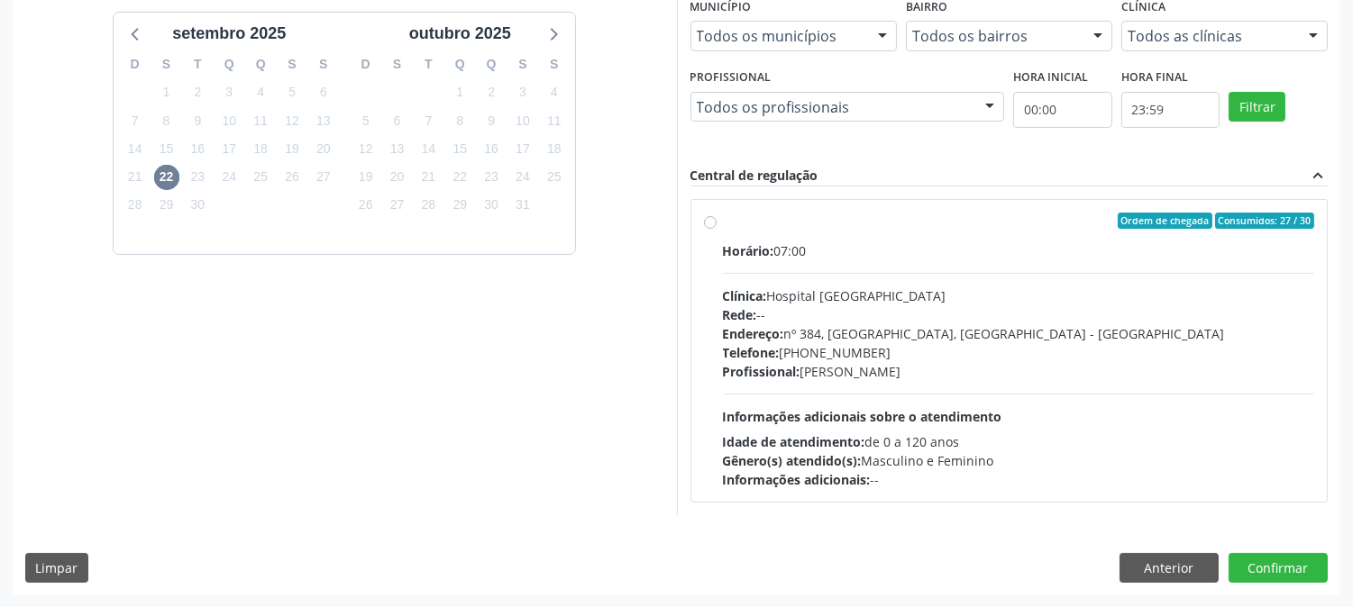
click at [870, 338] on div "Endereço: nº 384, [GEOGRAPHIC_DATA], [GEOGRAPHIC_DATA] - [GEOGRAPHIC_DATA]" at bounding box center [1019, 333] width 592 height 19
click at [716, 229] on input "Ordem de chegada Consumidos: 27 / 30 Horário: 07:00 Clínica: Hospital [GEOGRAPH…" at bounding box center [710, 221] width 13 height 16
radio input "true"
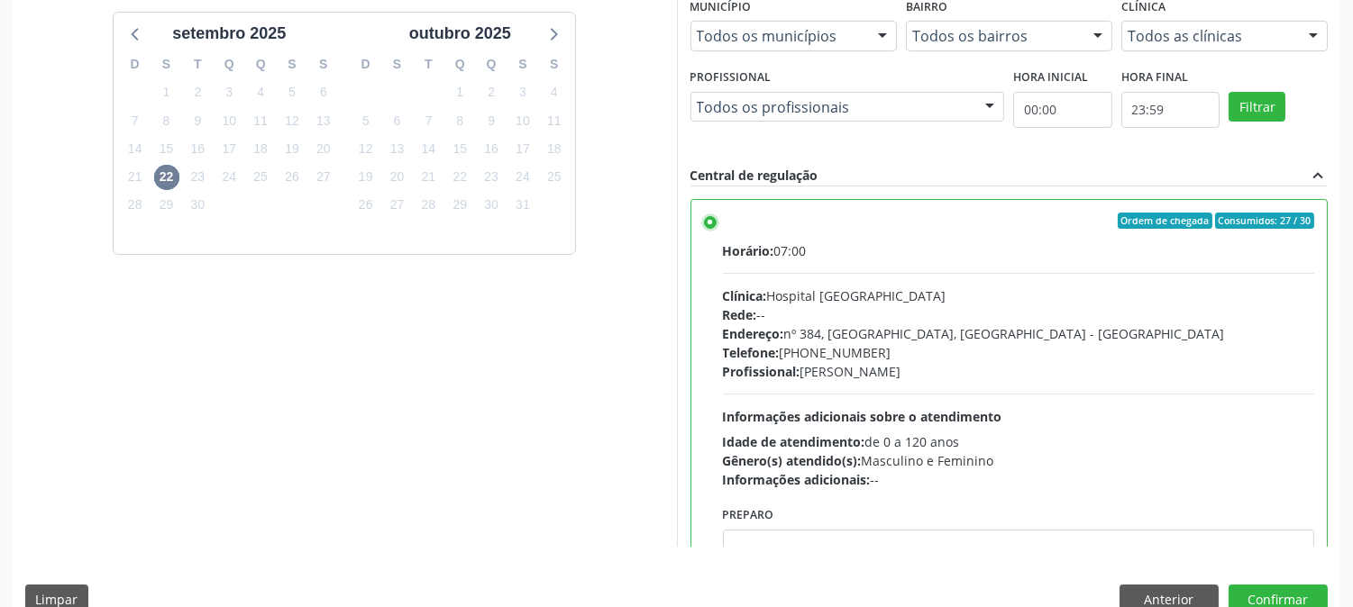
scroll to position [469, 0]
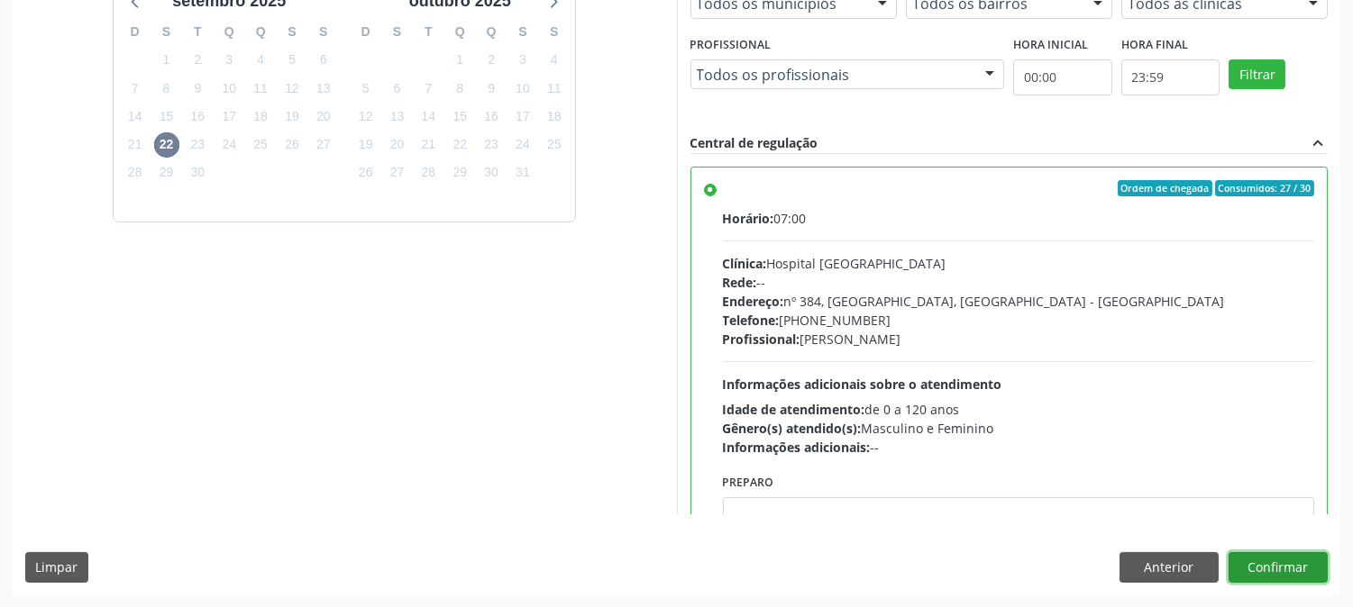
click at [1276, 560] on button "Confirmar" at bounding box center [1277, 567] width 99 height 31
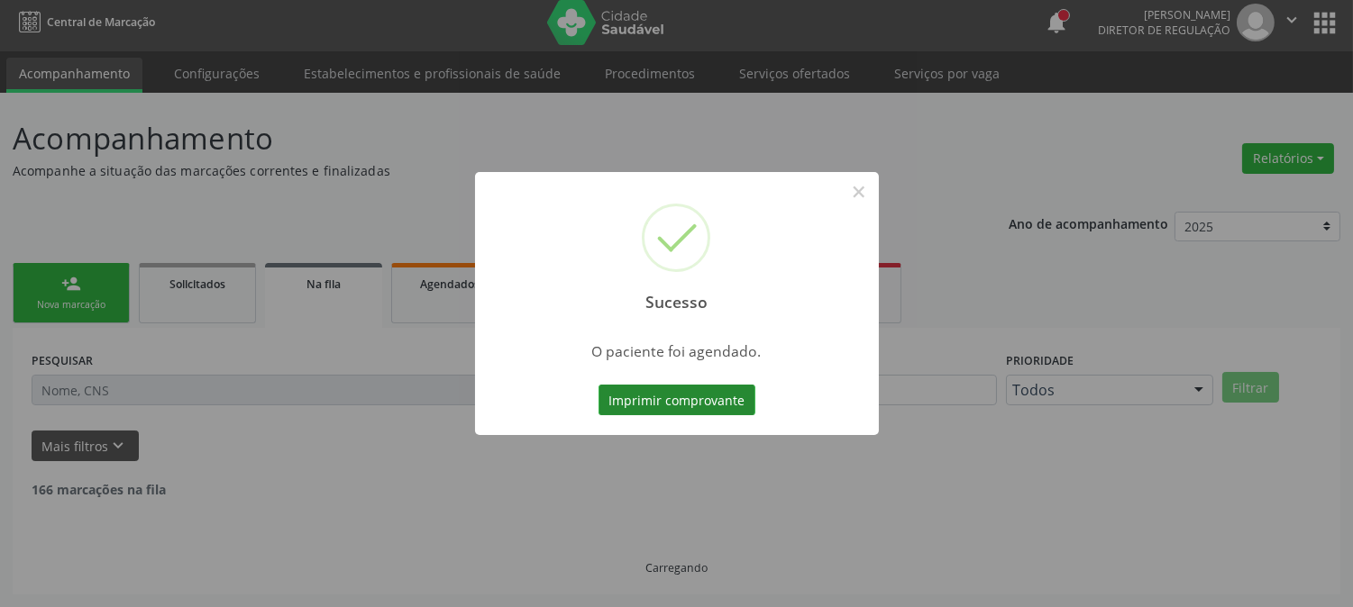
scroll to position [0, 0]
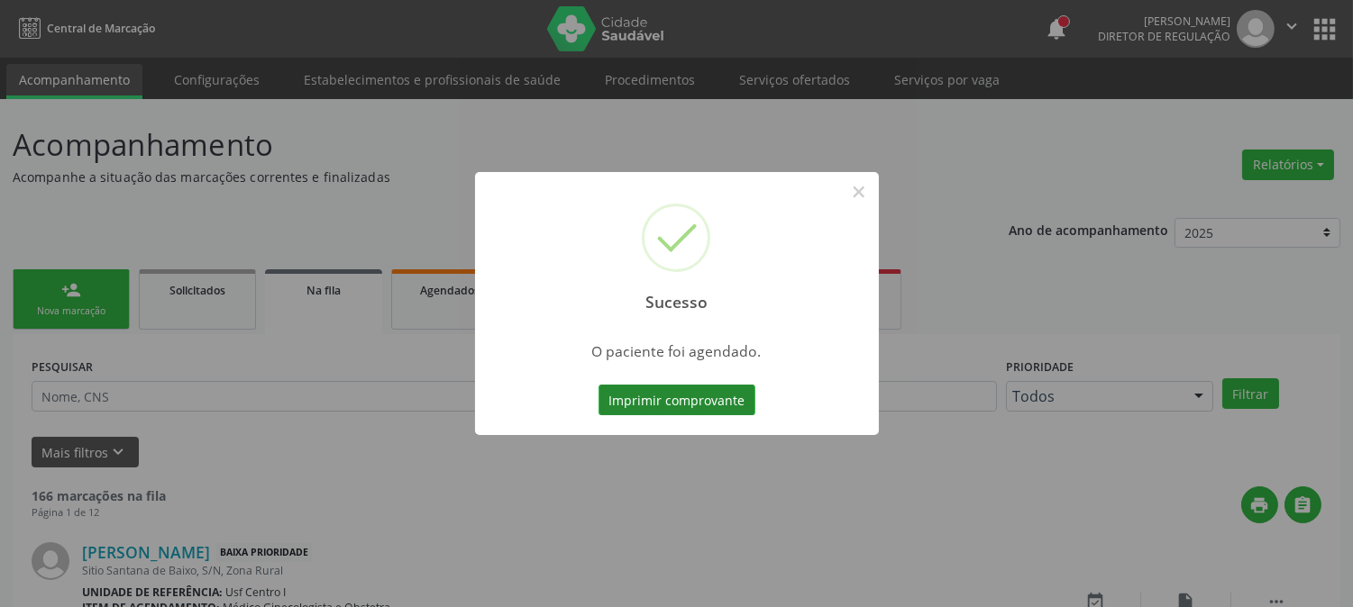
click at [726, 400] on button "Imprimir comprovante" at bounding box center [676, 400] width 157 height 31
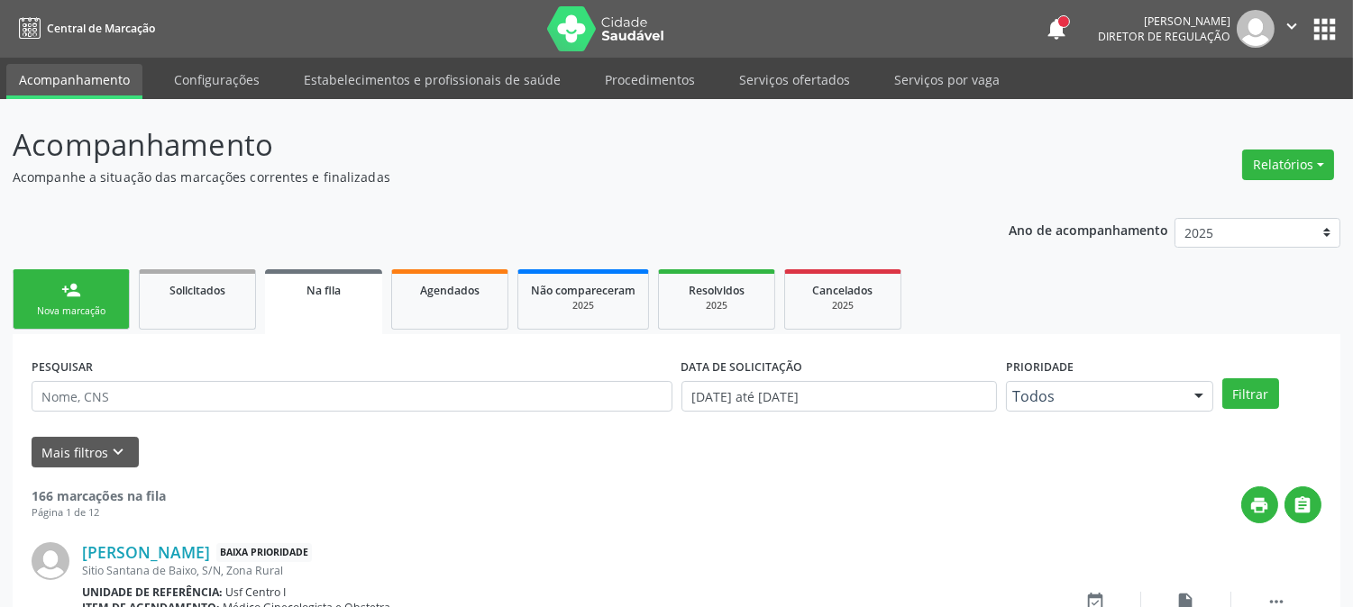
click at [96, 282] on link "person_add Nova marcação" at bounding box center [71, 299] width 117 height 60
